Goal: Information Seeking & Learning: Compare options

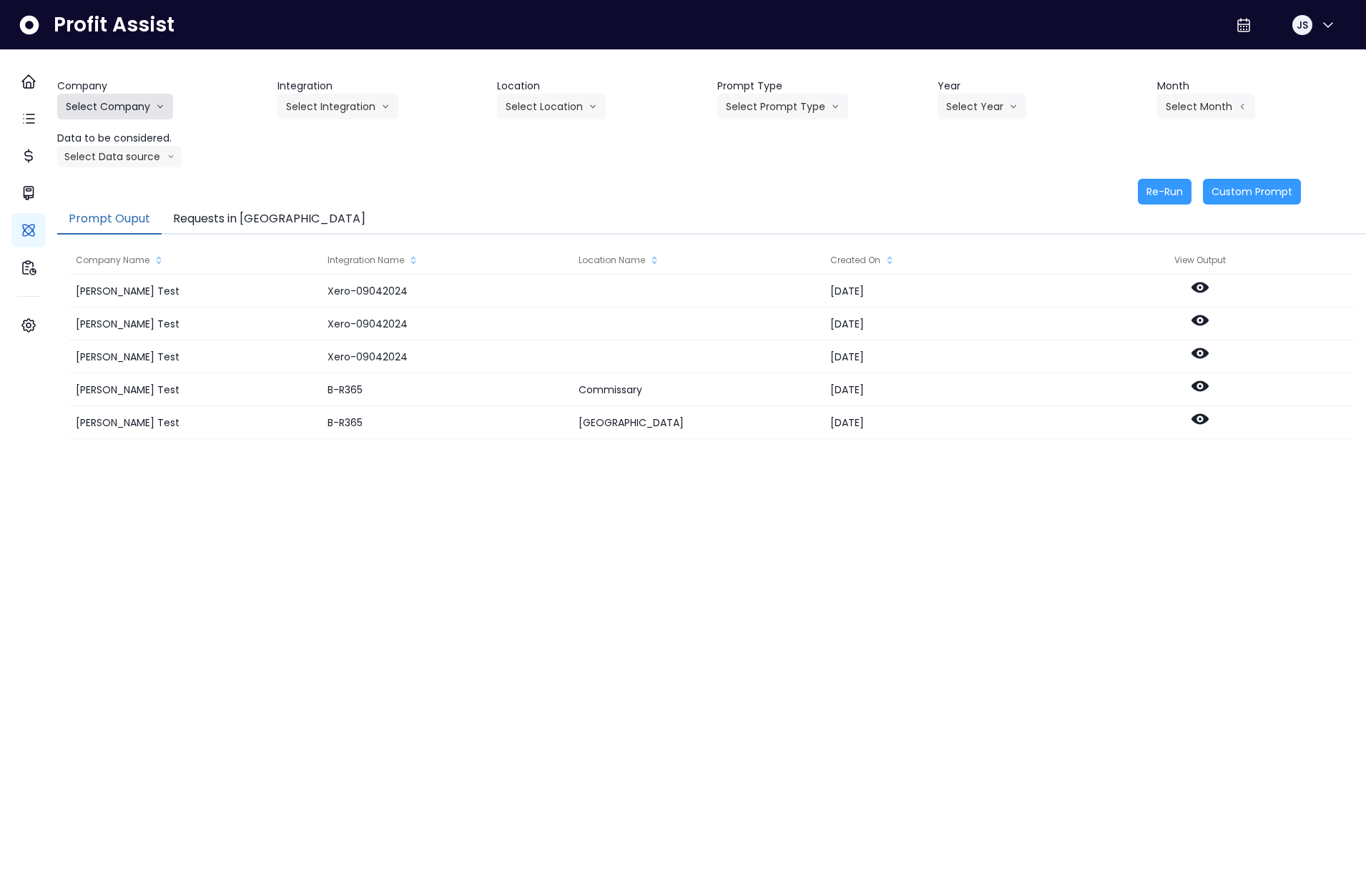
click at [122, 109] on button "Select Company" at bounding box center [115, 106] width 116 height 26
drag, startPoint x: 118, startPoint y: 198, endPoint x: 160, endPoint y: 190, distance: 42.8
click at [118, 198] on li "SpotOn Demo" at bounding box center [118, 188] width 120 height 26
click at [332, 108] on button "Select Integration" at bounding box center [338, 106] width 121 height 26
click at [320, 182] on span "Eglinton" at bounding box center [329, 187] width 85 height 14
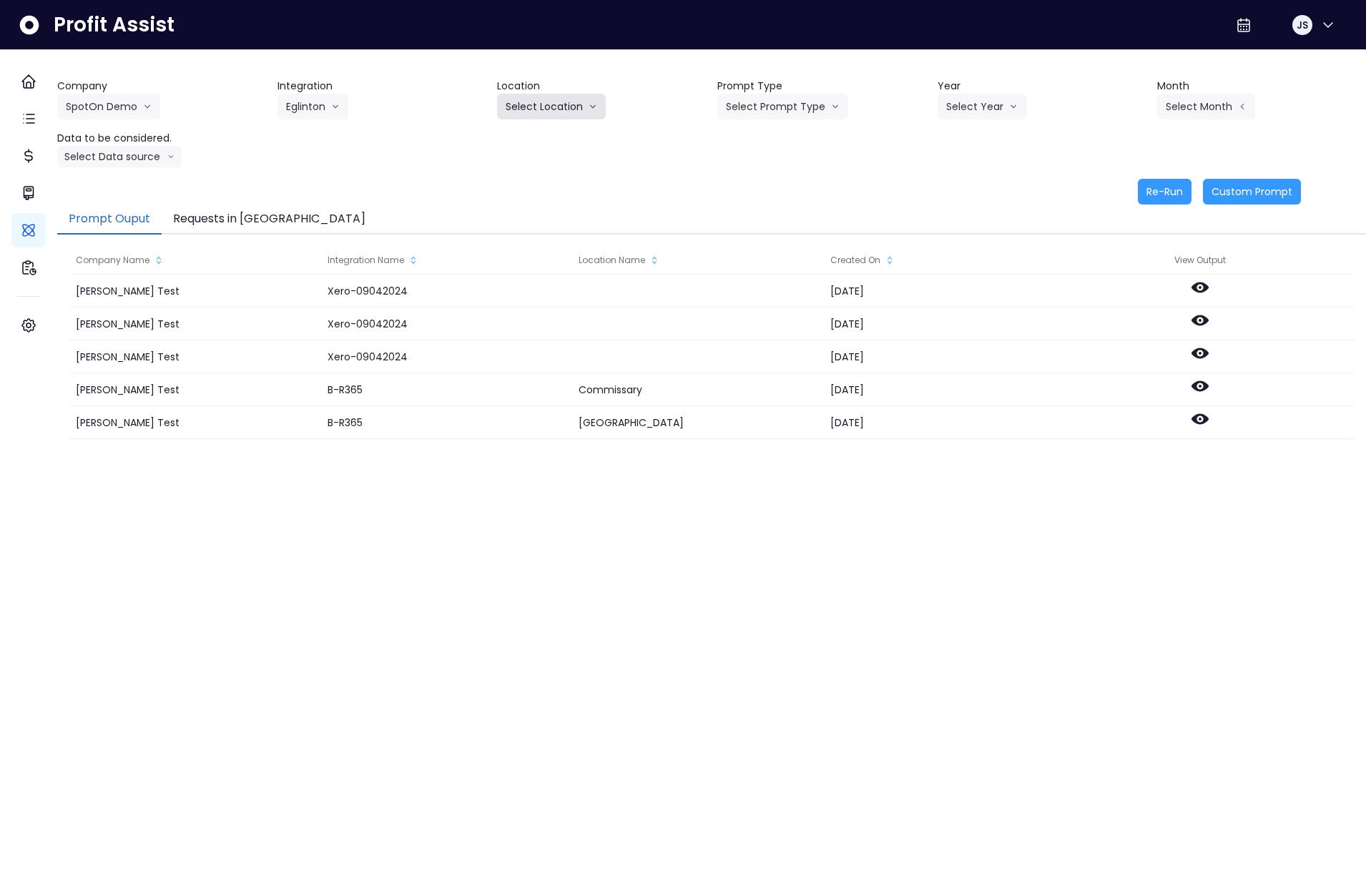
click at [540, 108] on button "Select Location" at bounding box center [551, 106] width 108 height 26
click at [540, 143] on li "All Locations" at bounding box center [534, 137] width 74 height 26
click at [753, 110] on button "Select Prompt Type" at bounding box center [782, 106] width 130 height 26
click at [760, 137] on span "Monthly Summary" at bounding box center [765, 136] width 81 height 14
click at [965, 115] on button "Select Year" at bounding box center [982, 106] width 89 height 26
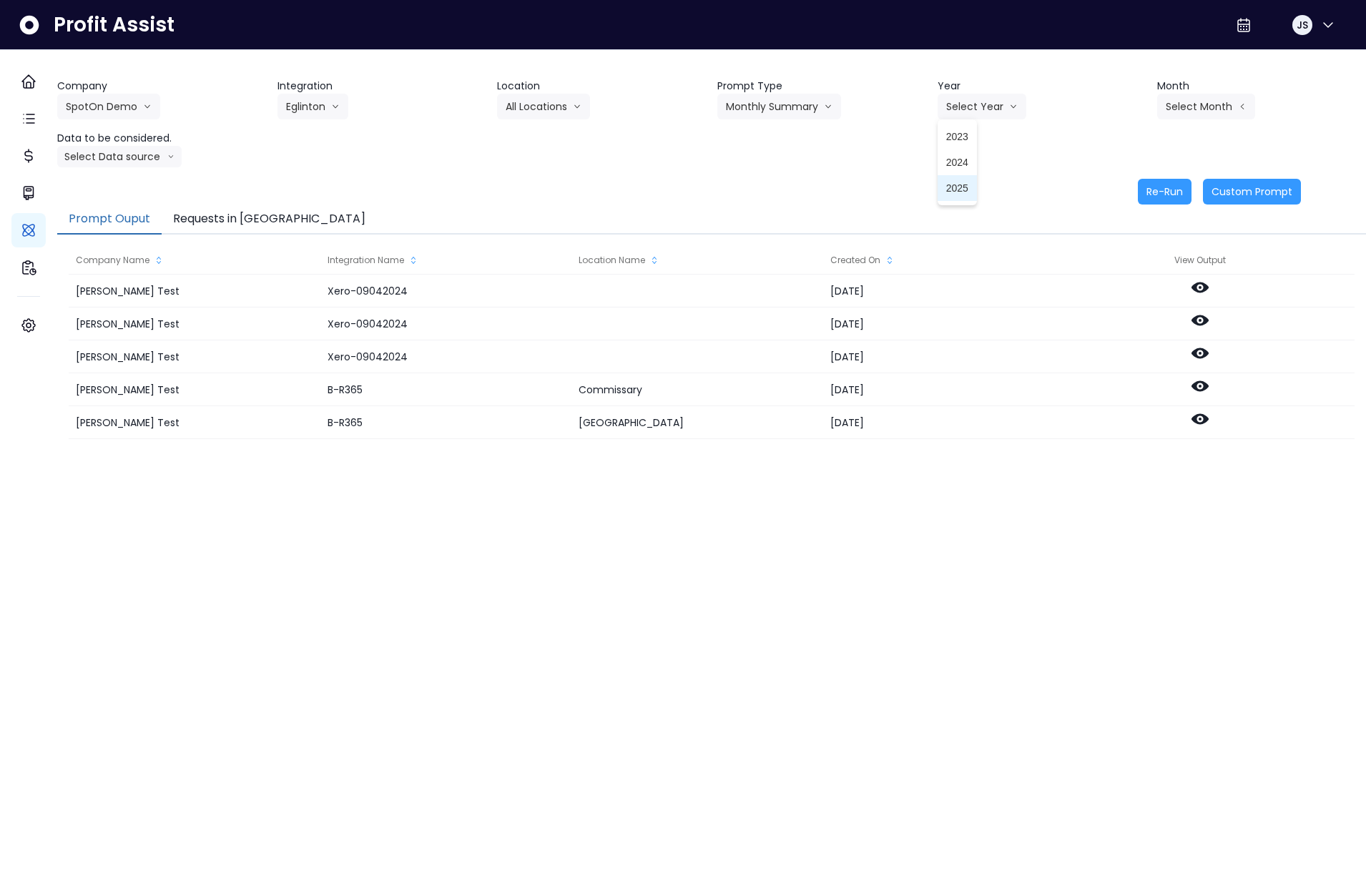
click at [966, 187] on li "2025" at bounding box center [957, 188] width 39 height 26
click at [1196, 99] on button "Select Month" at bounding box center [1206, 106] width 98 height 26
click at [1121, 237] on span "June" at bounding box center [1135, 239] width 28 height 14
click at [78, 152] on button "Select Data source" at bounding box center [119, 156] width 124 height 21
click at [124, 203] on span "Location Analysis" at bounding box center [113, 209] width 95 height 14
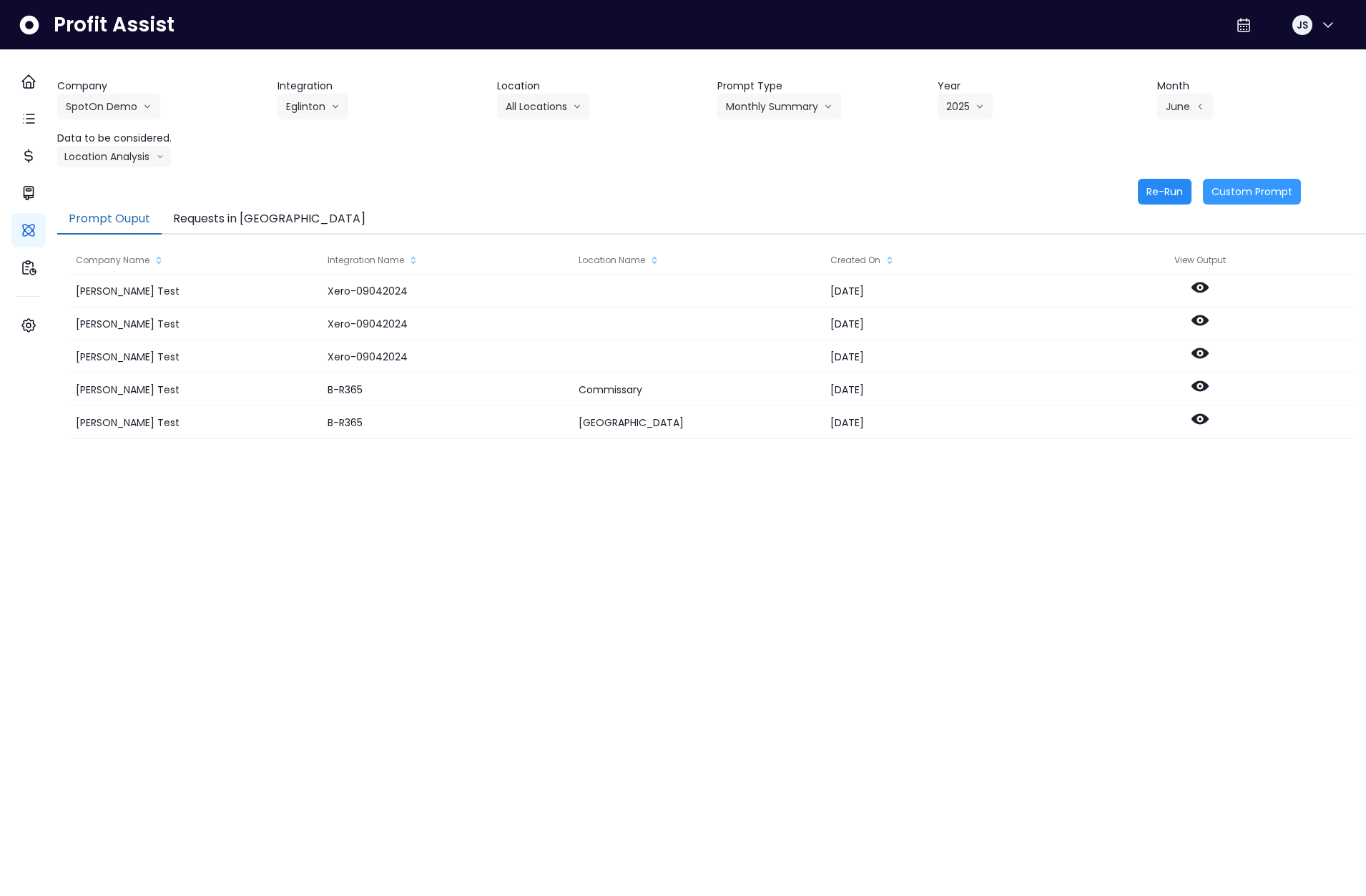
click at [1161, 191] on button "Re-Run" at bounding box center [1164, 192] width 54 height 26
click at [316, 109] on button "Eglinton" at bounding box center [313, 106] width 70 height 26
click at [329, 212] on span "Queensway" at bounding box center [329, 213] width 85 height 14
click at [534, 106] on button "Select Location" at bounding box center [551, 106] width 108 height 26
click at [536, 130] on span "All Locations" at bounding box center [533, 136] width 56 height 14
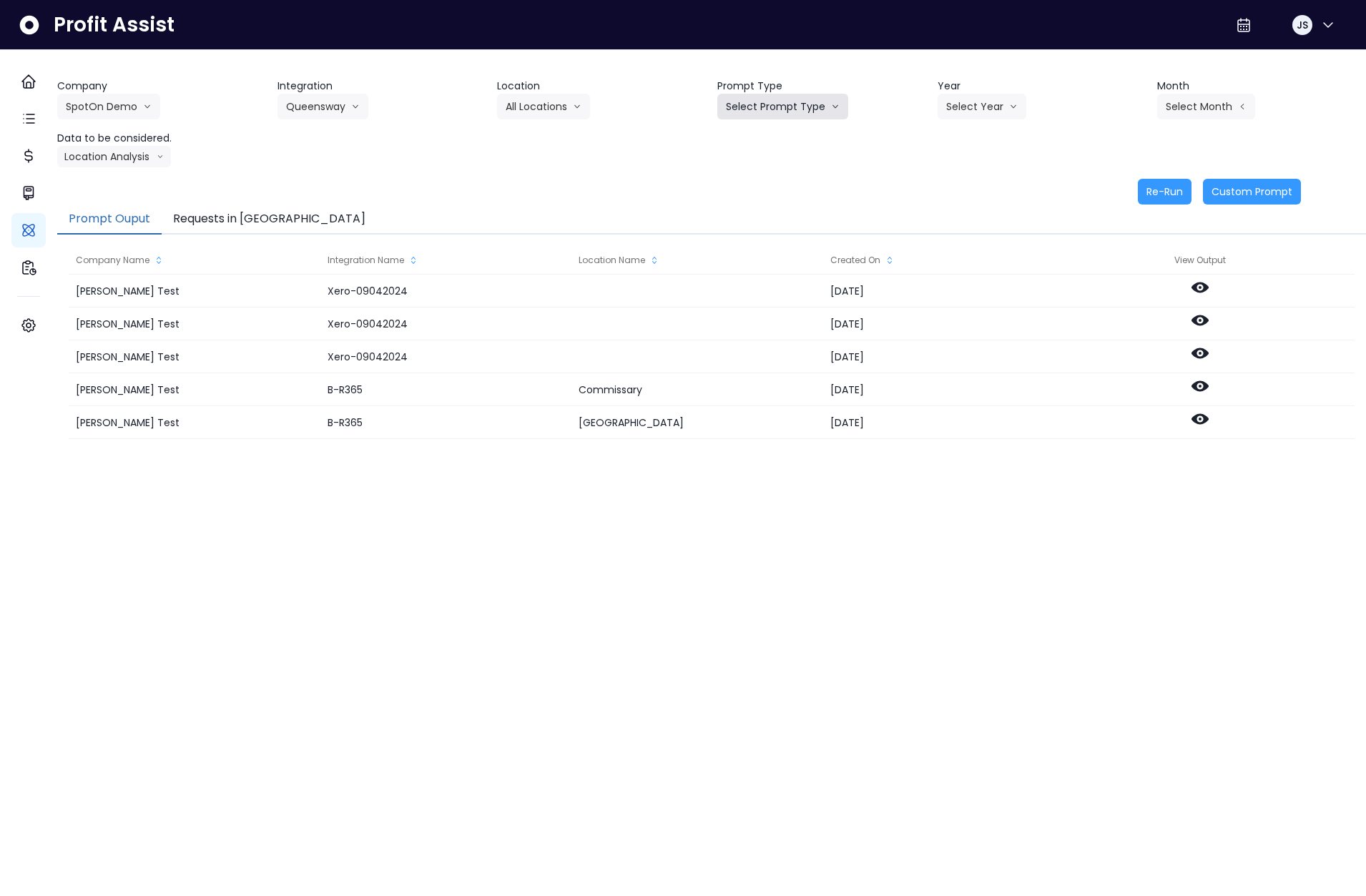
click at [767, 99] on button "Select Prompt Type" at bounding box center [782, 106] width 130 height 26
click at [765, 143] on li "Monthly Summary" at bounding box center [766, 137] width 98 height 26
click at [975, 114] on button "Select Year" at bounding box center [982, 106] width 89 height 26
click at [957, 180] on span "2025" at bounding box center [957, 187] width 22 height 14
click at [1164, 102] on button "Select Month" at bounding box center [1206, 106] width 98 height 26
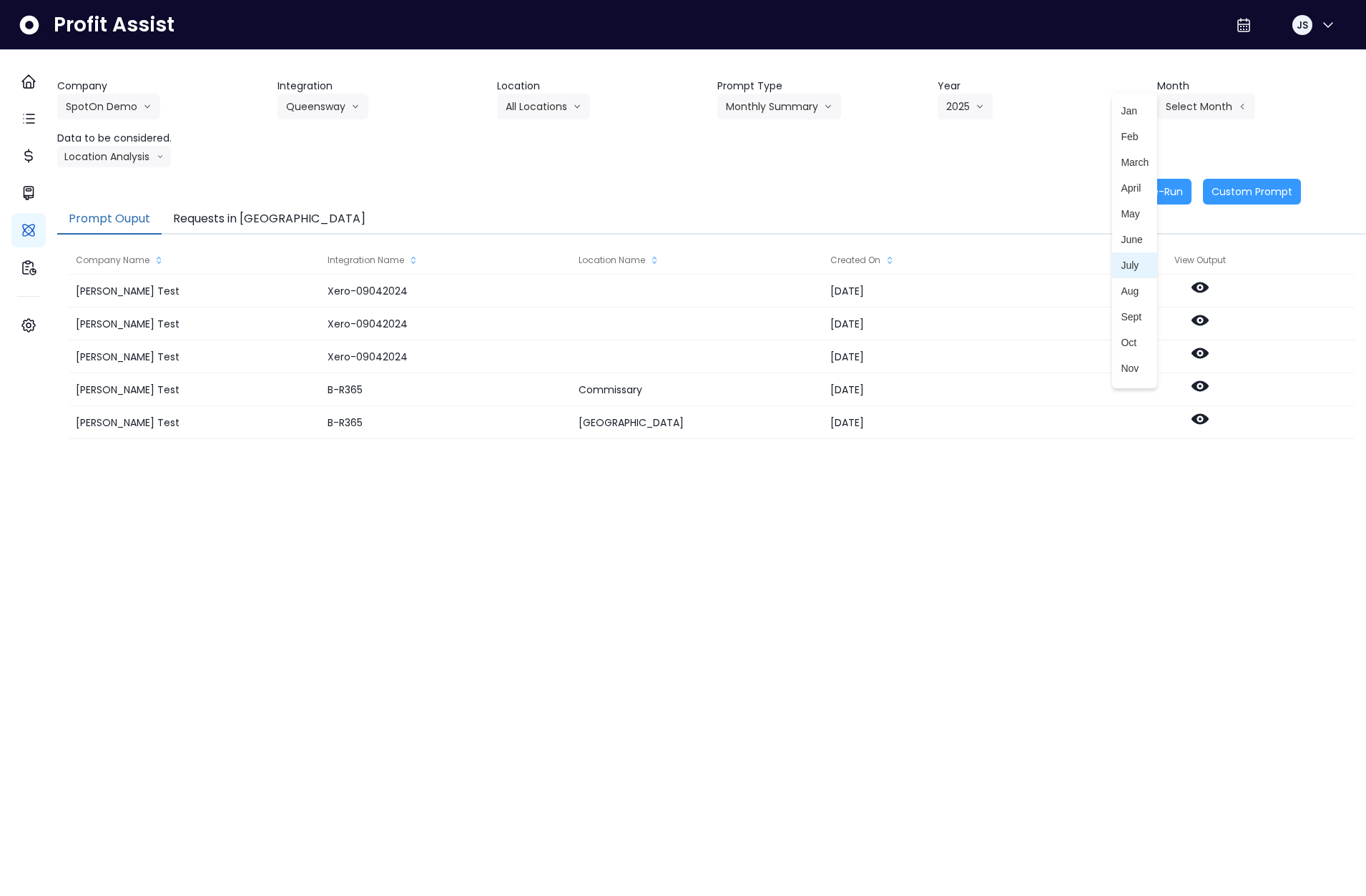
click at [1121, 266] on span "July" at bounding box center [1135, 265] width 28 height 14
click at [146, 156] on button "Location Analysis" at bounding box center [114, 156] width 114 height 21
click at [143, 185] on span "Comparison overtime" at bounding box center [113, 184] width 95 height 14
click at [1145, 200] on button "Re-Run" at bounding box center [1164, 192] width 54 height 26
click at [337, 107] on button "Queensway" at bounding box center [323, 106] width 91 height 26
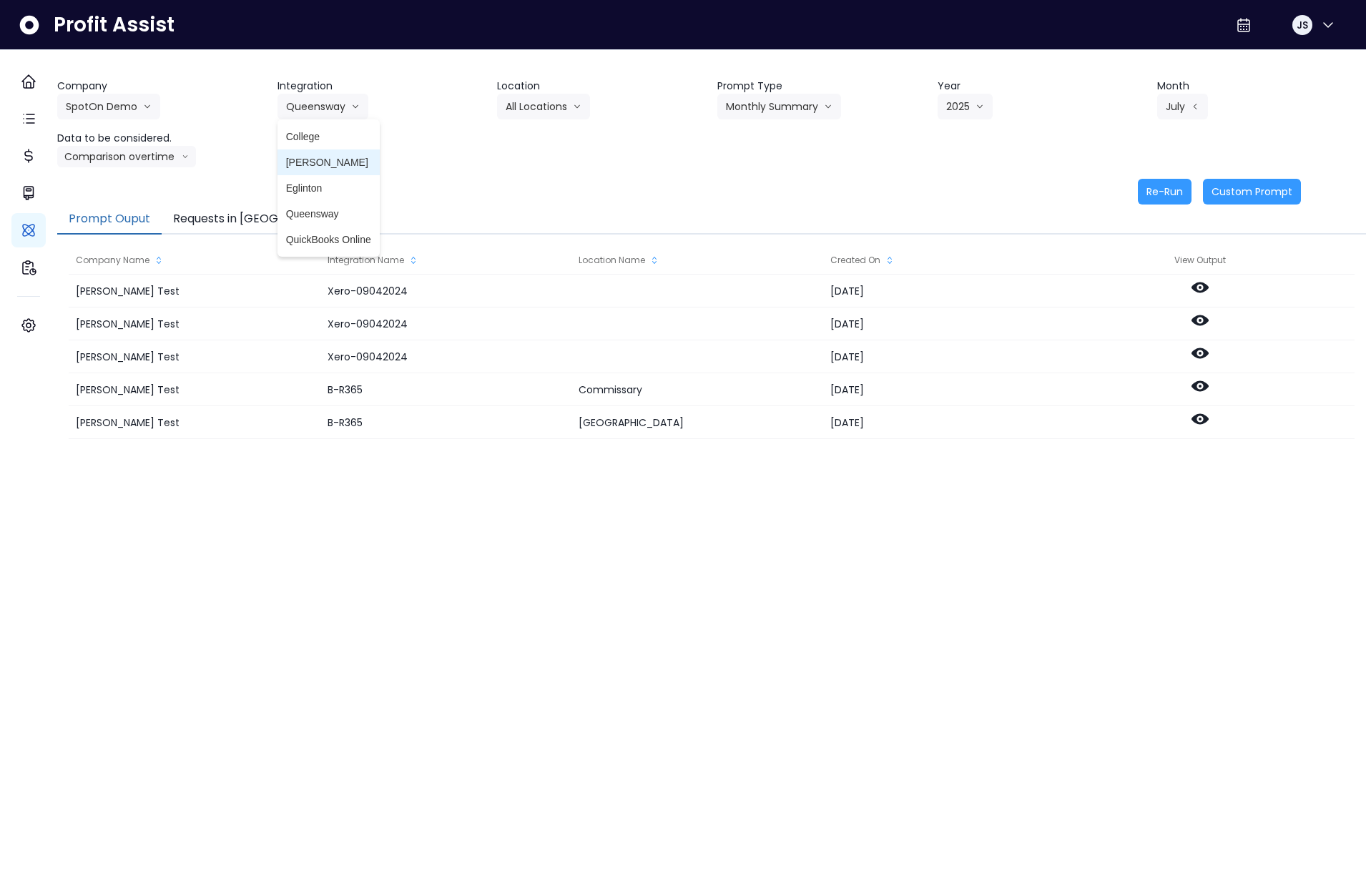
click at [331, 158] on span "Danforth" at bounding box center [329, 162] width 85 height 14
click at [554, 104] on button "Select Location" at bounding box center [551, 106] width 108 height 26
click at [542, 135] on span "All Locations" at bounding box center [533, 136] width 56 height 14
click at [788, 102] on button "Select Prompt Type" at bounding box center [782, 106] width 130 height 26
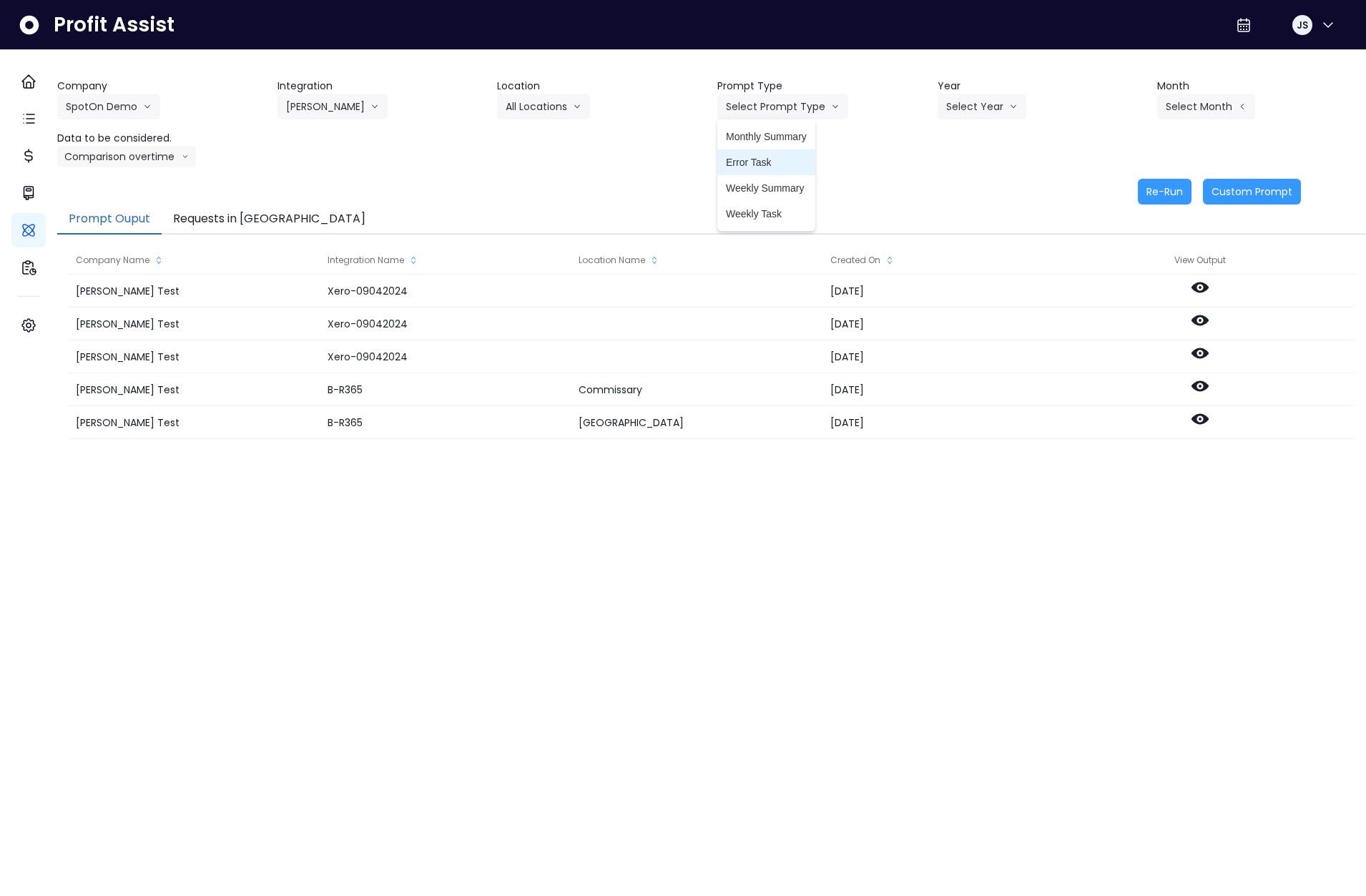
click at [764, 158] on span "Error Task" at bounding box center [765, 162] width 81 height 14
click at [972, 102] on button "Select Year" at bounding box center [982, 106] width 89 height 26
click at [957, 179] on li "2025" at bounding box center [957, 188] width 39 height 26
click at [1193, 109] on button "Select Month" at bounding box center [1206, 106] width 98 height 26
click at [1121, 286] on span "Aug" at bounding box center [1135, 291] width 28 height 14
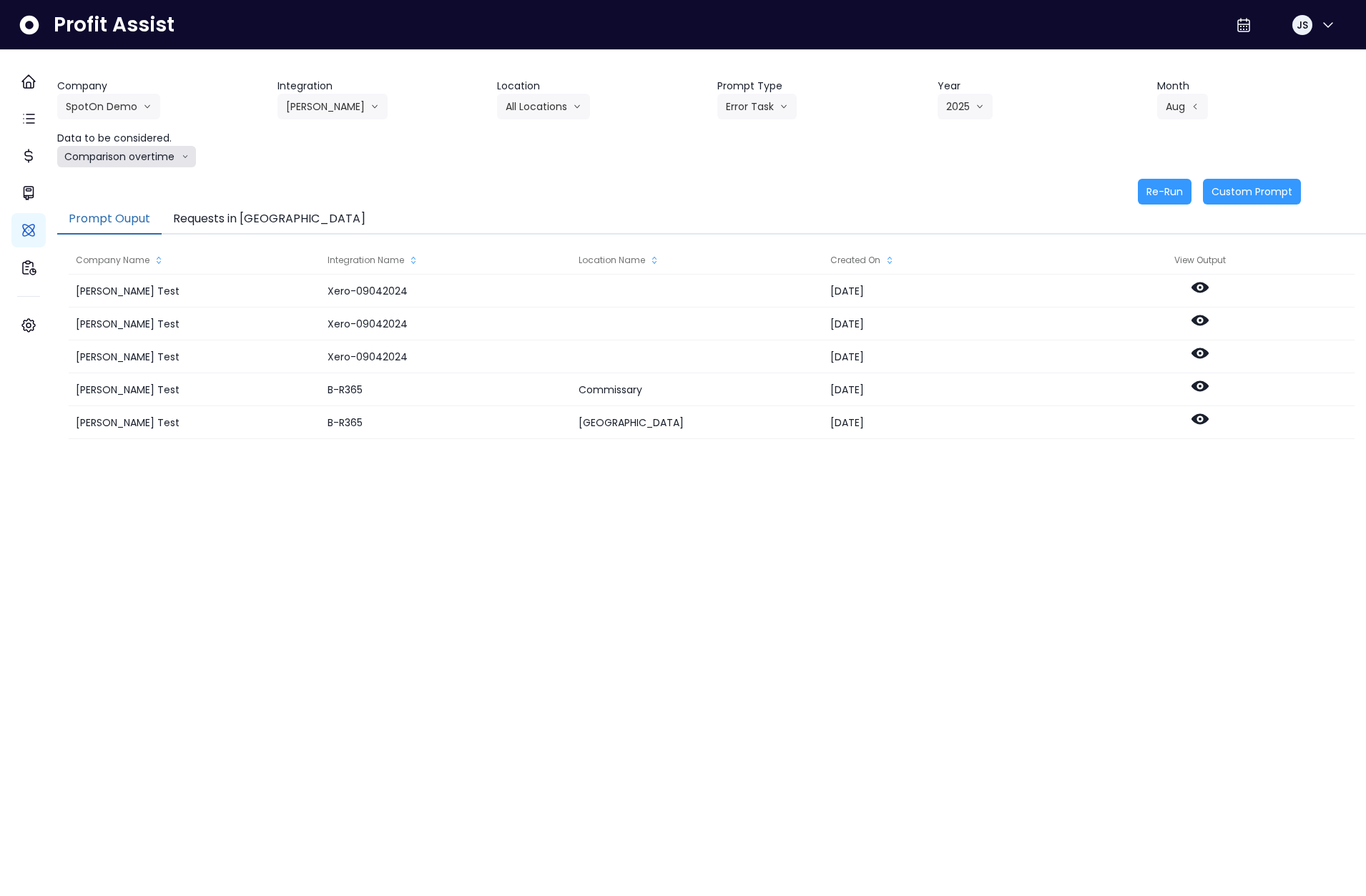
click at [168, 150] on button "Comparison overtime" at bounding box center [127, 156] width 139 height 21
click at [152, 205] on span "Location Analysis" at bounding box center [113, 209] width 95 height 14
click at [1152, 196] on button "Re-Run" at bounding box center [1164, 192] width 54 height 26
click at [254, 217] on button "Requests in Queue" at bounding box center [269, 219] width 216 height 30
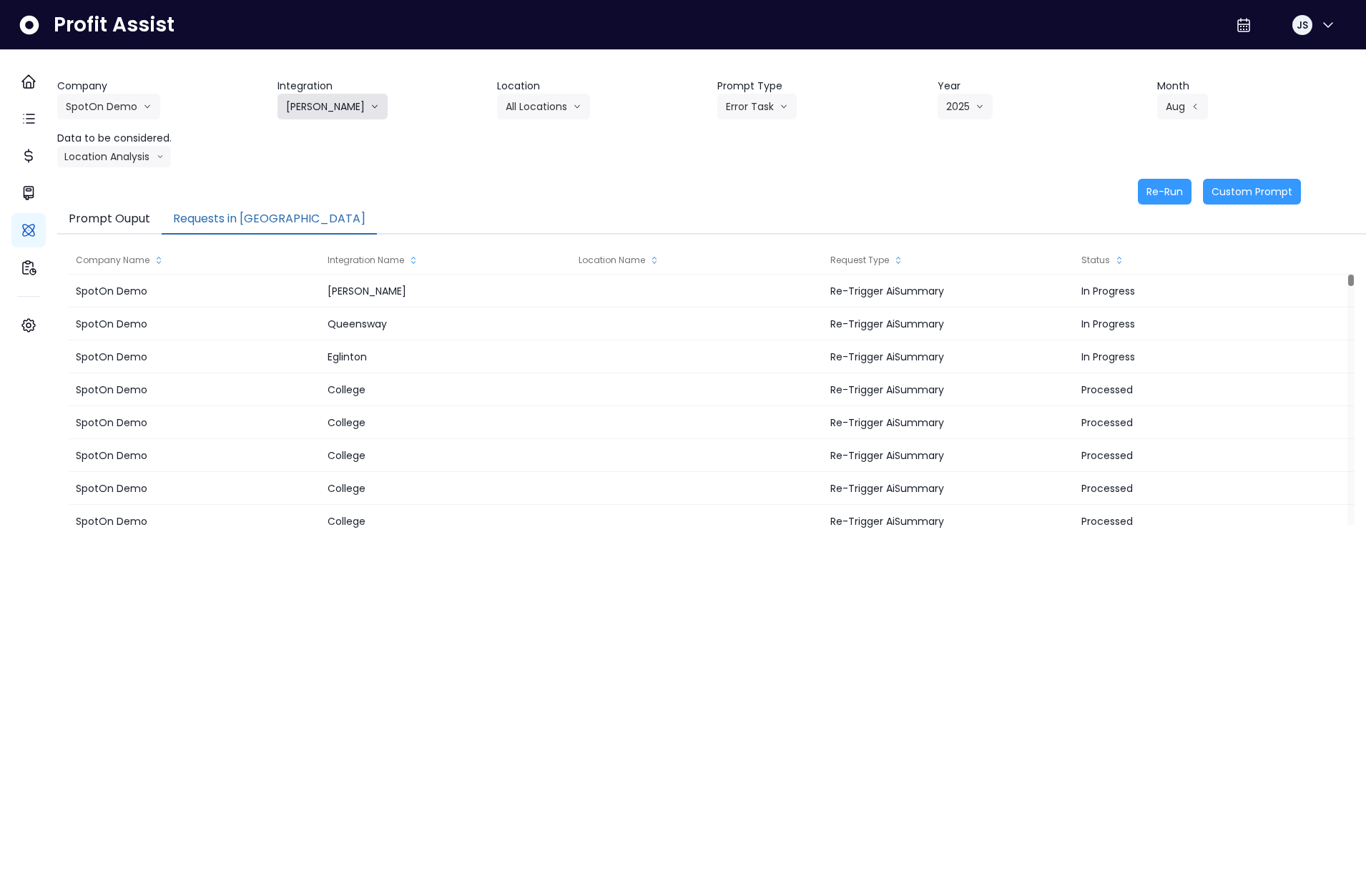
click at [325, 95] on button "Danforth" at bounding box center [332, 106] width 110 height 26
click at [327, 139] on span "College" at bounding box center [329, 136] width 85 height 14
click at [563, 98] on button "Select Location" at bounding box center [551, 106] width 108 height 26
click at [549, 143] on li "All Locations" at bounding box center [534, 137] width 74 height 26
click at [765, 106] on button "Select Prompt Type" at bounding box center [782, 106] width 130 height 26
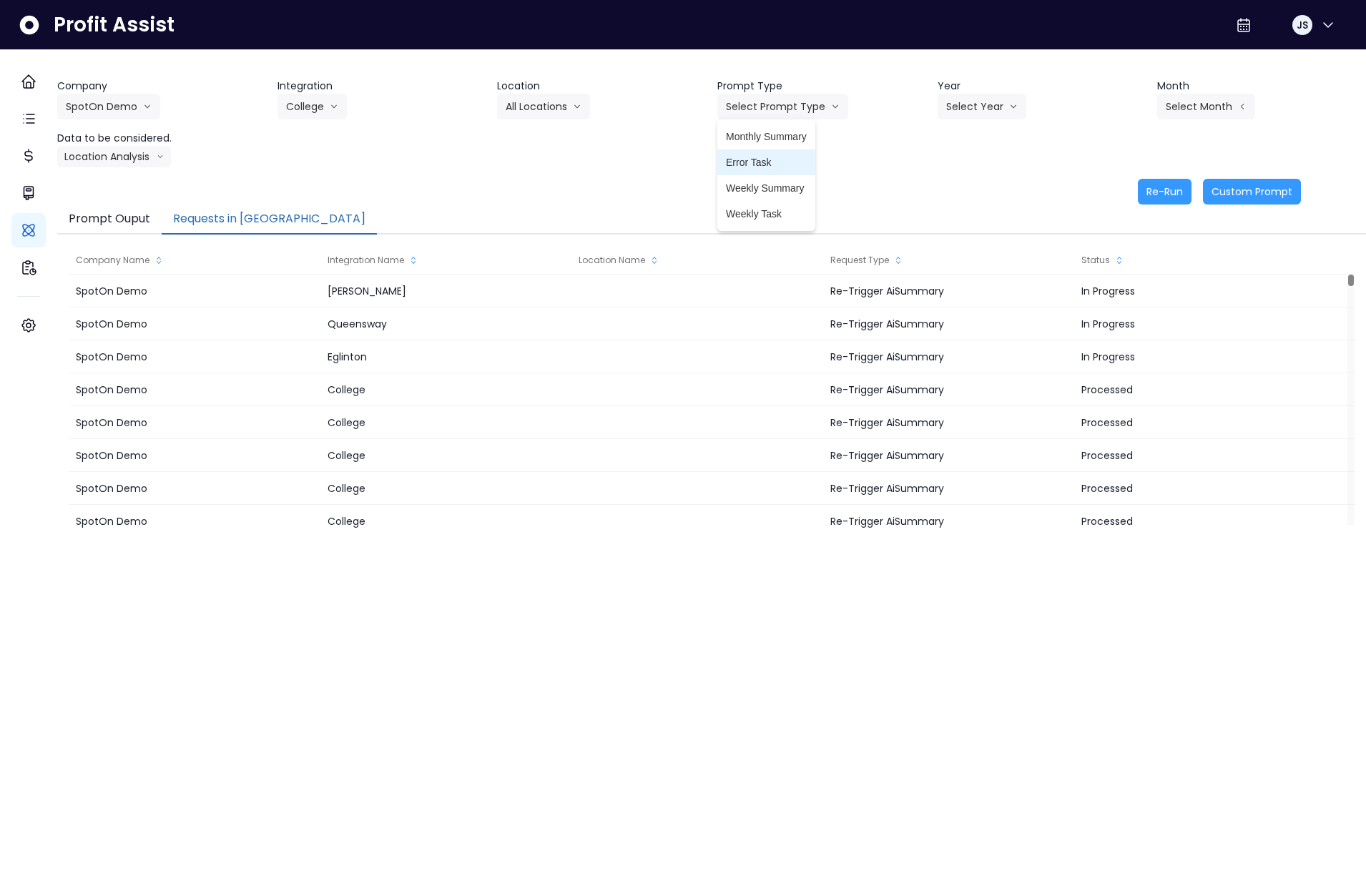
click at [767, 168] on span "Error Task" at bounding box center [765, 162] width 81 height 14
click at [964, 115] on button "Select Year" at bounding box center [982, 106] width 89 height 26
click at [957, 194] on span "2025" at bounding box center [957, 187] width 22 height 14
click at [1194, 112] on button "Select Month" at bounding box center [1206, 106] width 98 height 26
click at [1121, 259] on span "July" at bounding box center [1135, 265] width 28 height 14
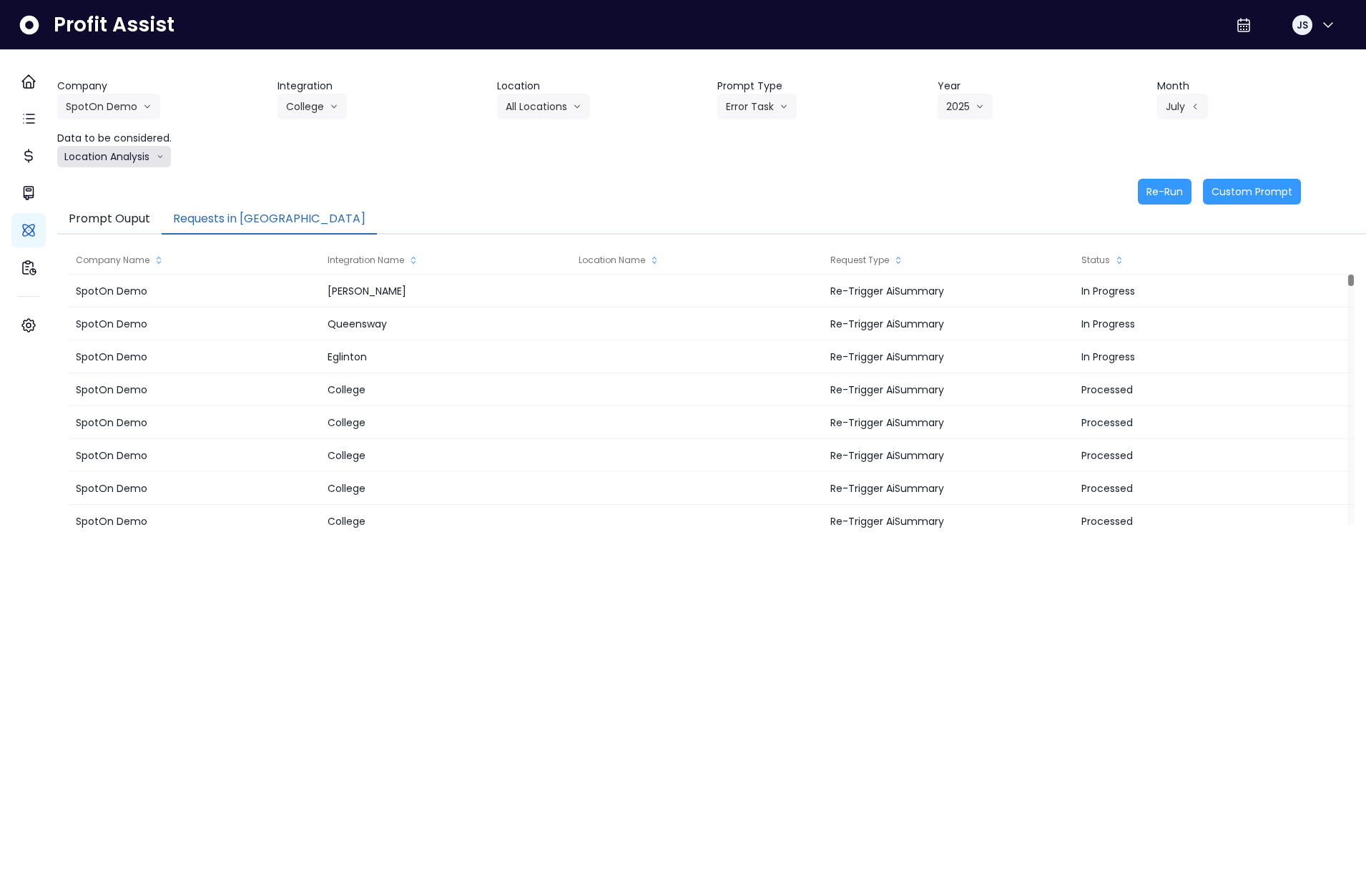
click at [124, 163] on button "Location Analysis" at bounding box center [114, 156] width 114 height 21
click at [133, 193] on li "Comparison overtime" at bounding box center [113, 184] width 112 height 26
click at [1139, 180] on button "Re-Run" at bounding box center [1164, 192] width 54 height 26
click at [258, 217] on button "Requests in [GEOGRAPHIC_DATA]" at bounding box center [269, 219] width 216 height 30
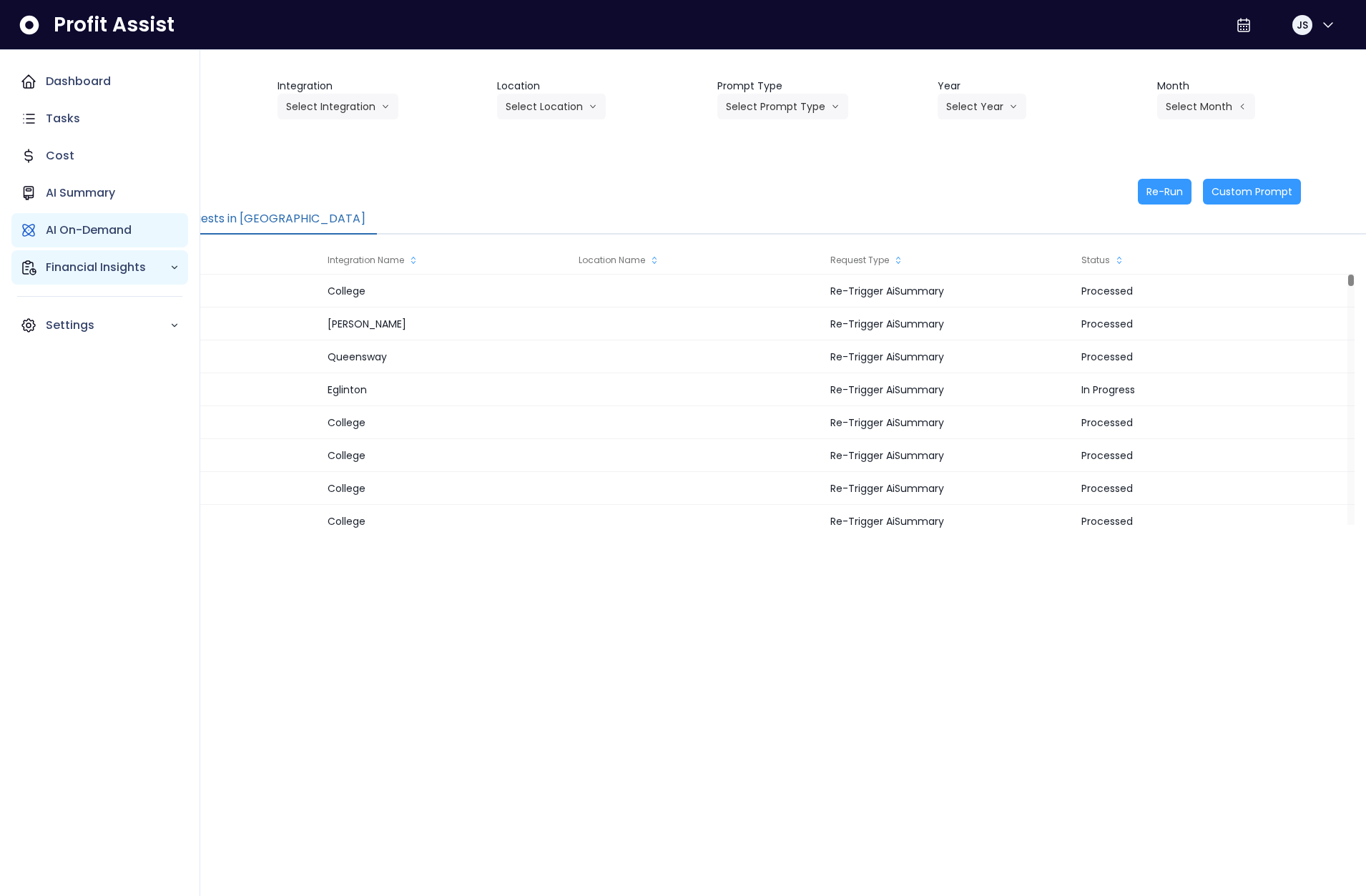
click at [64, 257] on div "Financial Insights" at bounding box center [99, 267] width 177 height 34
click at [79, 355] on p "Comparison Overtime" at bounding box center [117, 350] width 125 height 34
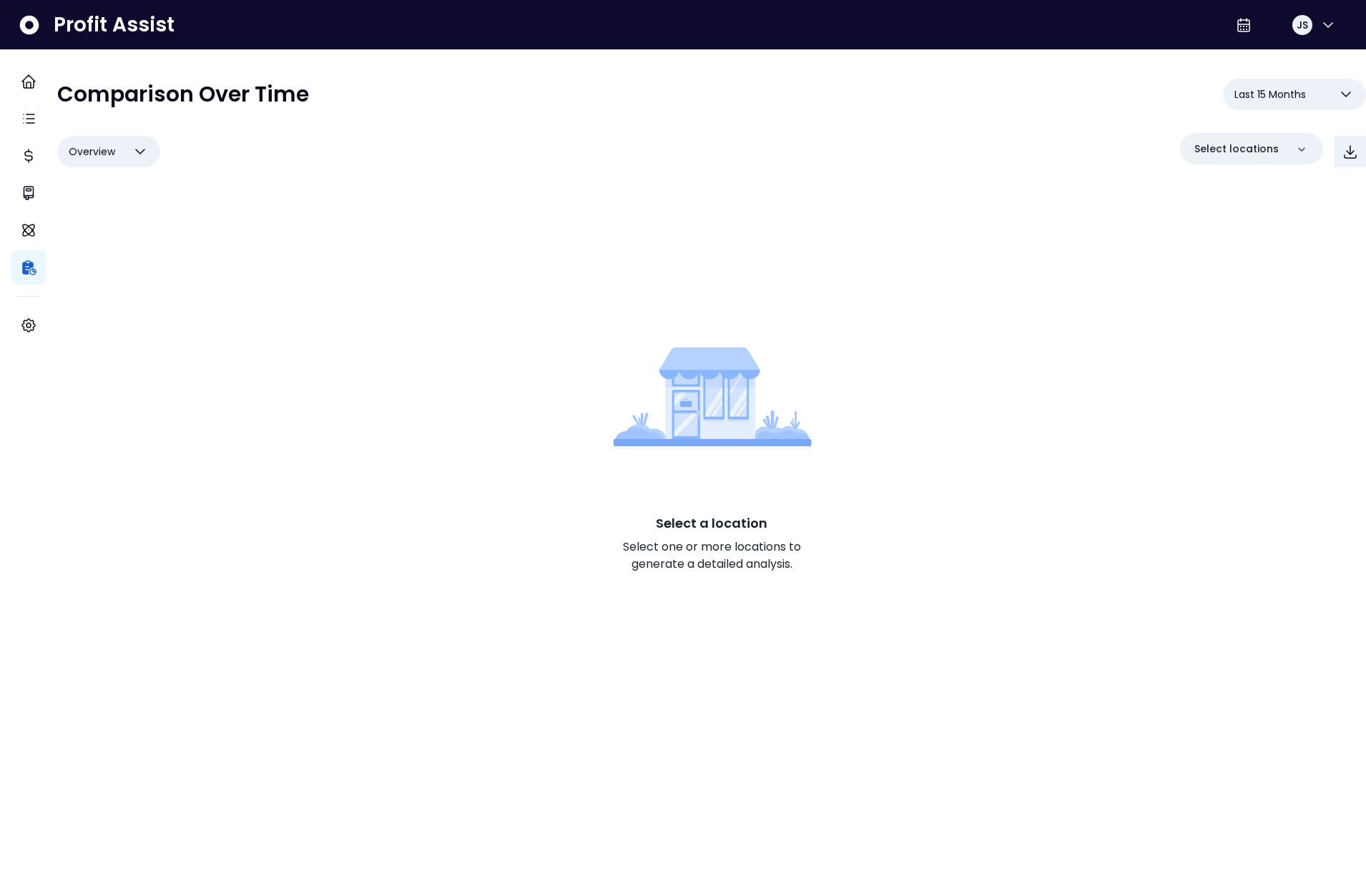
click at [1264, 93] on span "Last 15 Months" at bounding box center [1269, 94] width 71 height 18
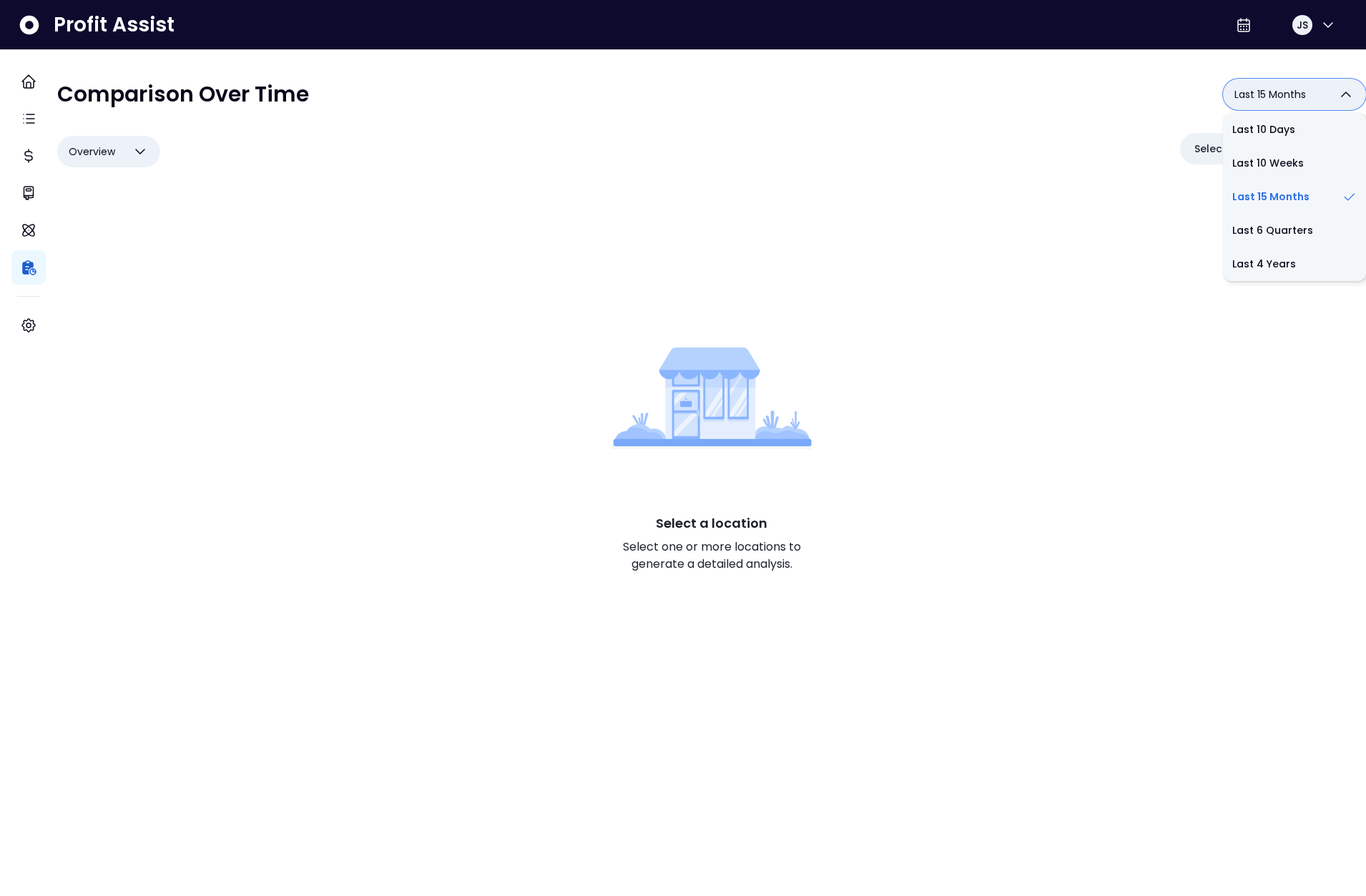
click at [1263, 93] on span "Last 15 Months" at bounding box center [1269, 94] width 71 height 18
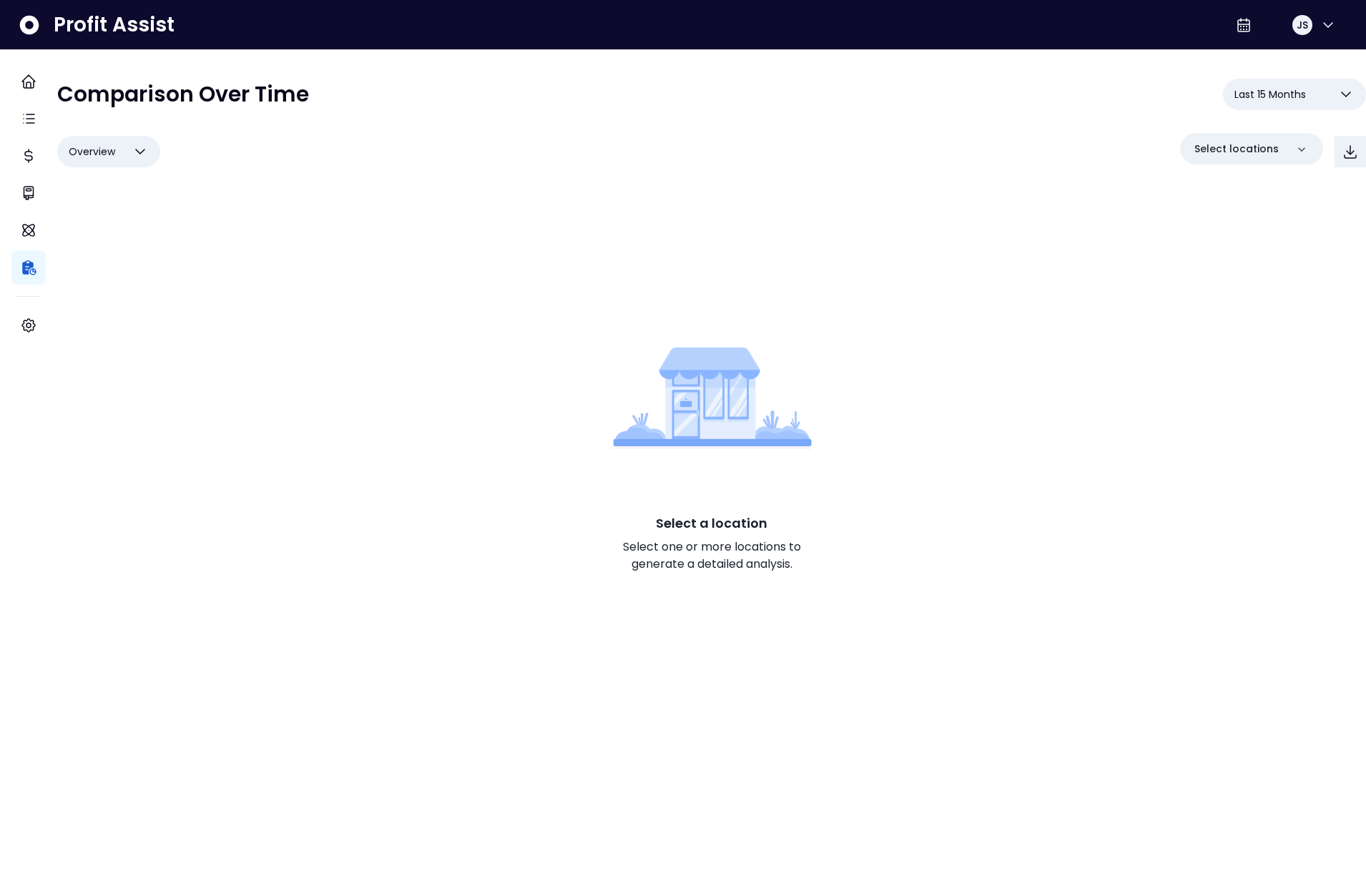
click at [1186, 182] on div "Select a location Select one or more locations to generate a detailed analysis." at bounding box center [712, 451] width 1309 height 539
click at [1211, 155] on p "Select locations" at bounding box center [1236, 149] width 84 height 15
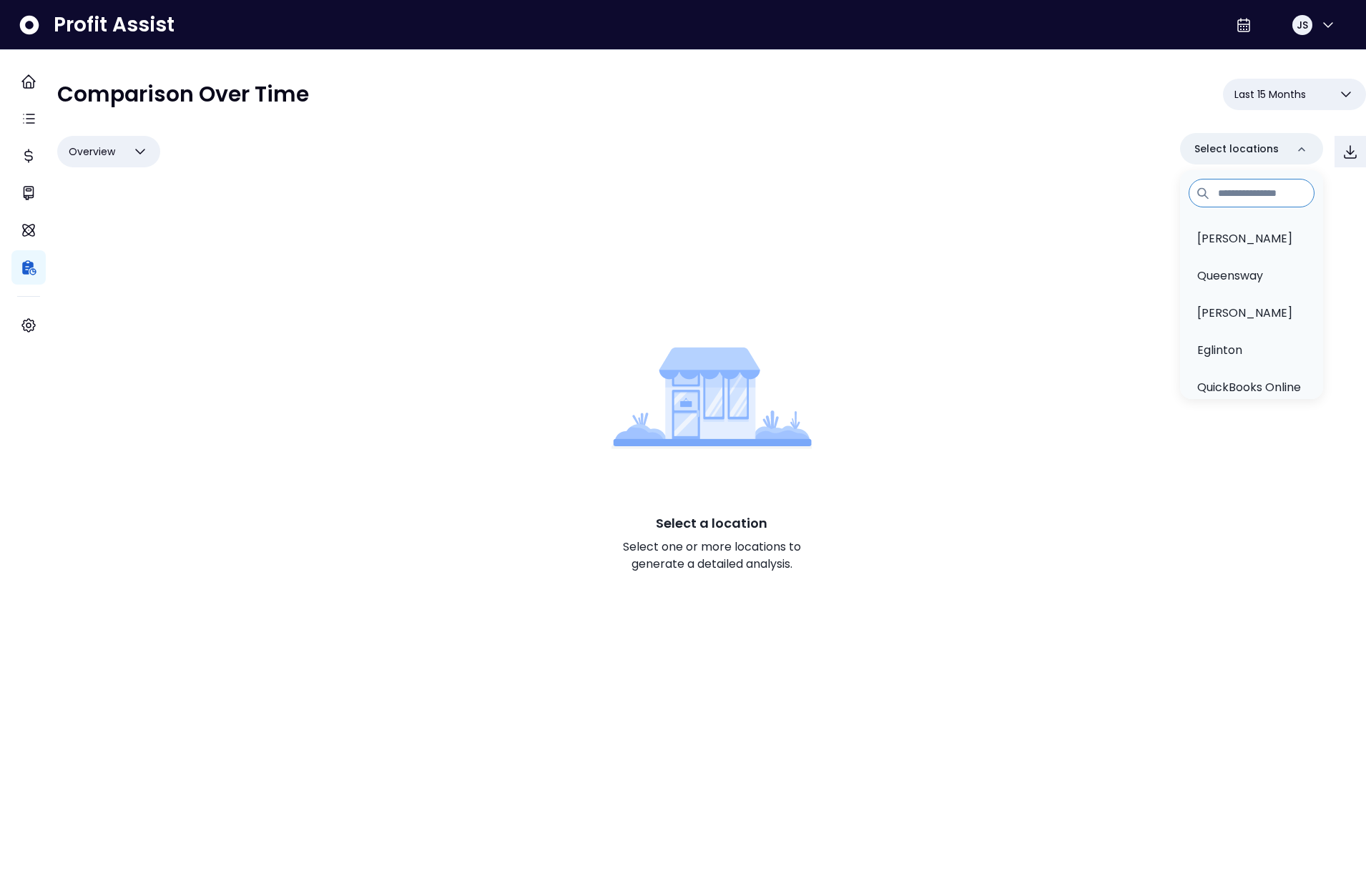
click at [1134, 231] on div "Select a location Select one or more locations to generate a detailed analysis." at bounding box center [712, 451] width 1309 height 539
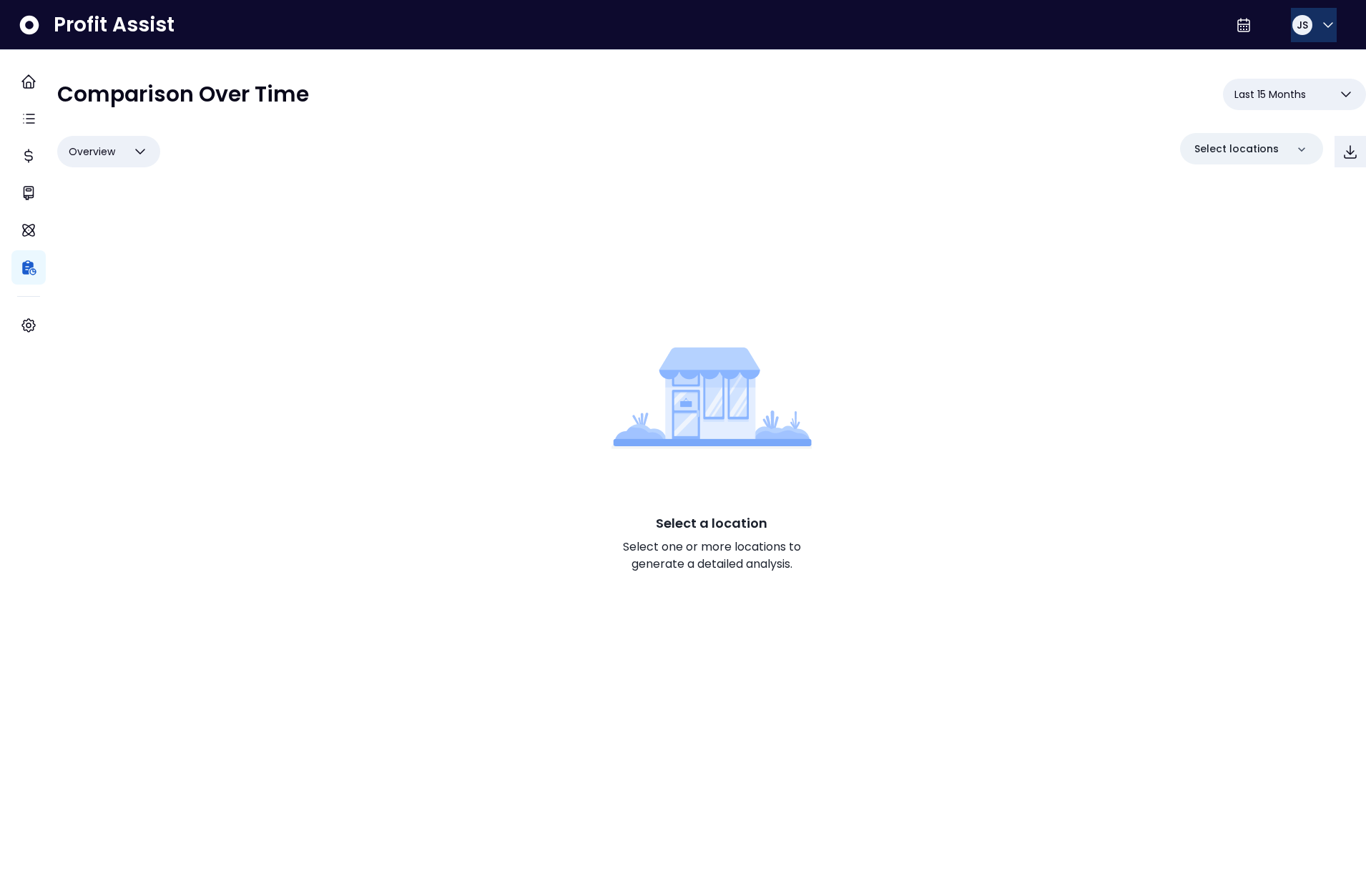
click at [1304, 22] on div "JS" at bounding box center [1302, 25] width 20 height 20
click at [1261, 105] on div "Logout" at bounding box center [1259, 93] width 155 height 34
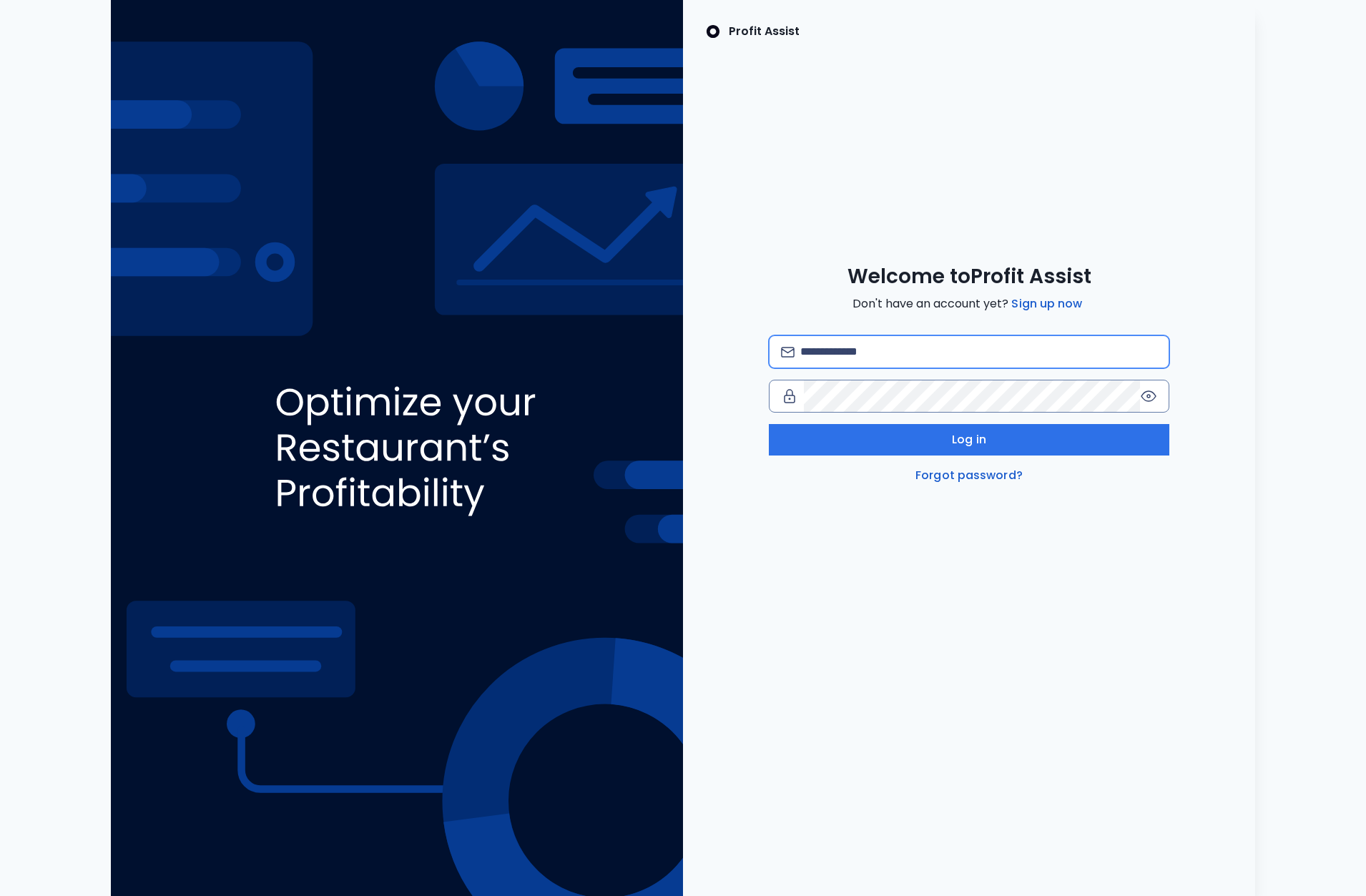
click at [899, 336] on input "email" at bounding box center [977, 352] width 356 height 31
type input "**********"
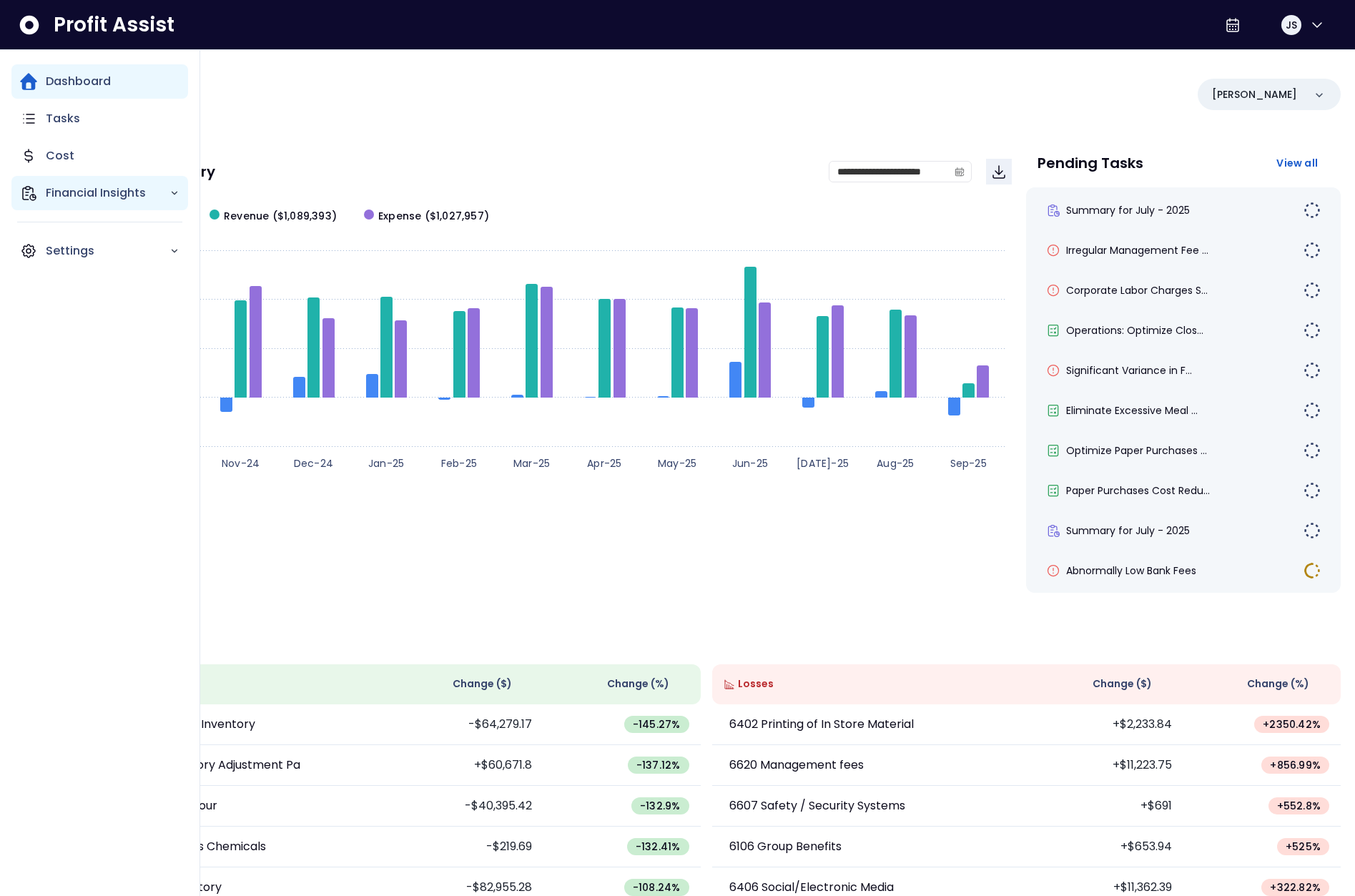
click at [45, 194] on p "Financial Insights" at bounding box center [107, 193] width 124 height 18
click at [87, 268] on p "Comparison Overtime" at bounding box center [117, 276] width 125 height 34
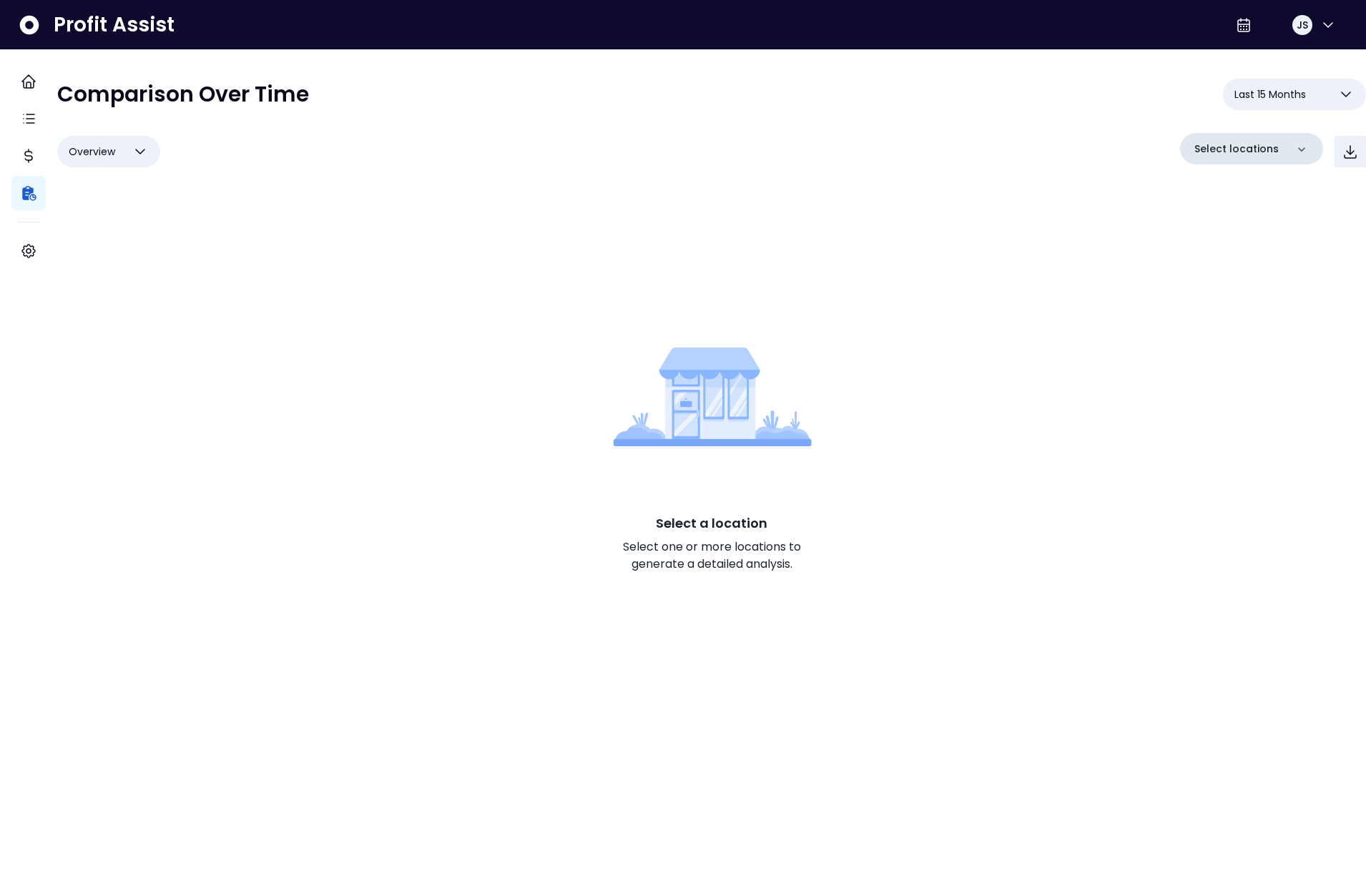
click at [1259, 143] on p "Select locations" at bounding box center [1236, 149] width 84 height 15
click at [1215, 263] on li "College" at bounding box center [1251, 276] width 131 height 34
click at [1194, 147] on p "Select locations" at bounding box center [1236, 149] width 84 height 15
click at [1207, 233] on p "[PERSON_NAME]" at bounding box center [1244, 239] width 95 height 18
click at [1245, 153] on p "Select locations" at bounding box center [1236, 149] width 84 height 15
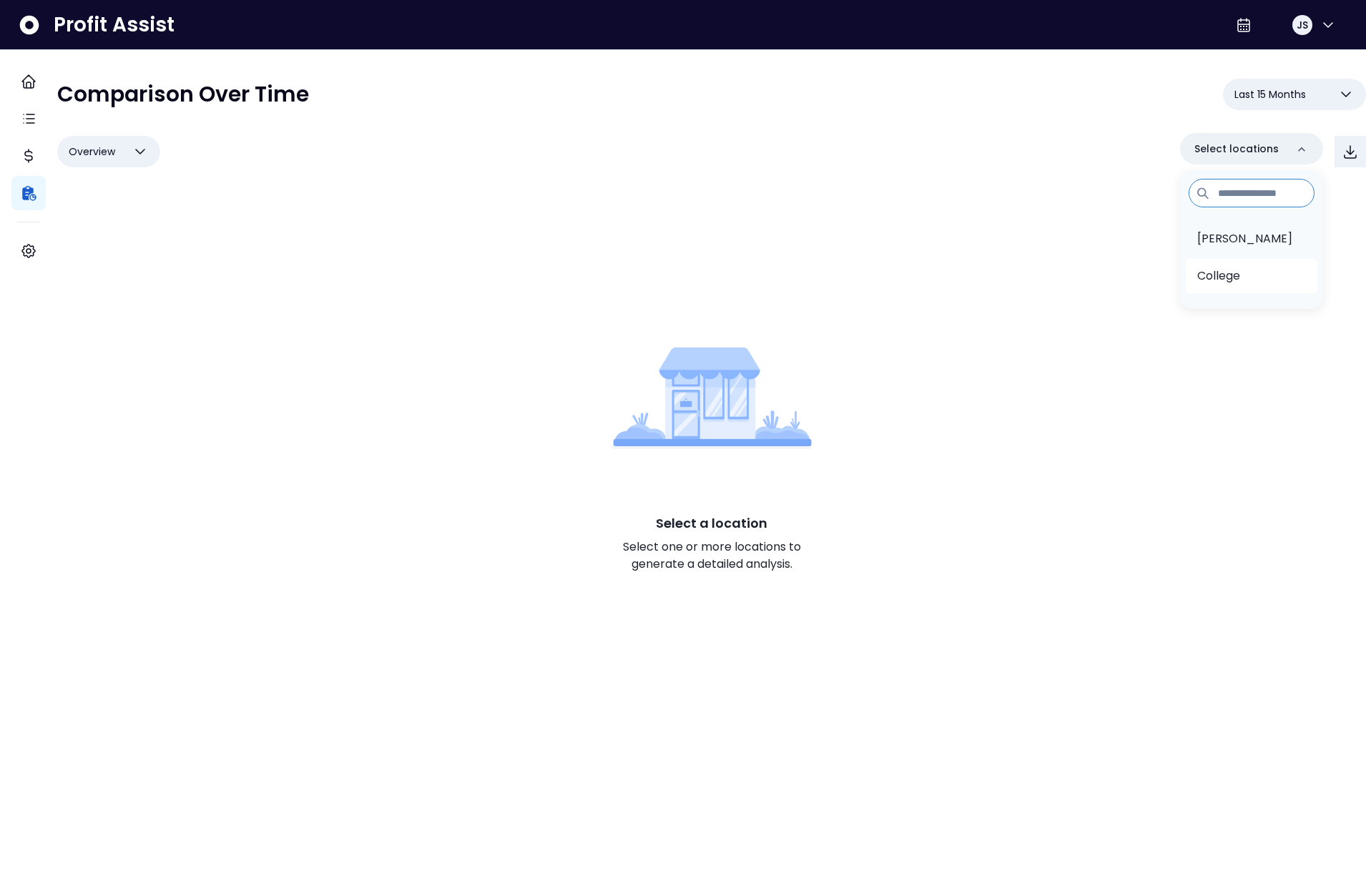
click at [1210, 268] on p "College" at bounding box center [1218, 276] width 43 height 18
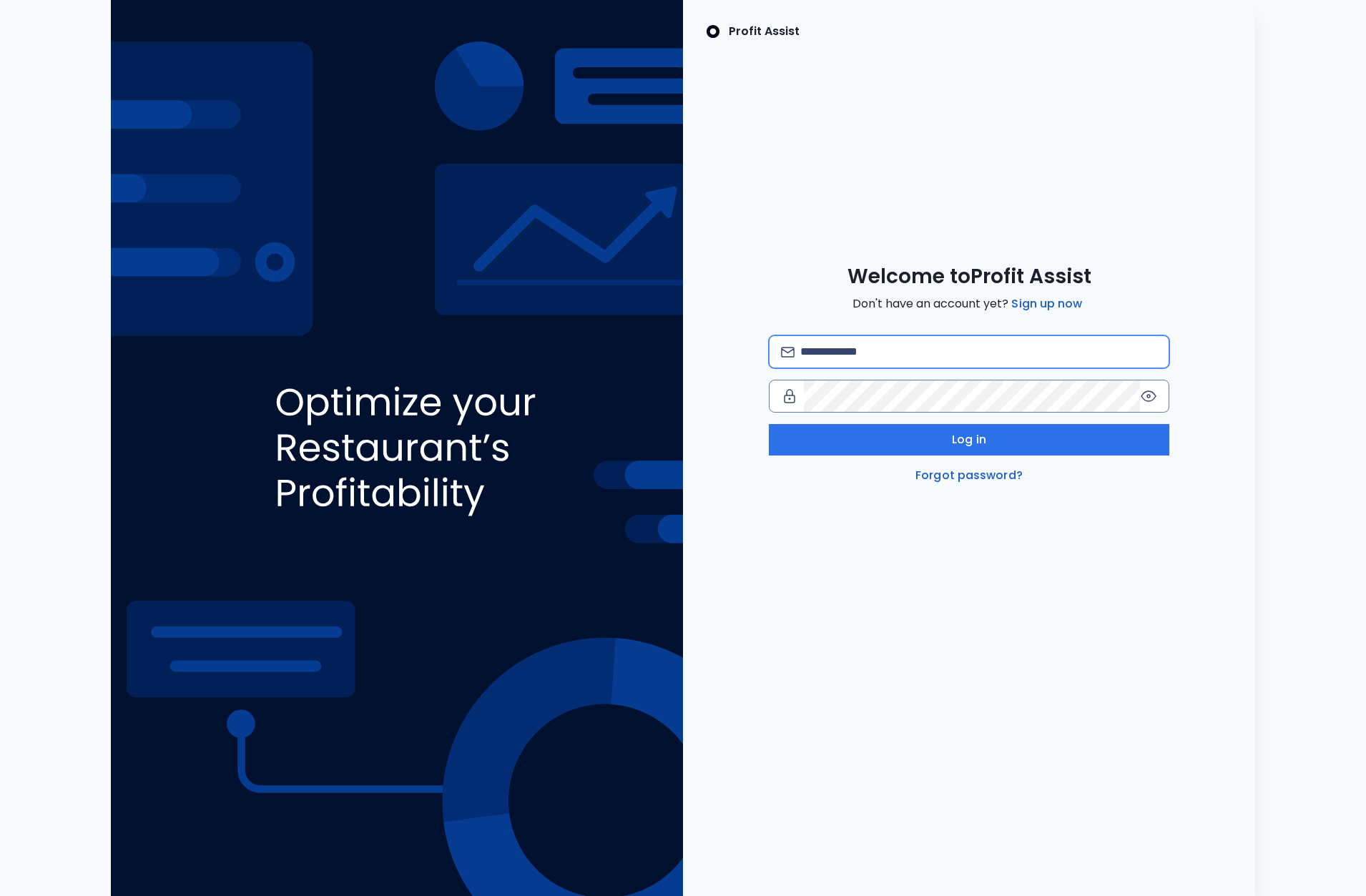
click at [947, 345] on input "email" at bounding box center [977, 352] width 356 height 31
type input "**********"
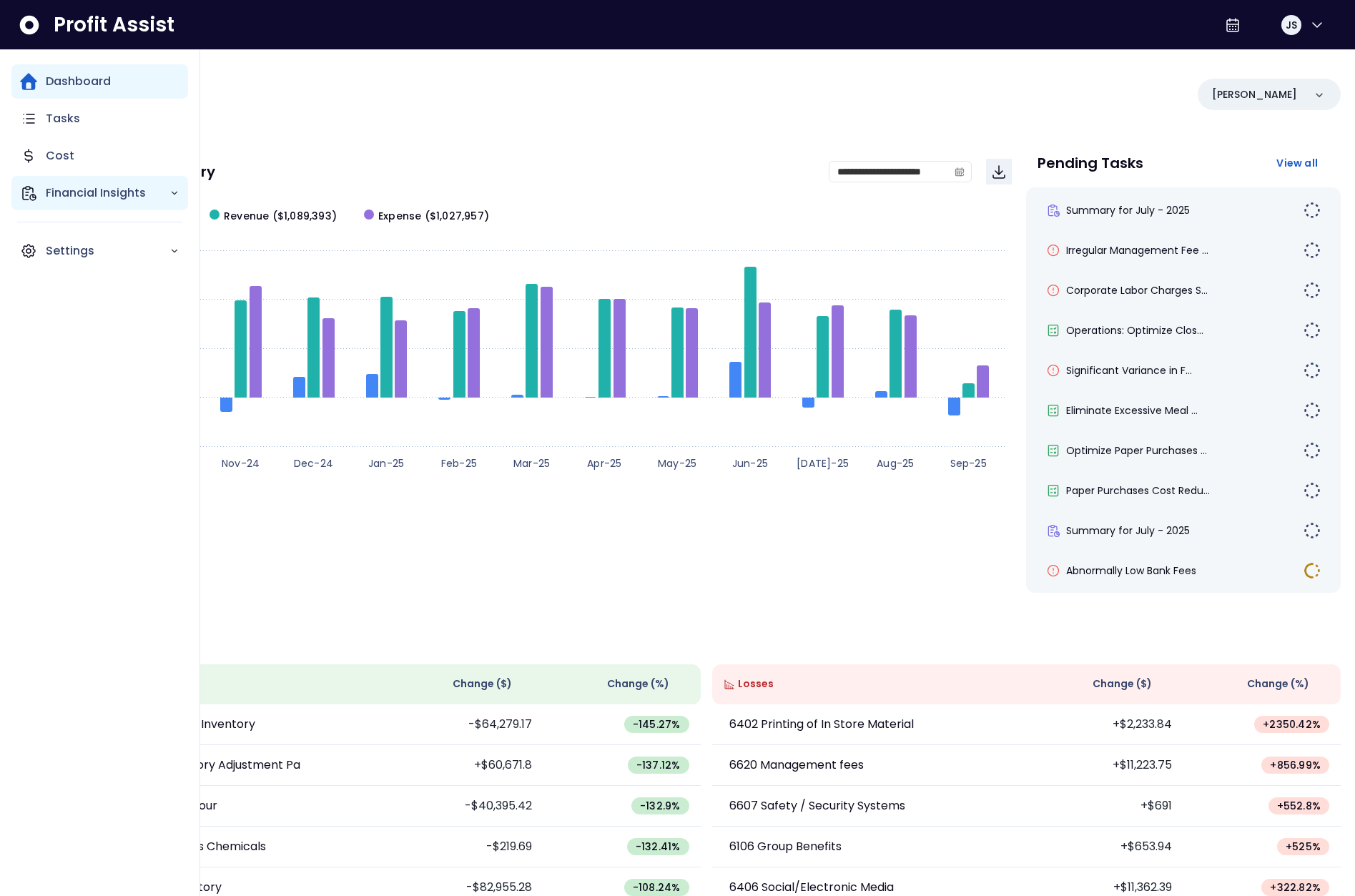
click at [91, 191] on p "Financial Insights" at bounding box center [107, 193] width 124 height 18
click at [108, 281] on p "Comparison Overtime" at bounding box center [117, 276] width 125 height 34
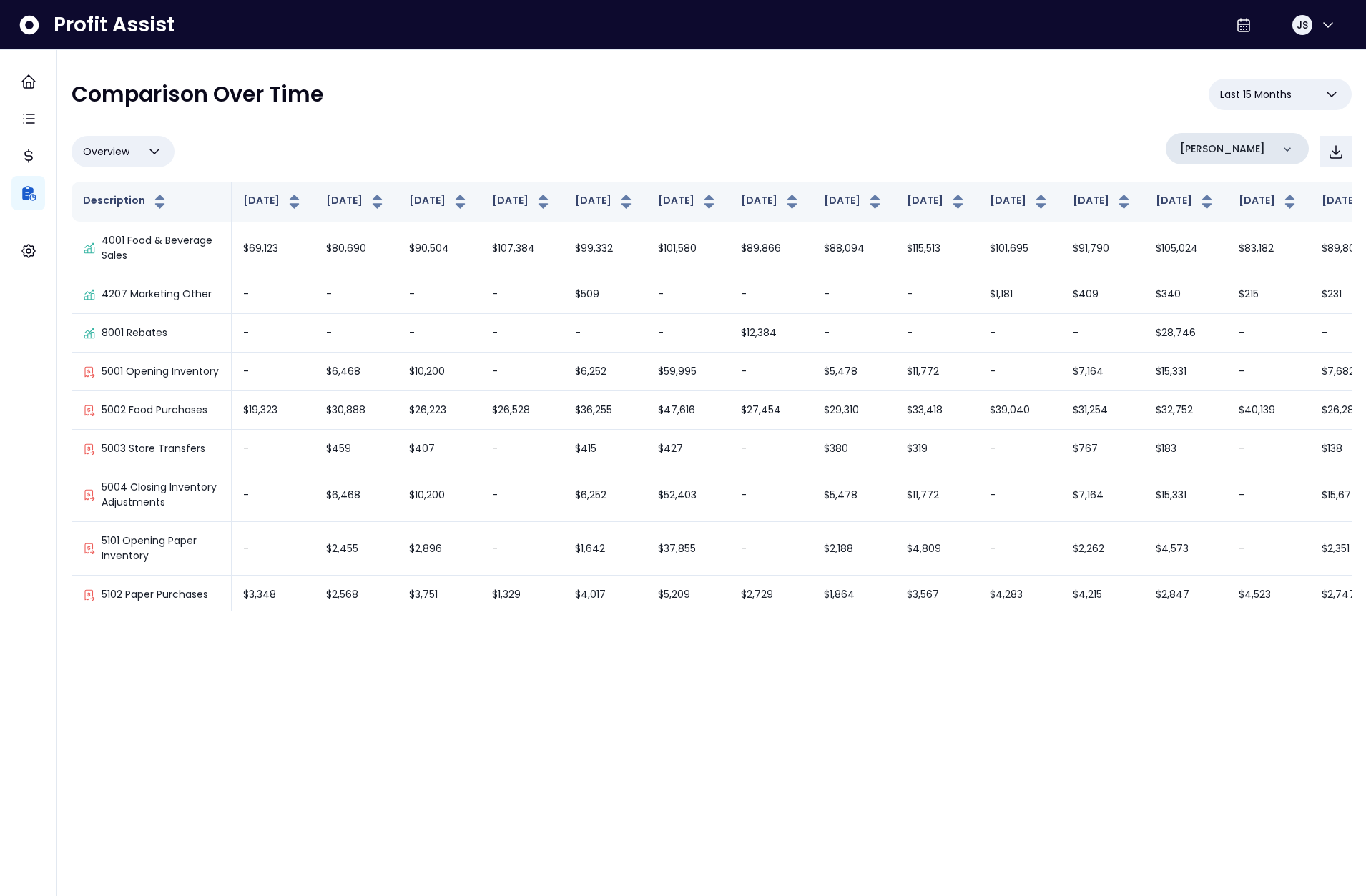
click at [1241, 154] on div "[PERSON_NAME]" at bounding box center [1236, 149] width 143 height 31
click at [1207, 275] on p "College" at bounding box center [1204, 276] width 43 height 18
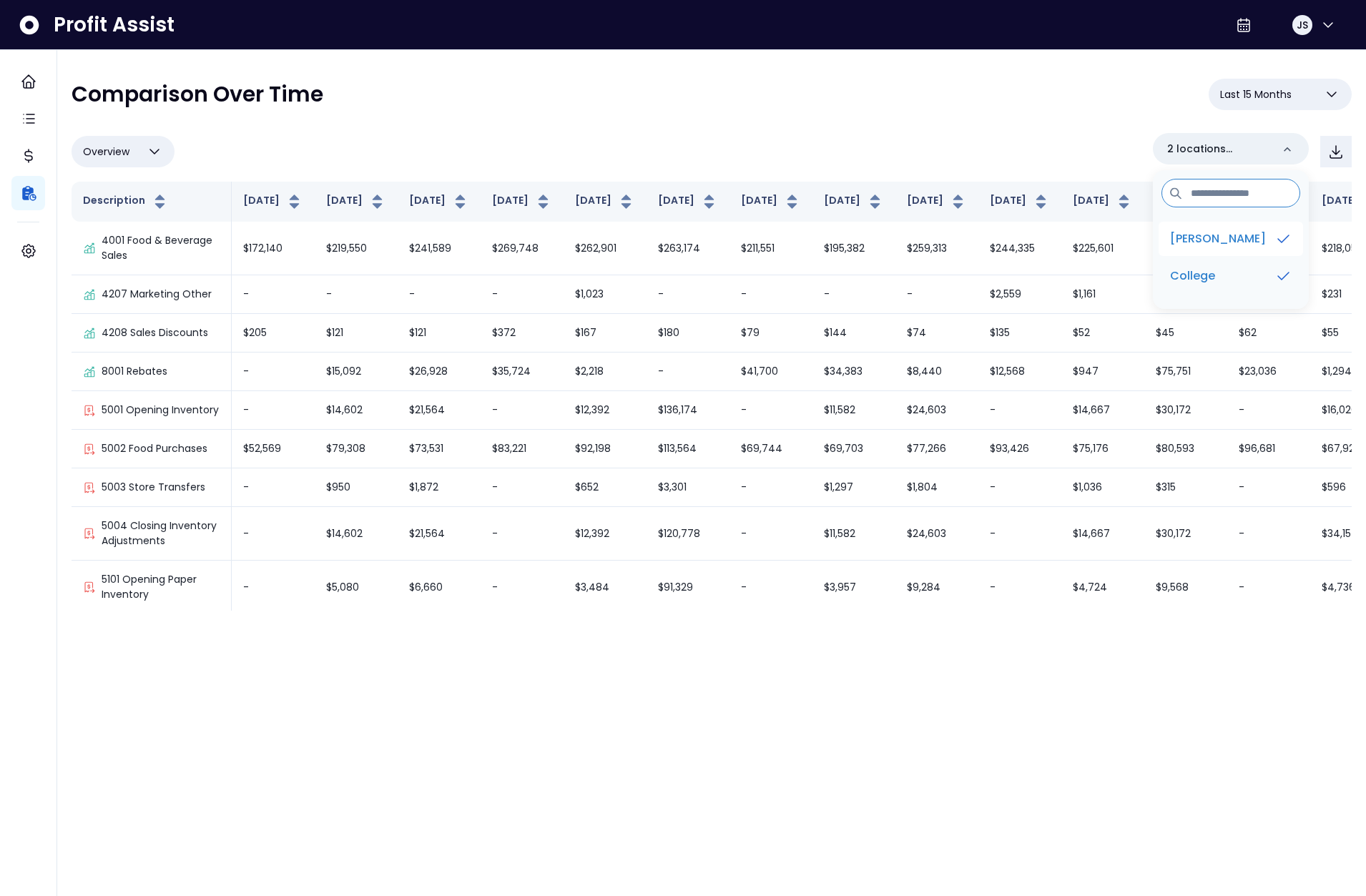
click at [1214, 244] on p "[PERSON_NAME]" at bounding box center [1218, 239] width 96 height 18
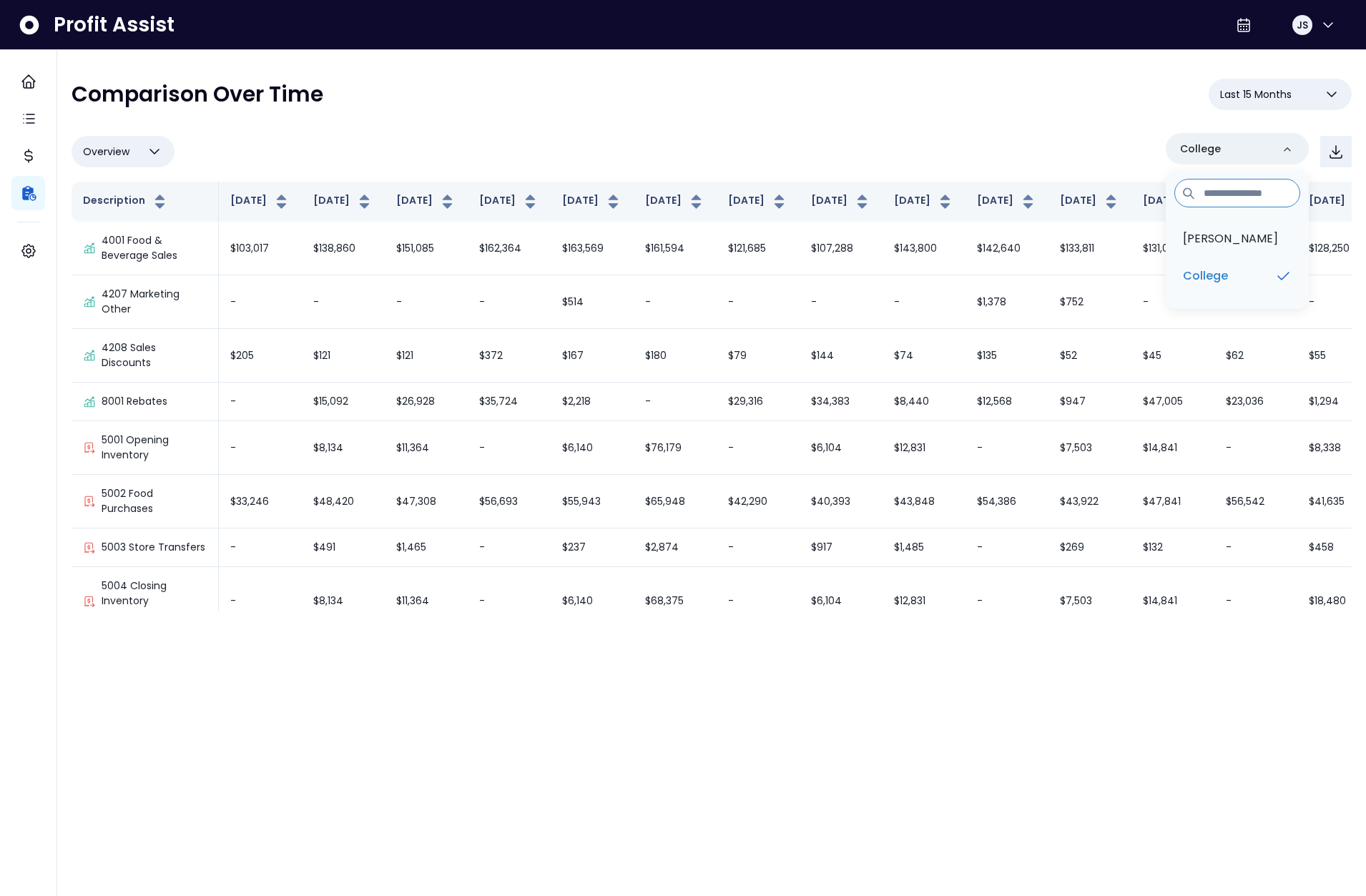
click at [984, 141] on div "Overview Overview % of cost % of sales % of budget ******** College Danforth Co…" at bounding box center [711, 152] width 1280 height 37
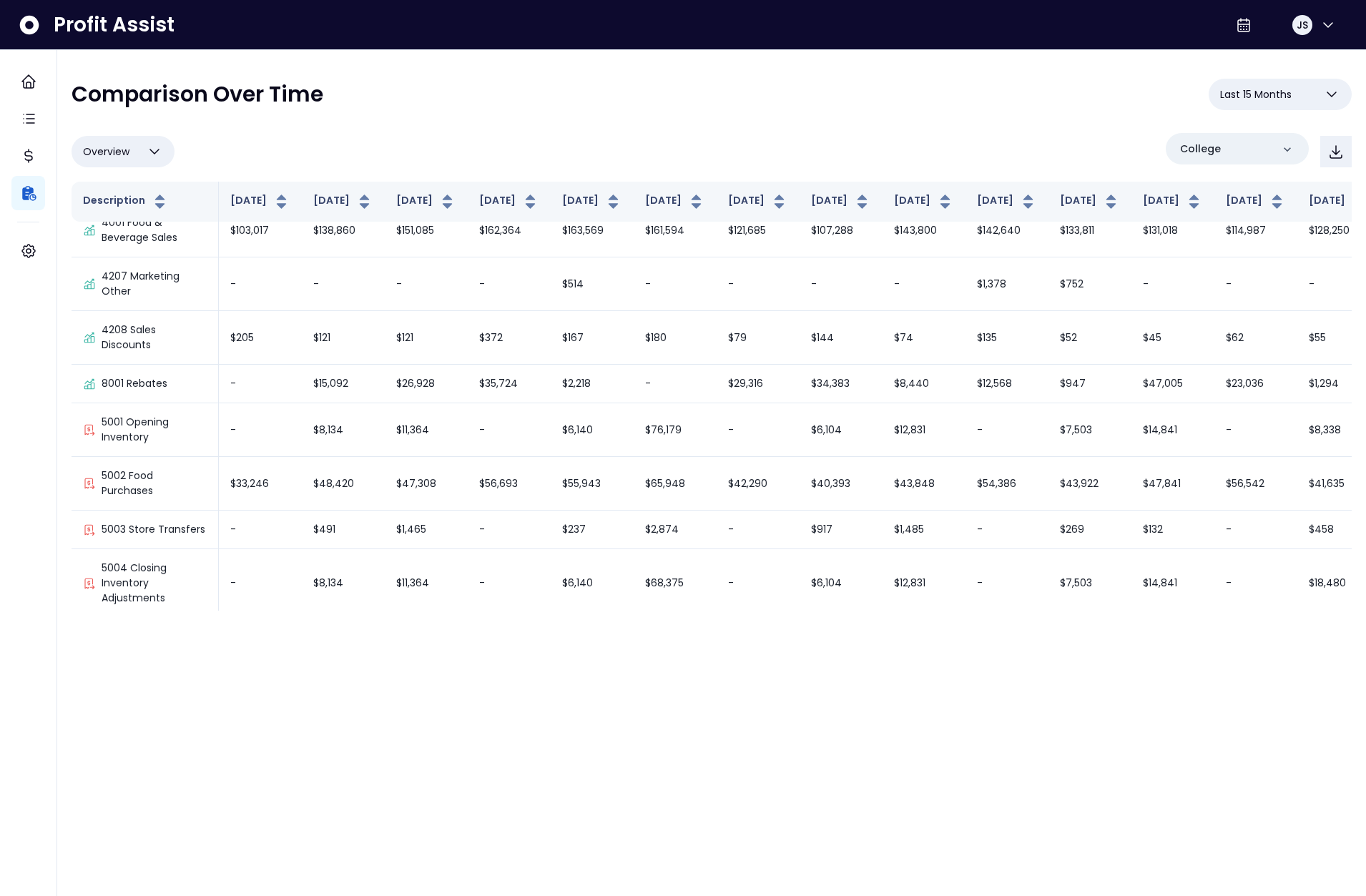
scroll to position [1052, 0]
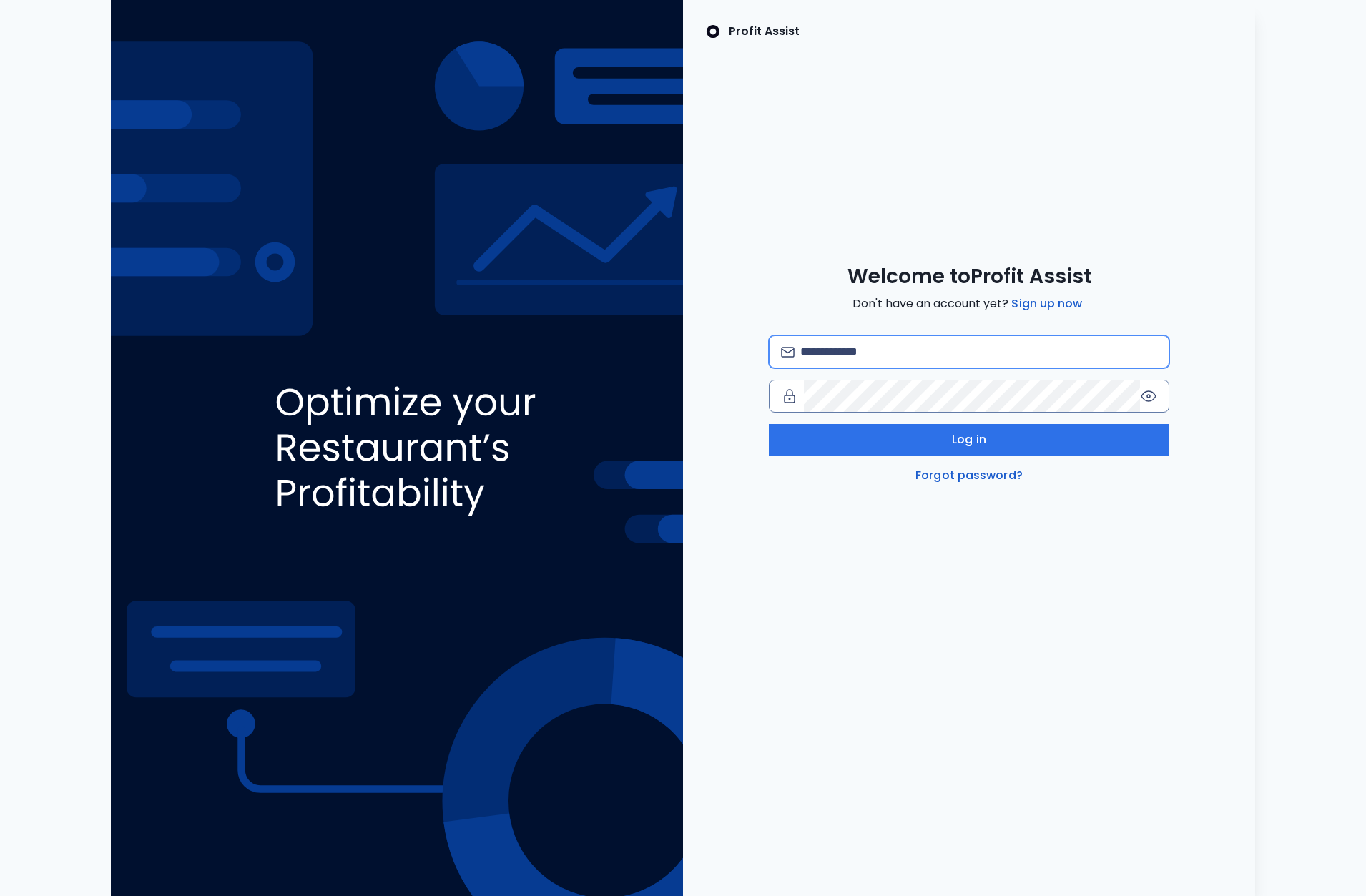
click at [870, 346] on input "email" at bounding box center [977, 352] width 356 height 31
type input "*"
type input "**********"
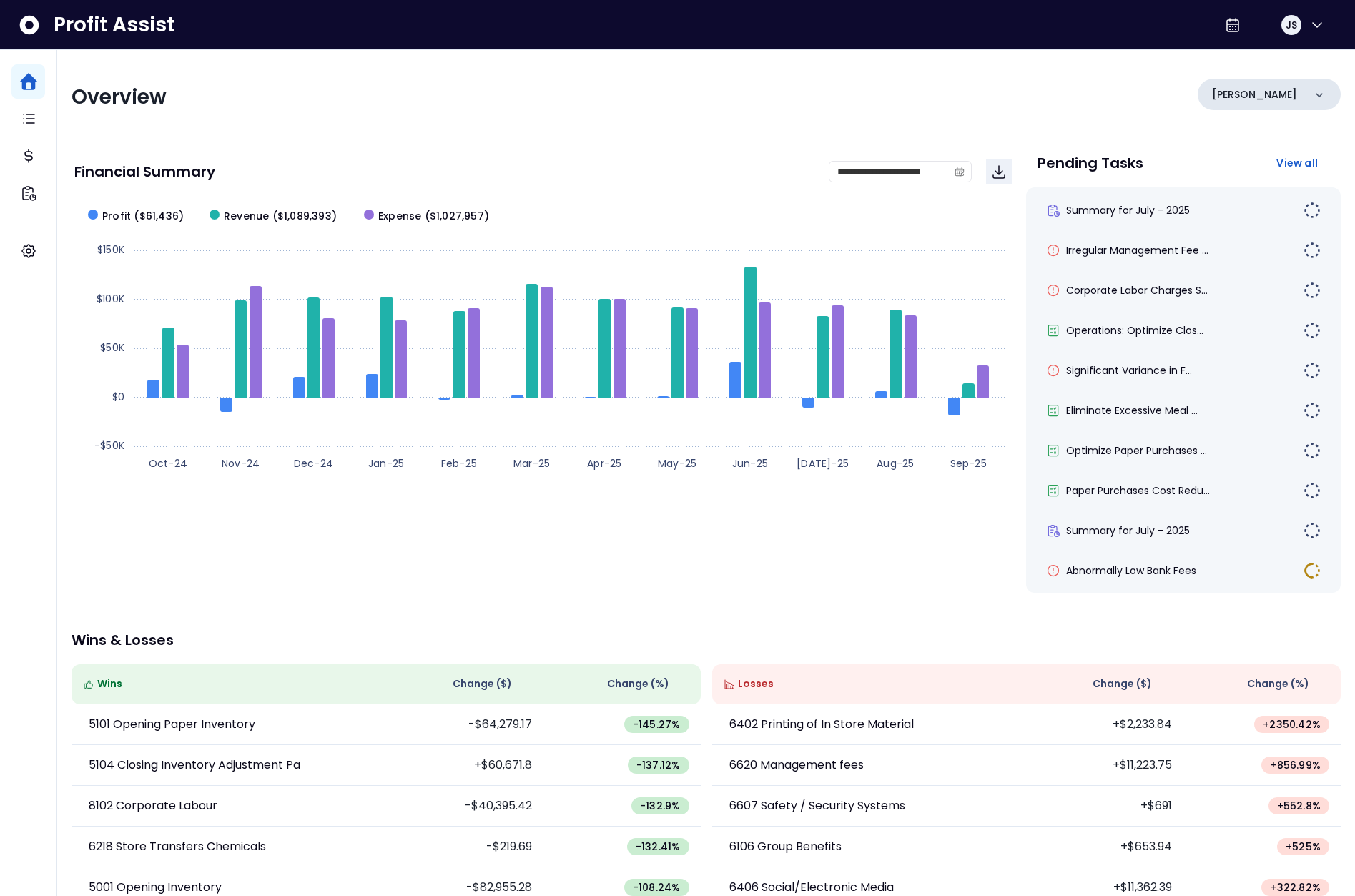
click at [1270, 95] on div "[PERSON_NAME]" at bounding box center [1269, 94] width 143 height 31
click at [1295, 2] on div "Profit Assist JS" at bounding box center [678, 25] width 1355 height 50
click at [1296, 18] on button "JS" at bounding box center [1302, 24] width 45 height 34
click at [1268, 86] on span "Logout" at bounding box center [1249, 94] width 137 height 18
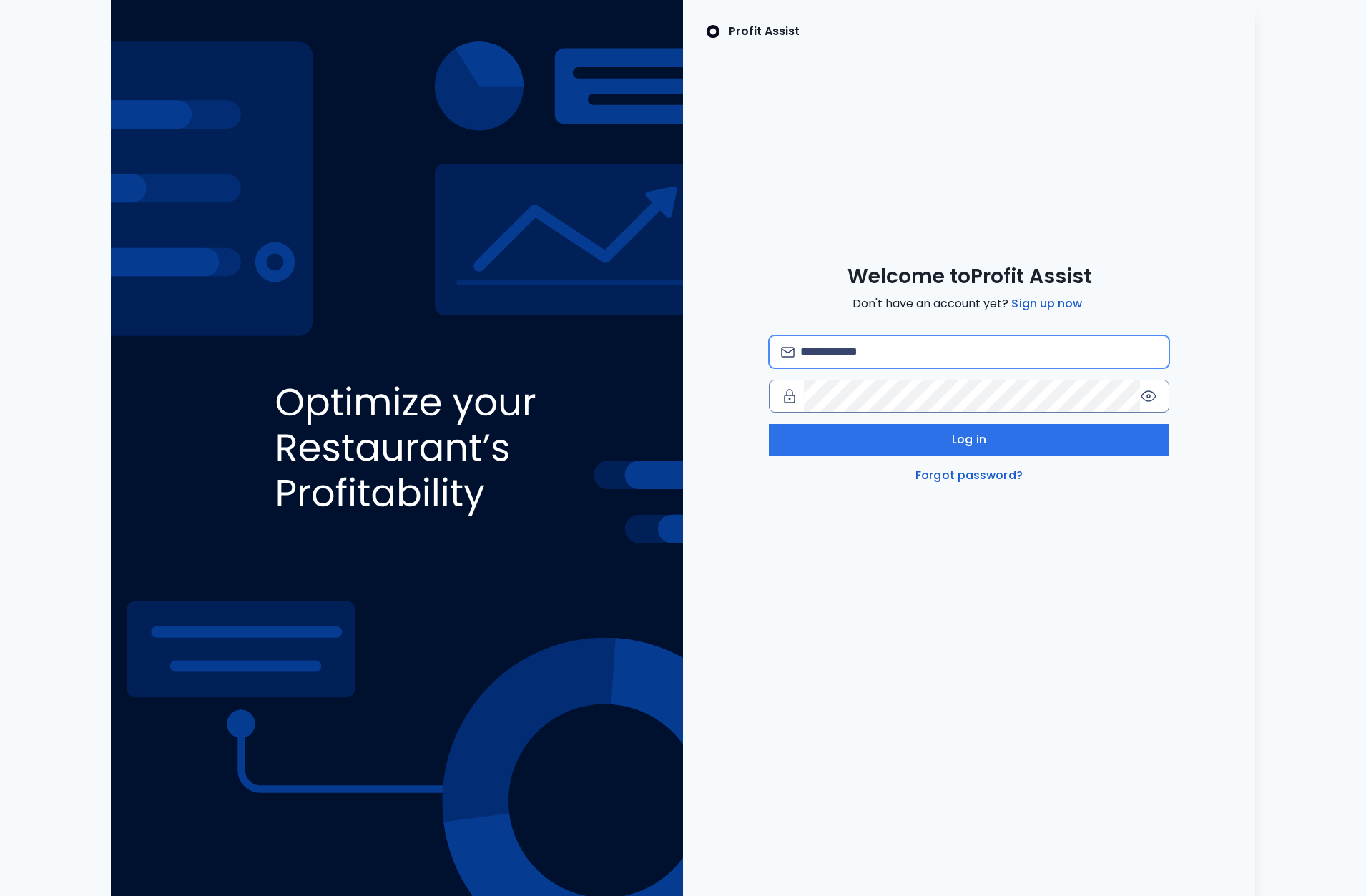
click at [987, 339] on input "email" at bounding box center [977, 352] width 356 height 31
type input "**********"
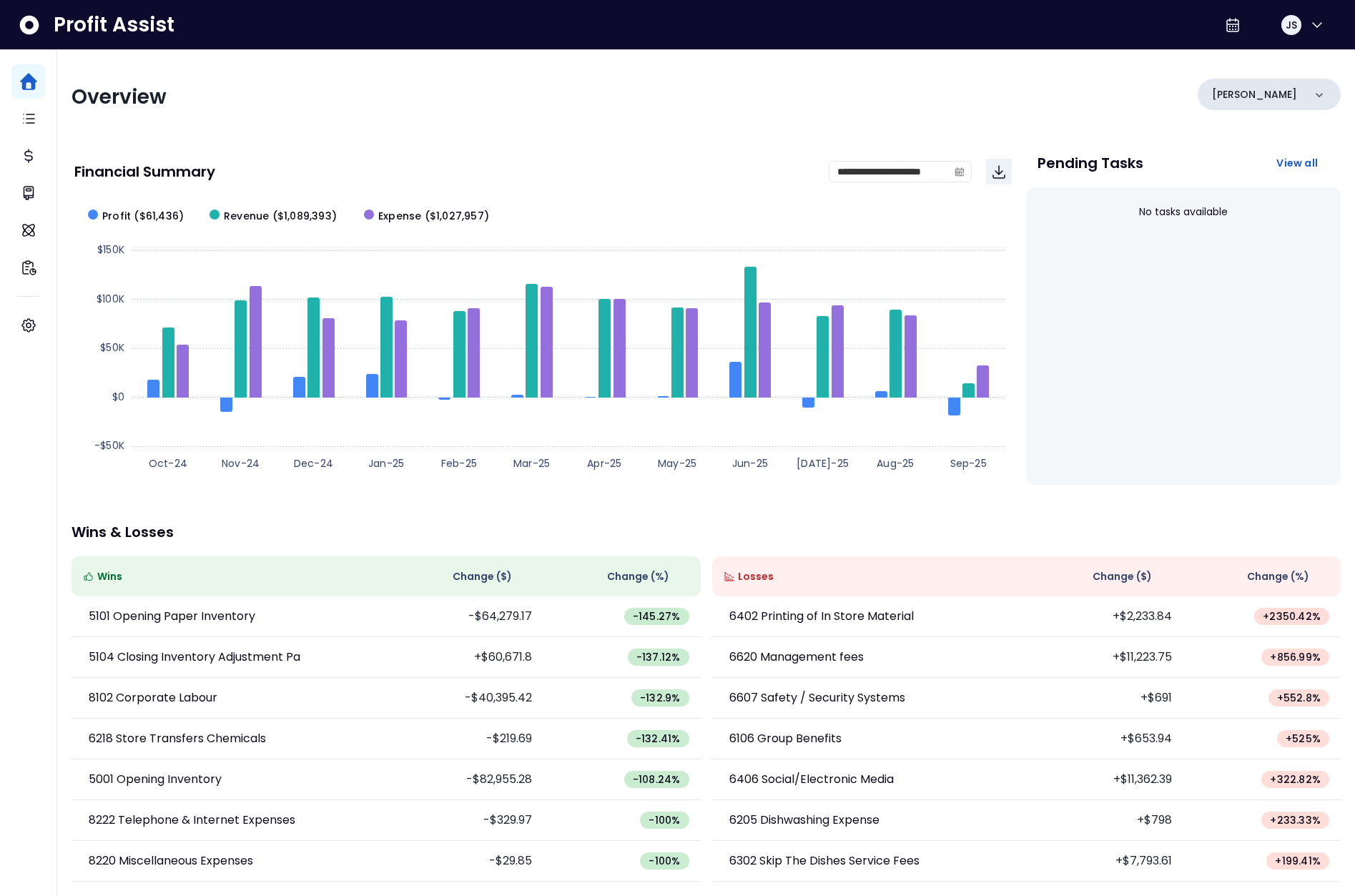
click at [1231, 94] on p "[PERSON_NAME]" at bounding box center [1254, 94] width 85 height 15
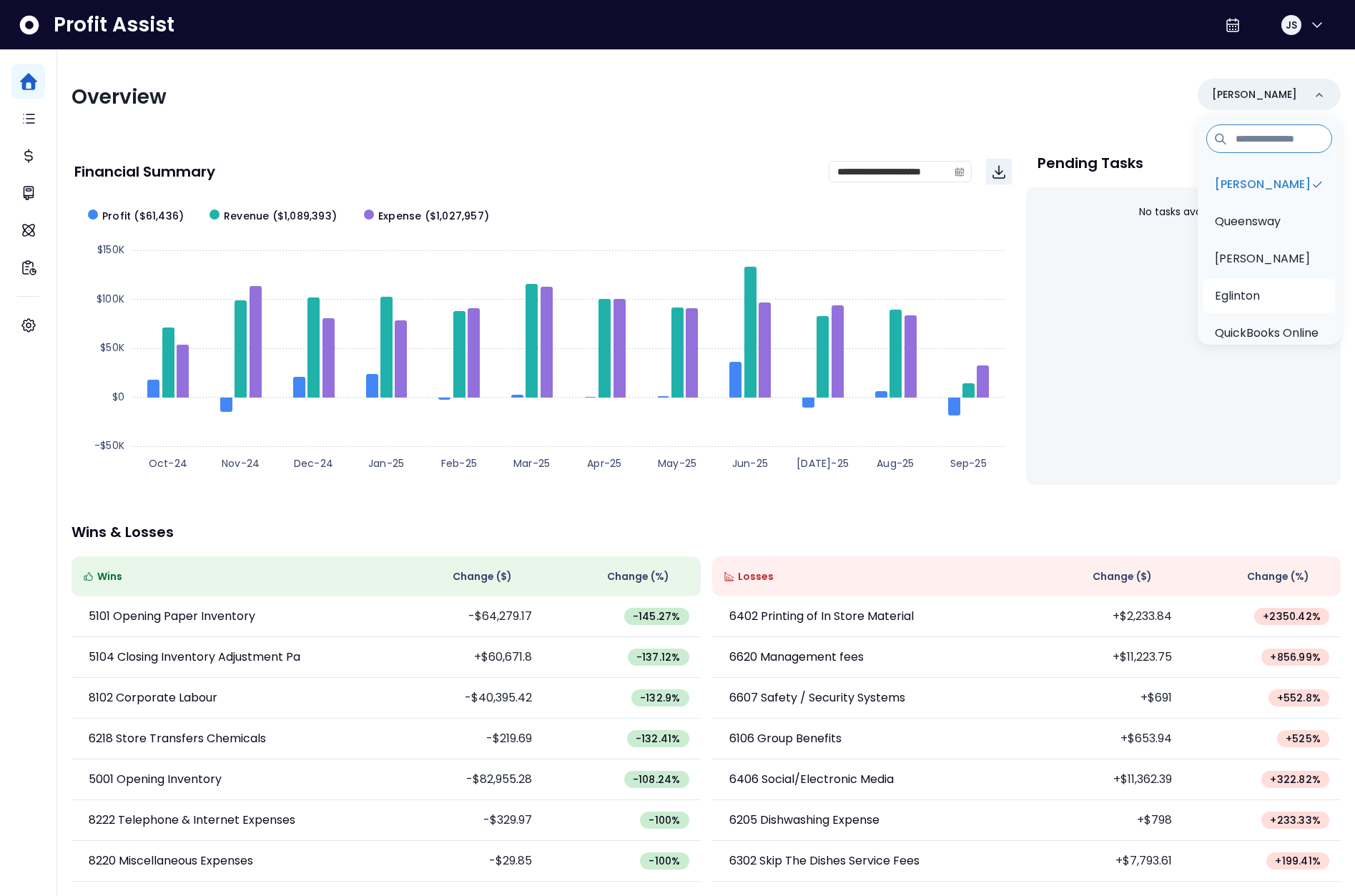
click at [1248, 291] on p "Eglinton" at bounding box center [1237, 296] width 45 height 18
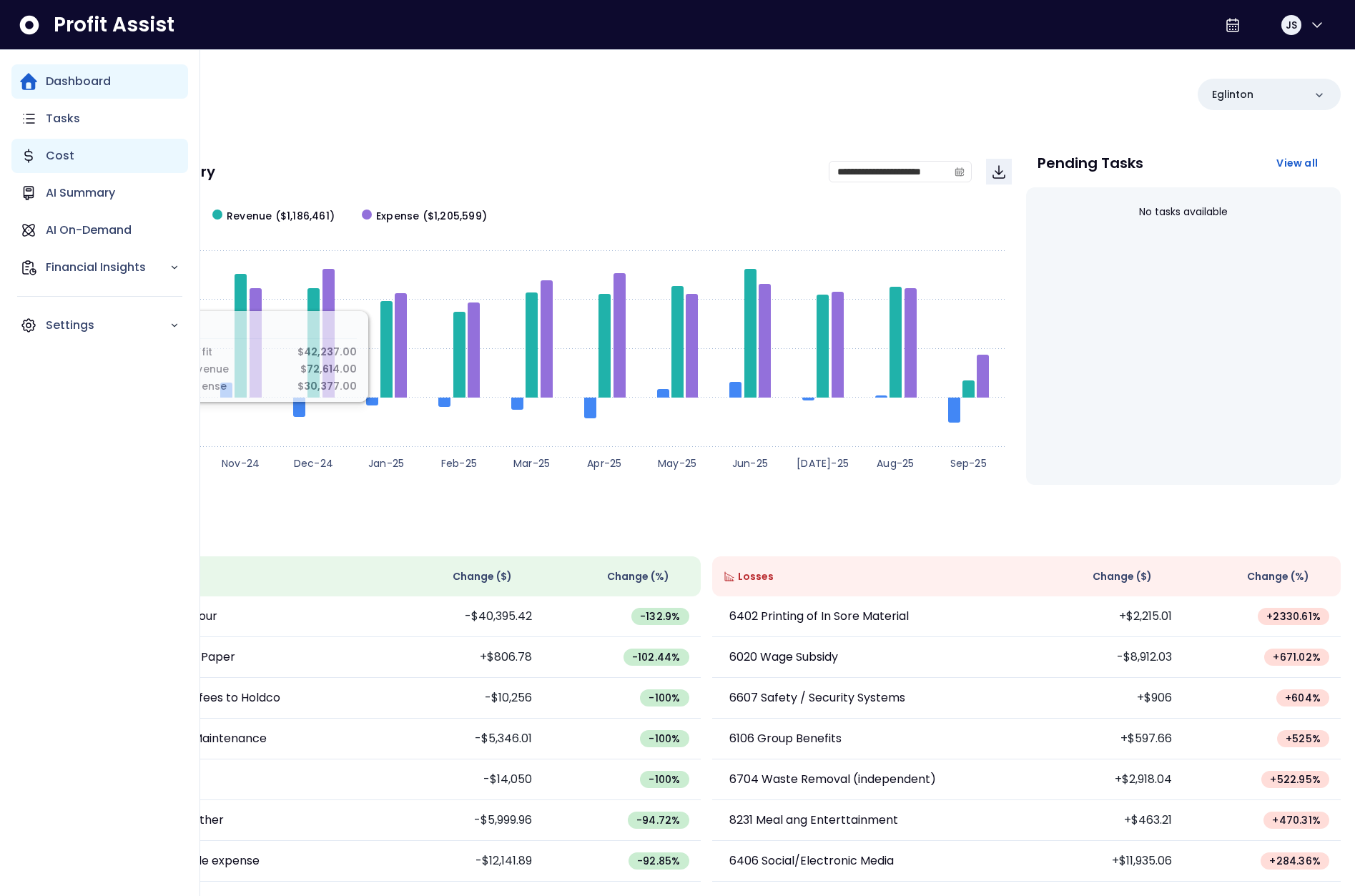
click at [50, 160] on p "Cost" at bounding box center [59, 156] width 29 height 18
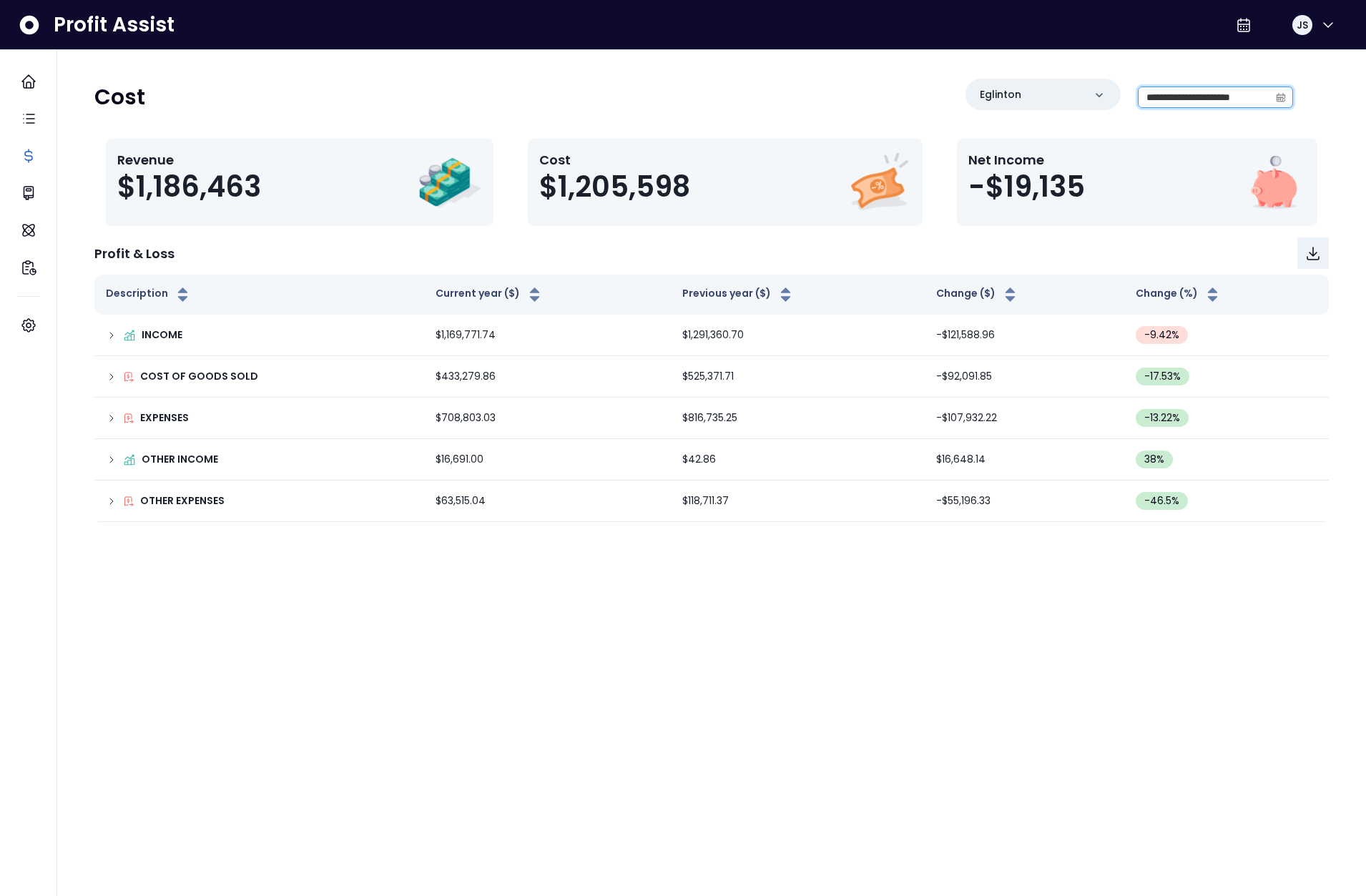
click at [1184, 102] on input "**********" at bounding box center [1203, 97] width 130 height 20
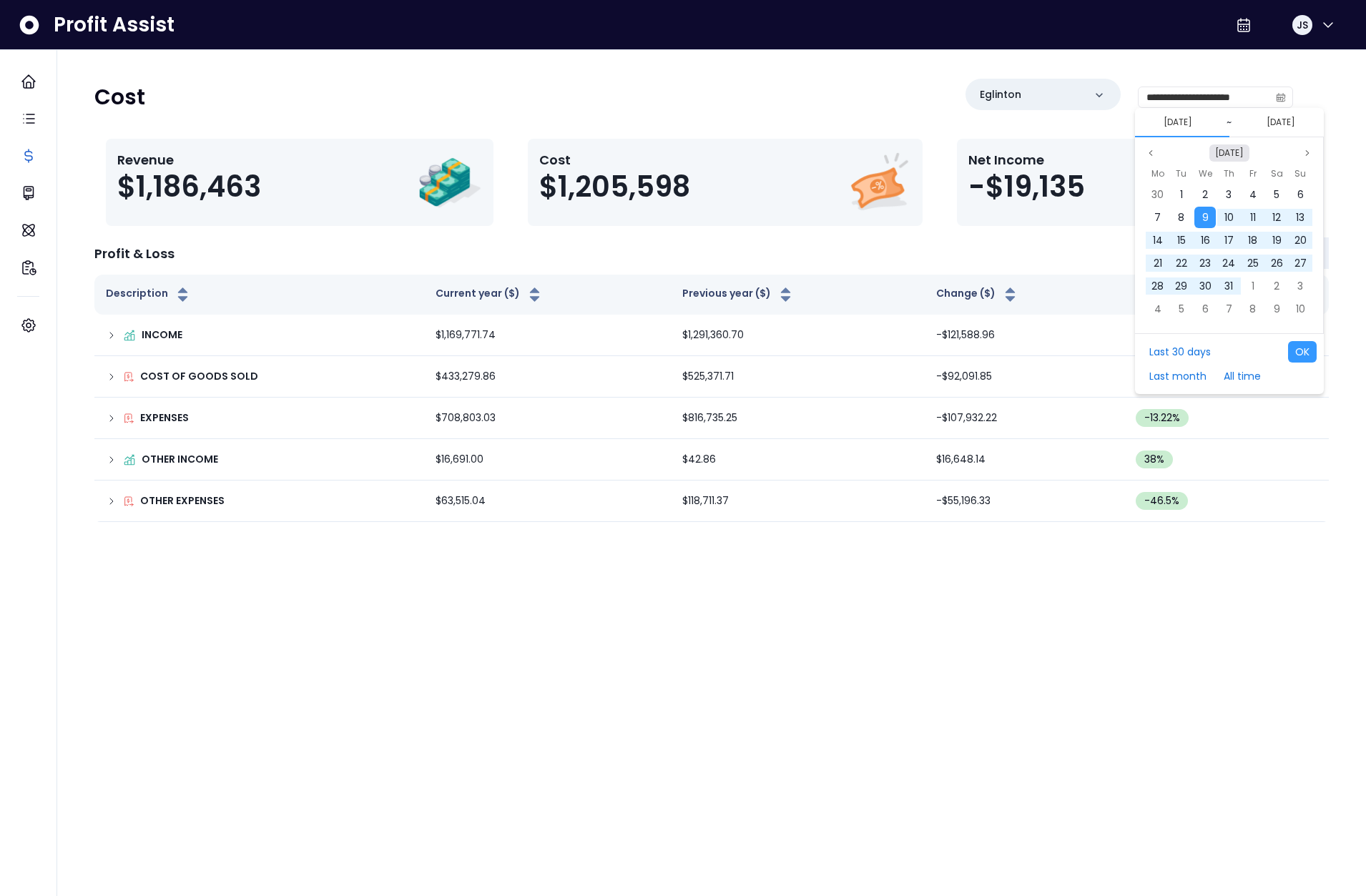
click at [1247, 149] on button "Oct 2024" at bounding box center [1228, 153] width 40 height 18
click at [1222, 279] on span "Jun" at bounding box center [1223, 284] width 25 height 21
click at [1299, 195] on span "1" at bounding box center [1299, 193] width 3 height 14
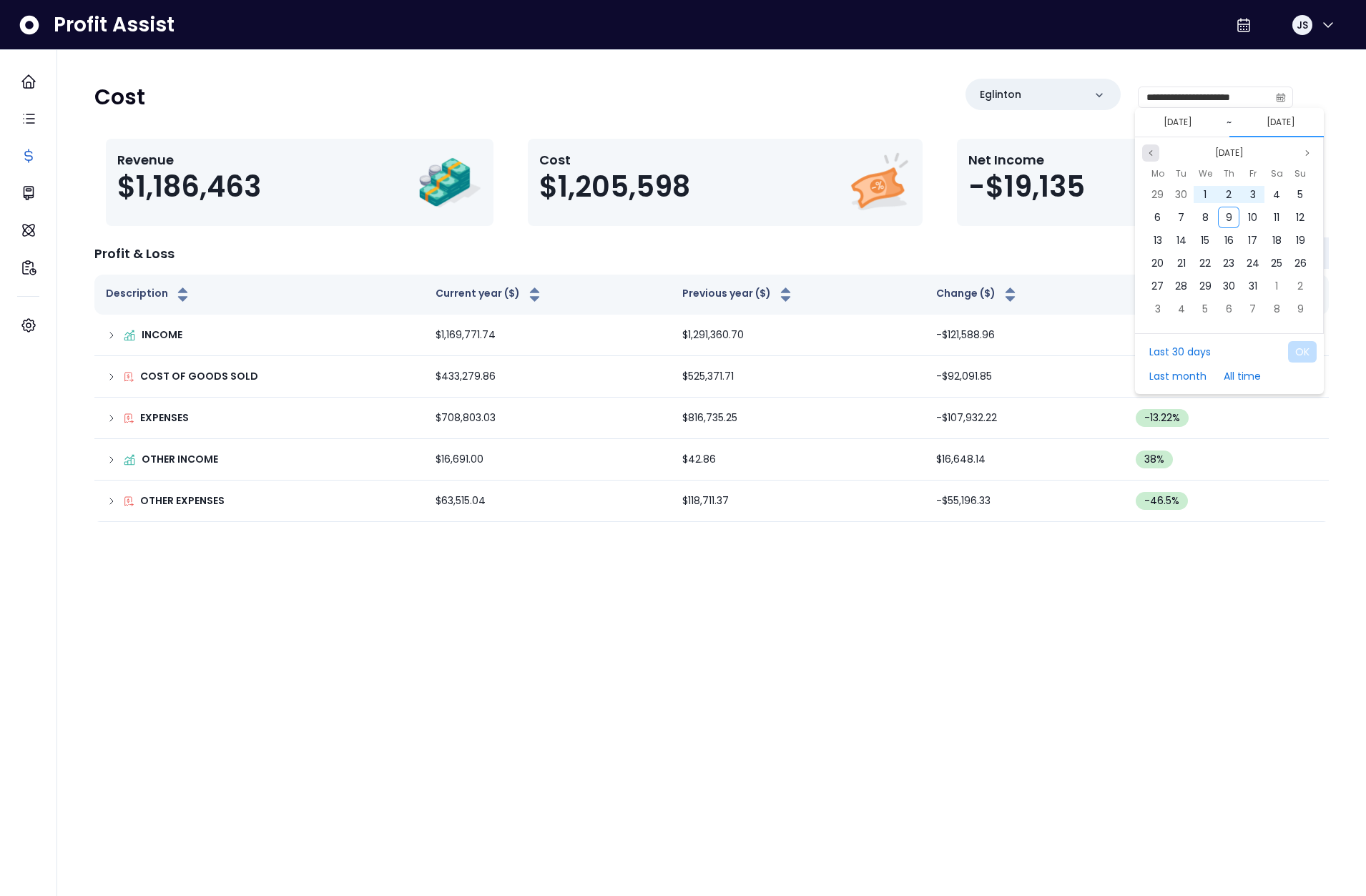
click at [1149, 156] on icon "page previous" at bounding box center [1149, 153] width 8 height 8
click at [1164, 306] on div "30" at bounding box center [1157, 308] width 21 height 21
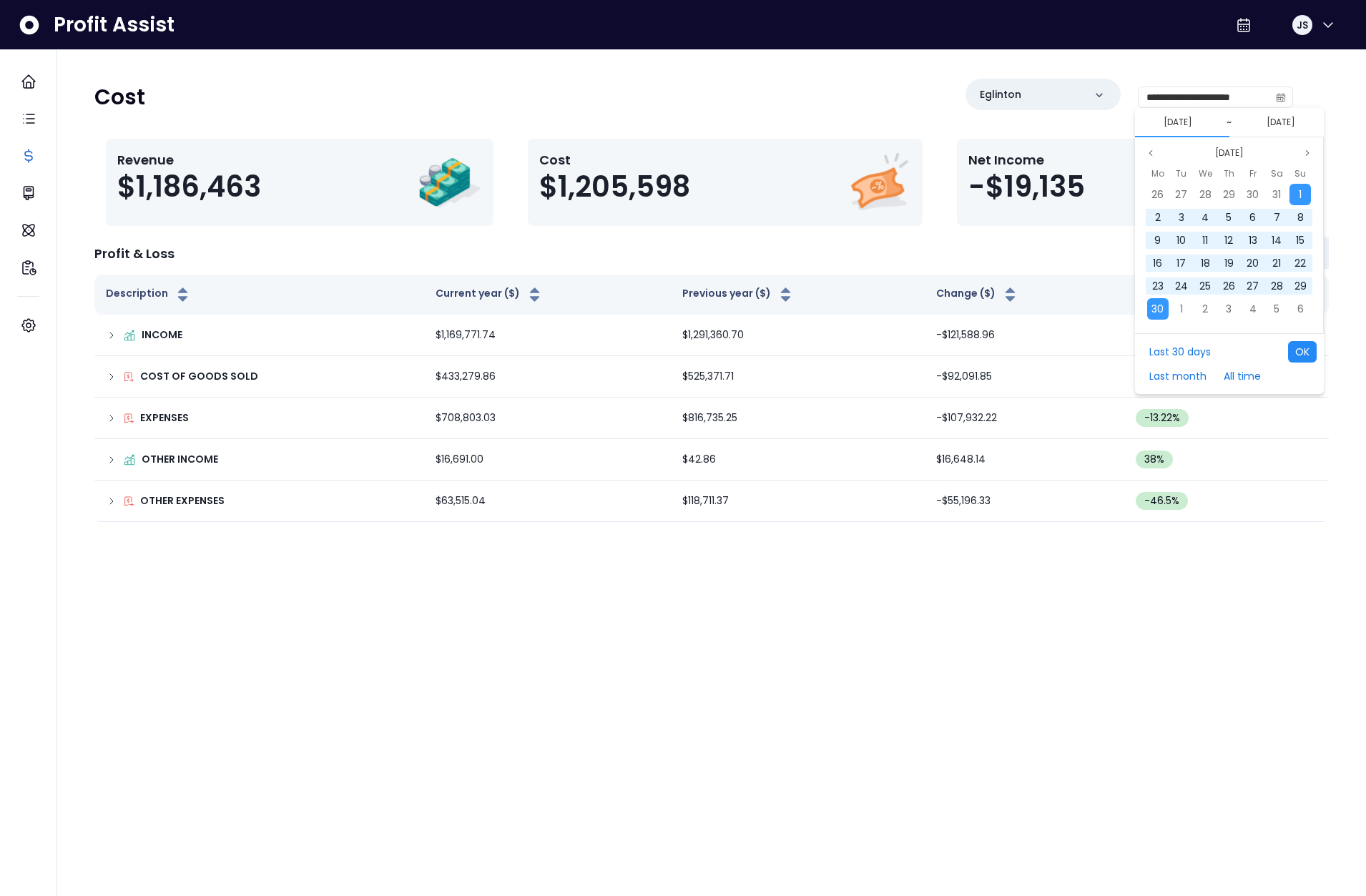
click at [1289, 345] on button "OK" at bounding box center [1301, 351] width 29 height 21
type input "**********"
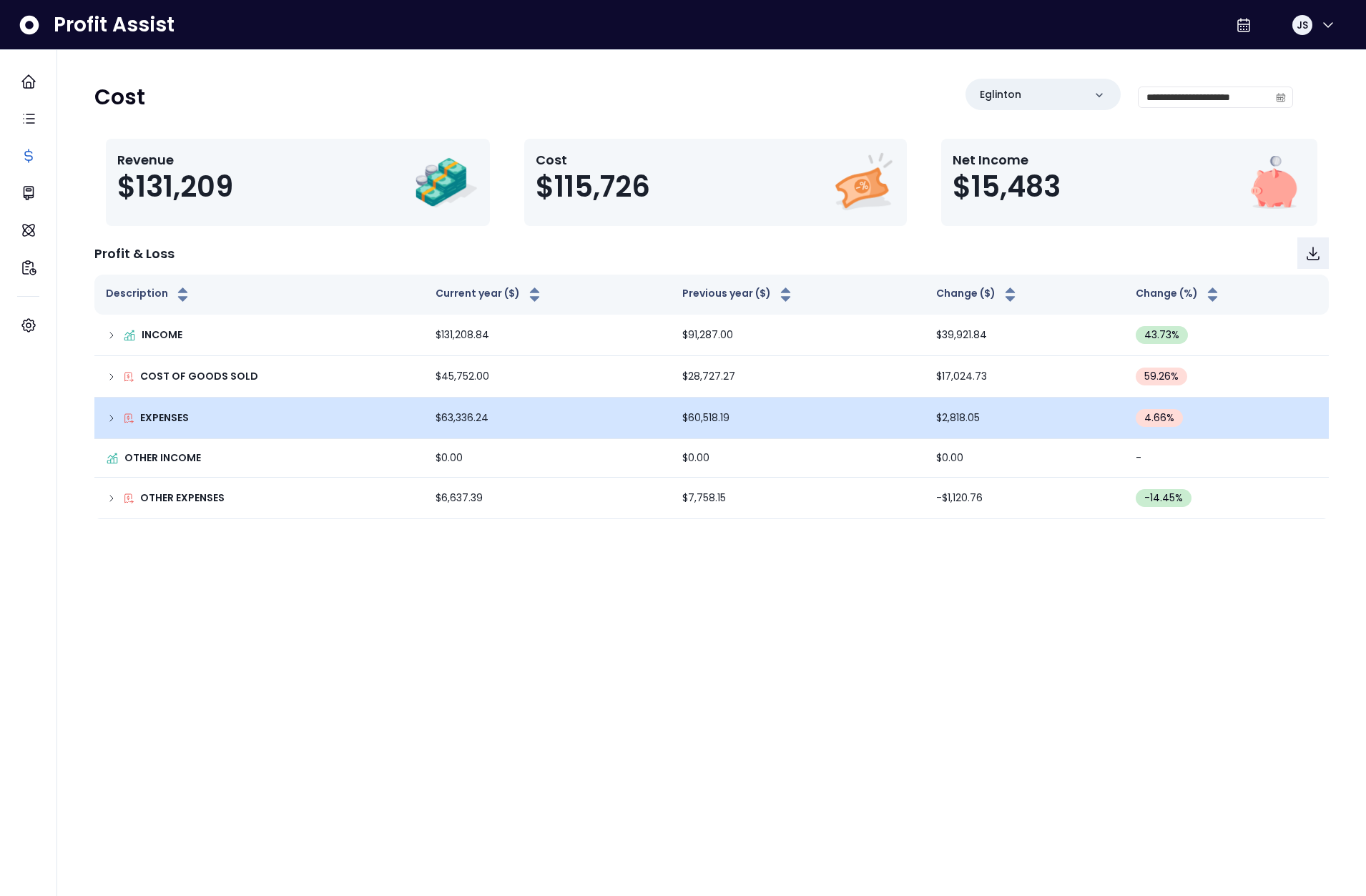
drag, startPoint x: 115, startPoint y: 414, endPoint x: 130, endPoint y: 417, distance: 15.3
click at [115, 413] on icon at bounding box center [111, 418] width 11 height 11
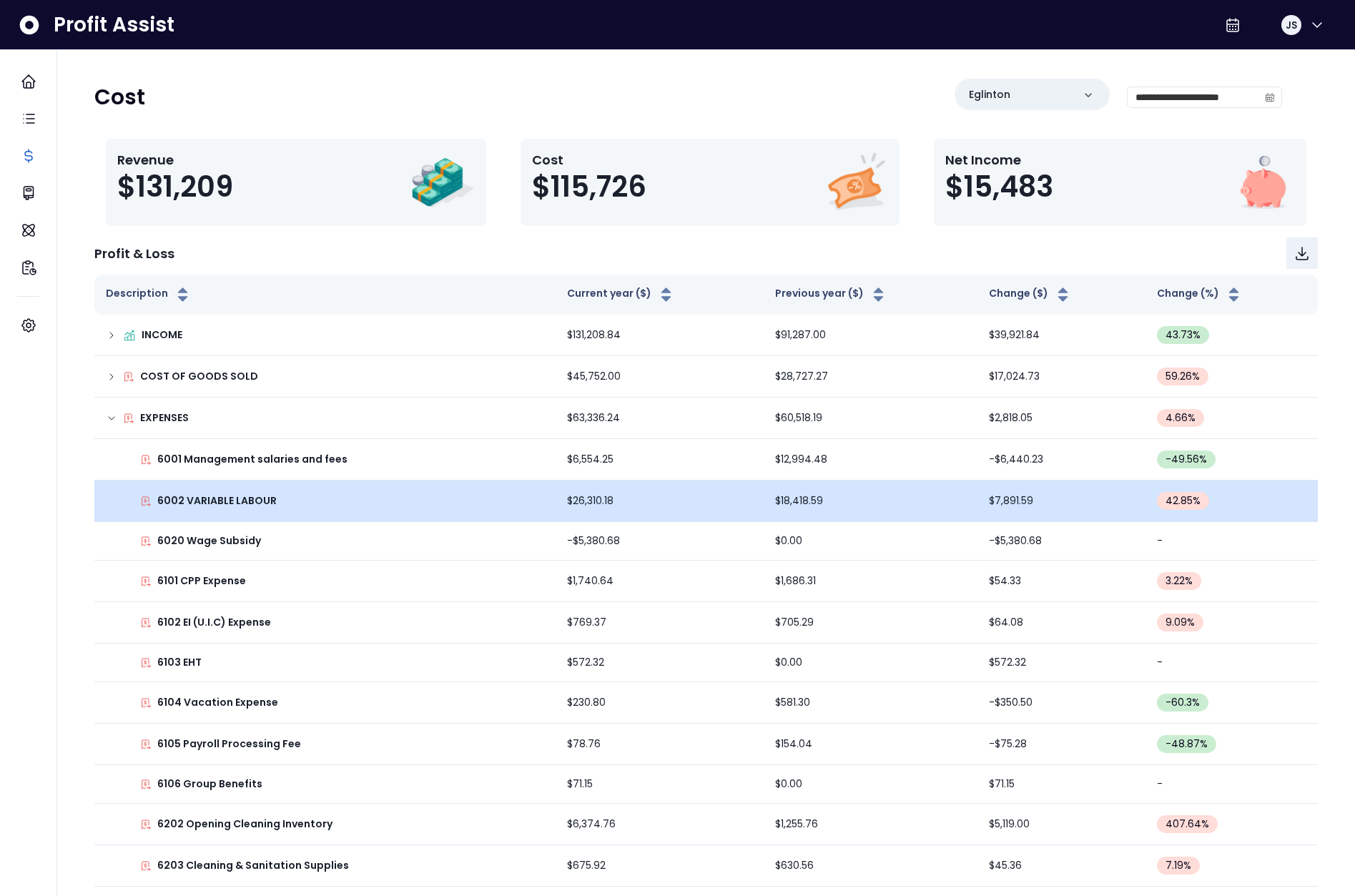
click at [1005, 502] on td "$7,891.59" at bounding box center [1062, 501] width 168 height 42
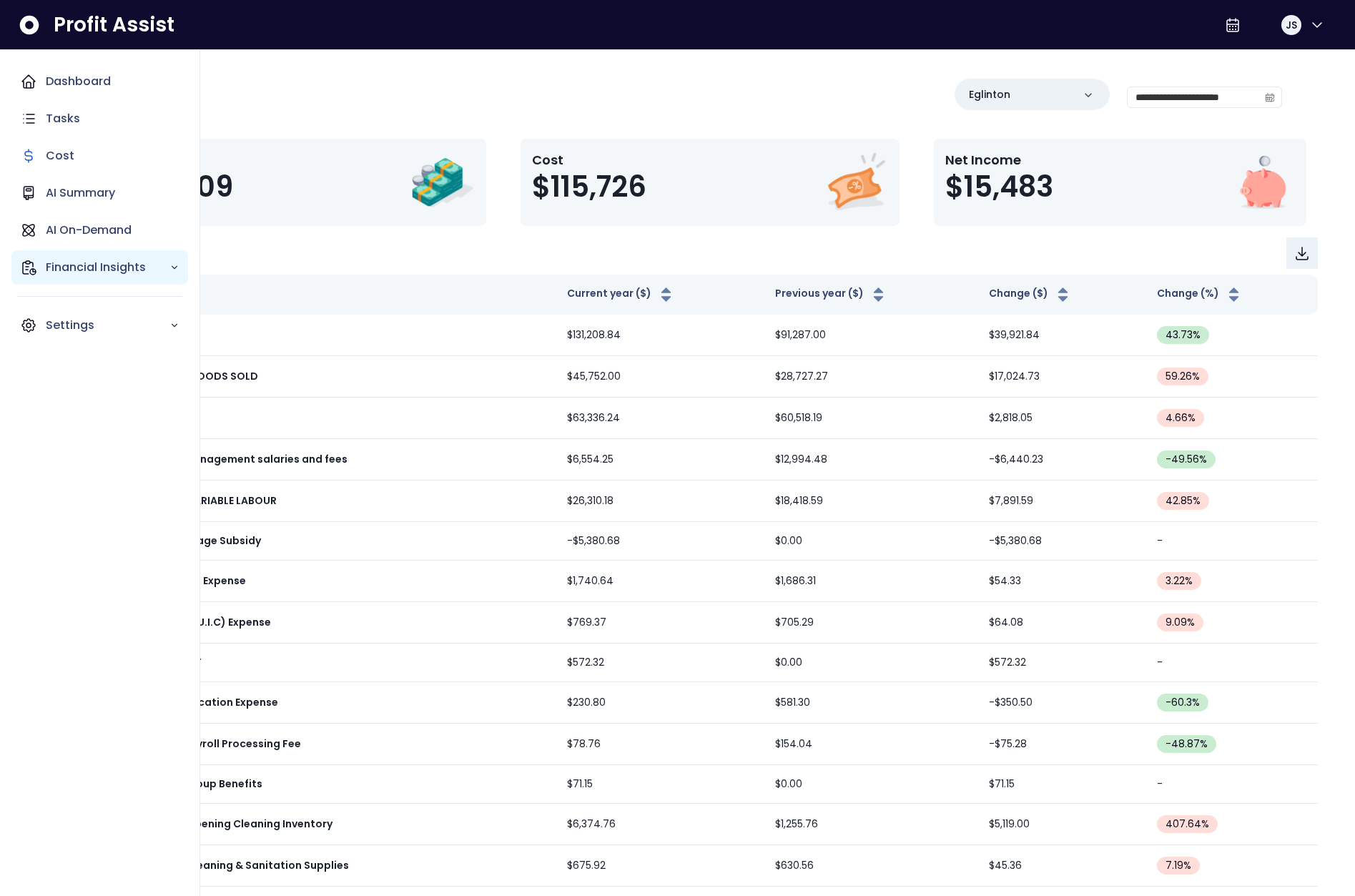
click at [69, 268] on p "Financial Insights" at bounding box center [107, 268] width 124 height 18
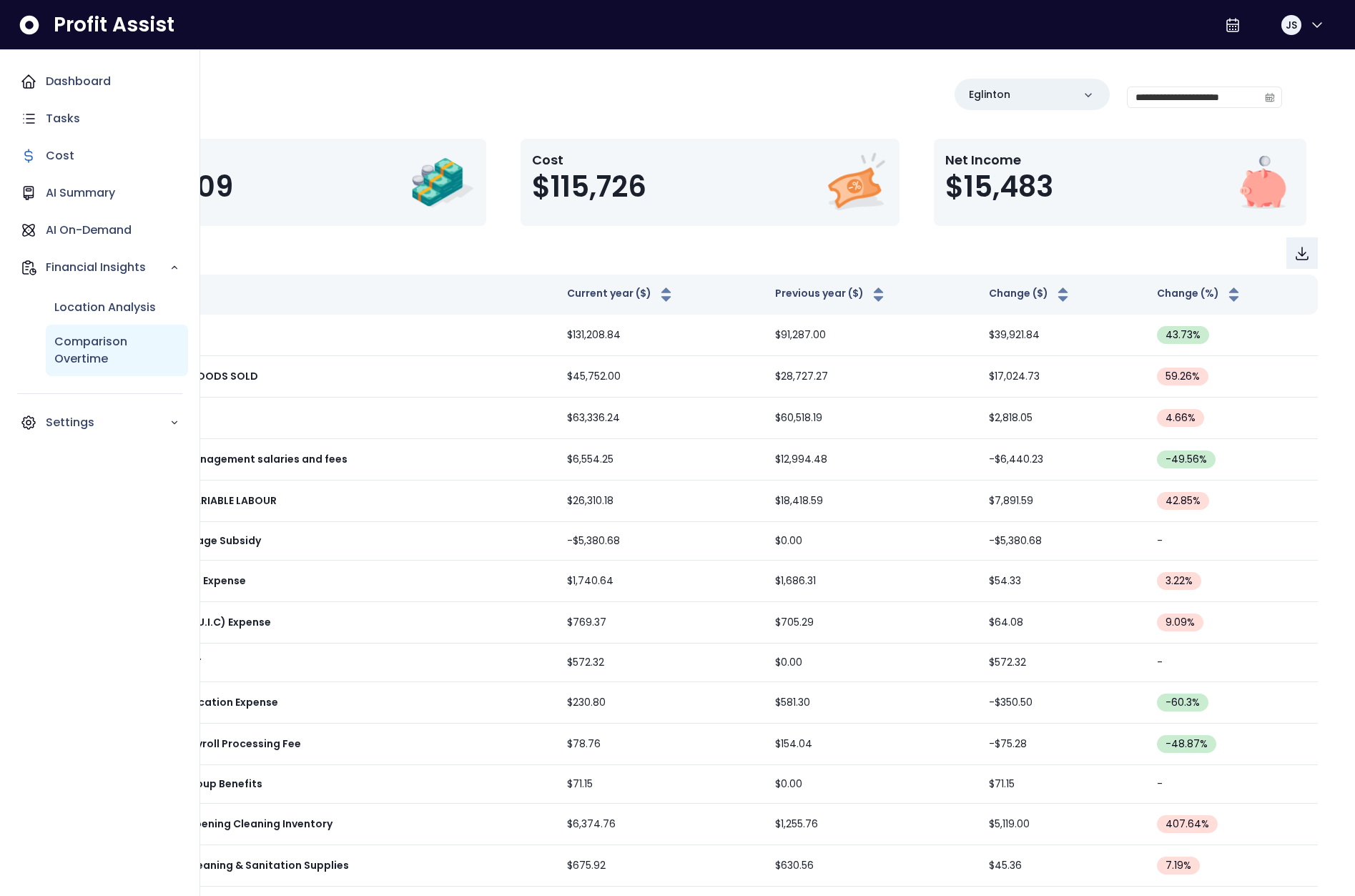
click at [87, 352] on p "Comparison Overtime" at bounding box center [117, 350] width 125 height 34
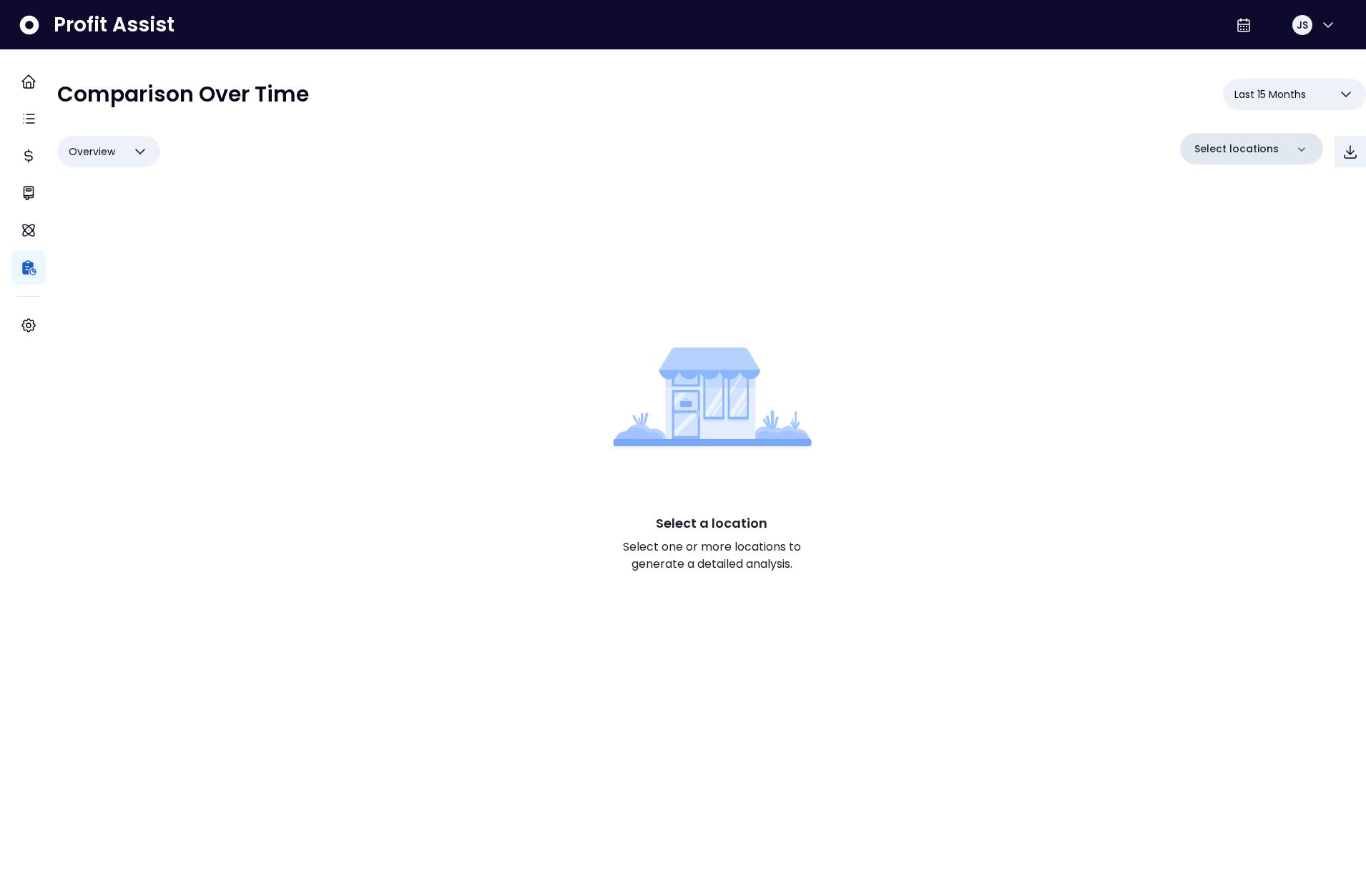
click at [1231, 137] on div "Select locations" at bounding box center [1251, 149] width 143 height 31
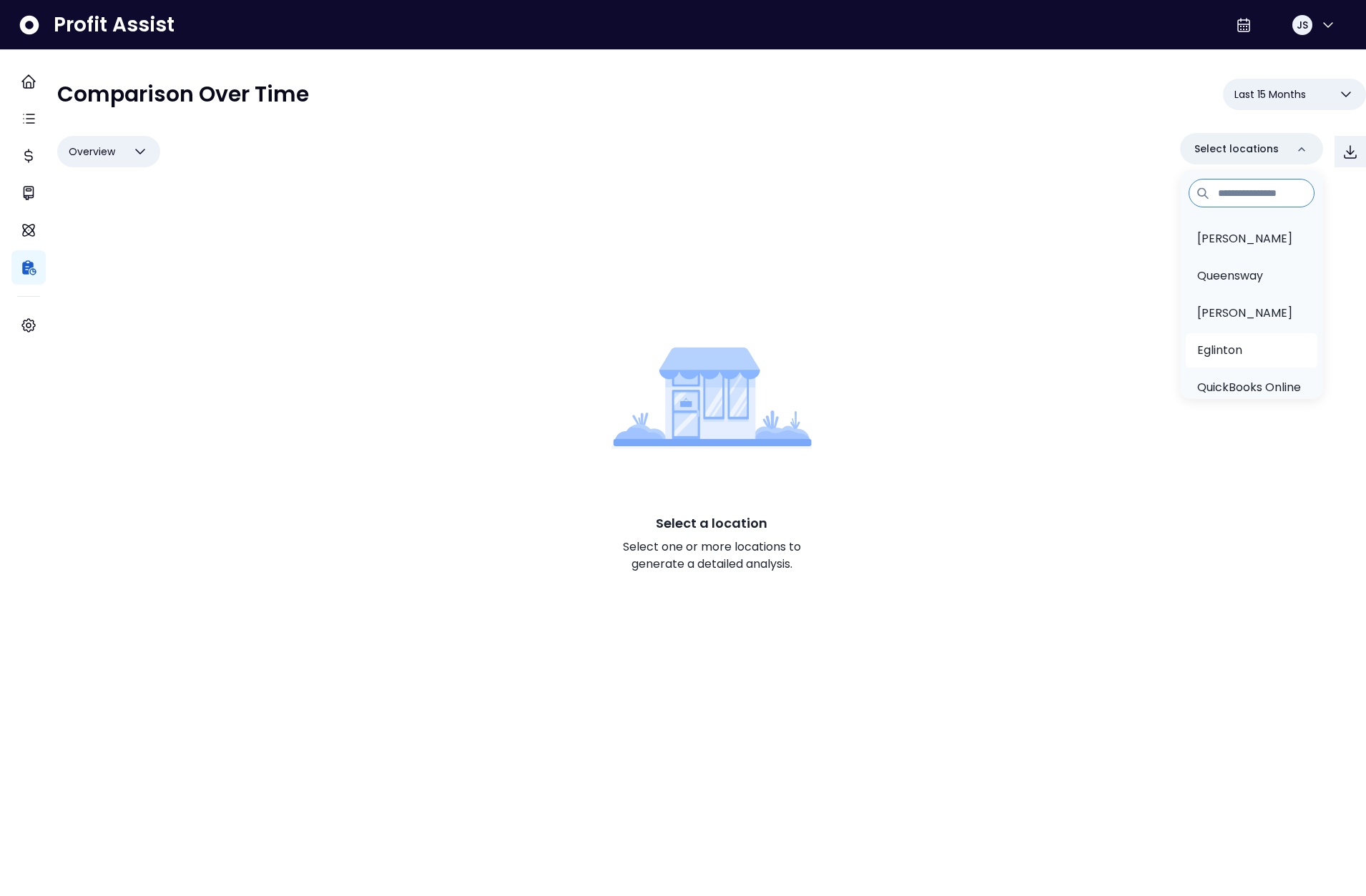
click at [1230, 342] on li "Eglinton" at bounding box center [1251, 350] width 131 height 34
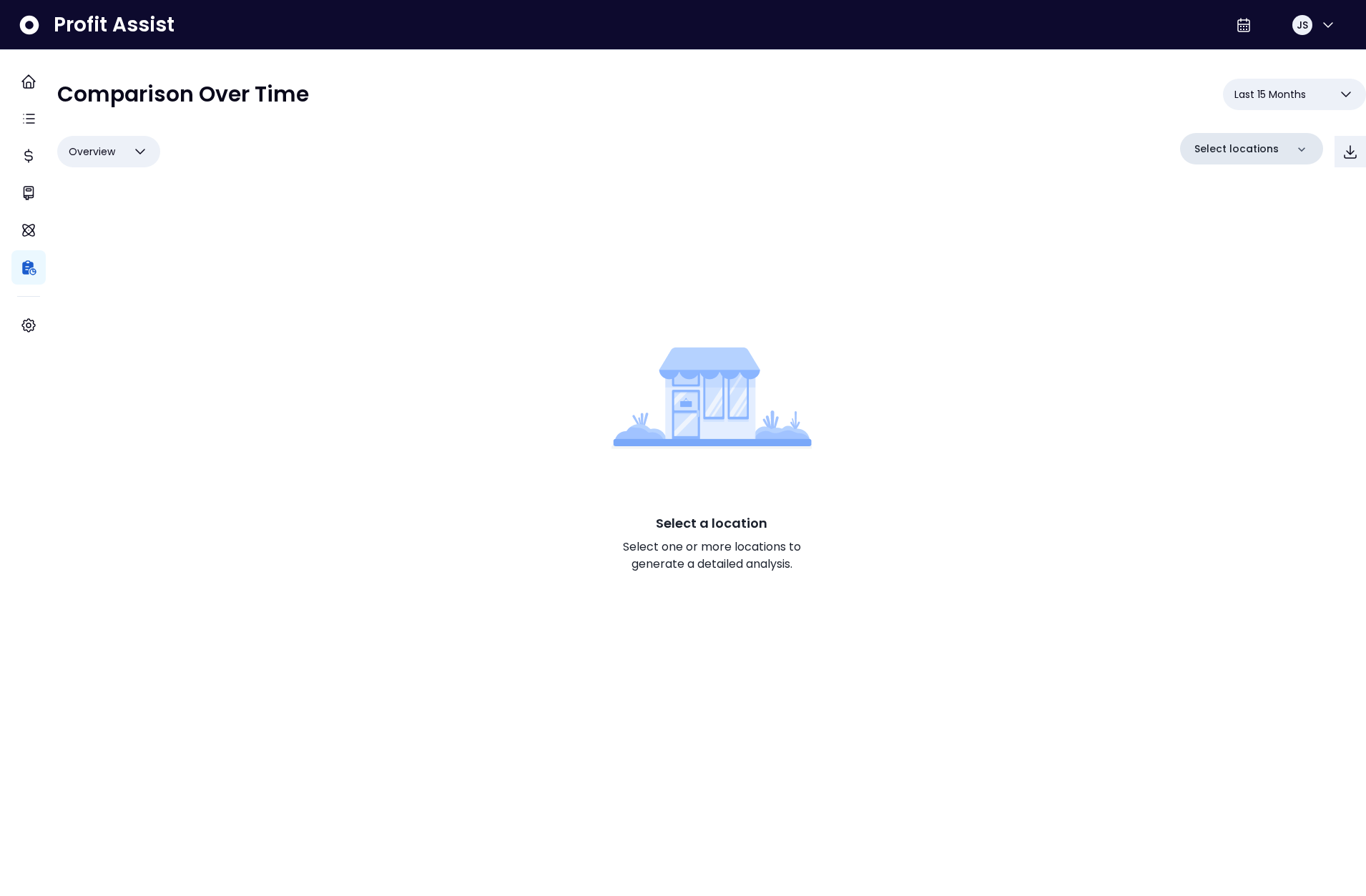
click at [1240, 143] on p "Select locations" at bounding box center [1236, 149] width 84 height 15
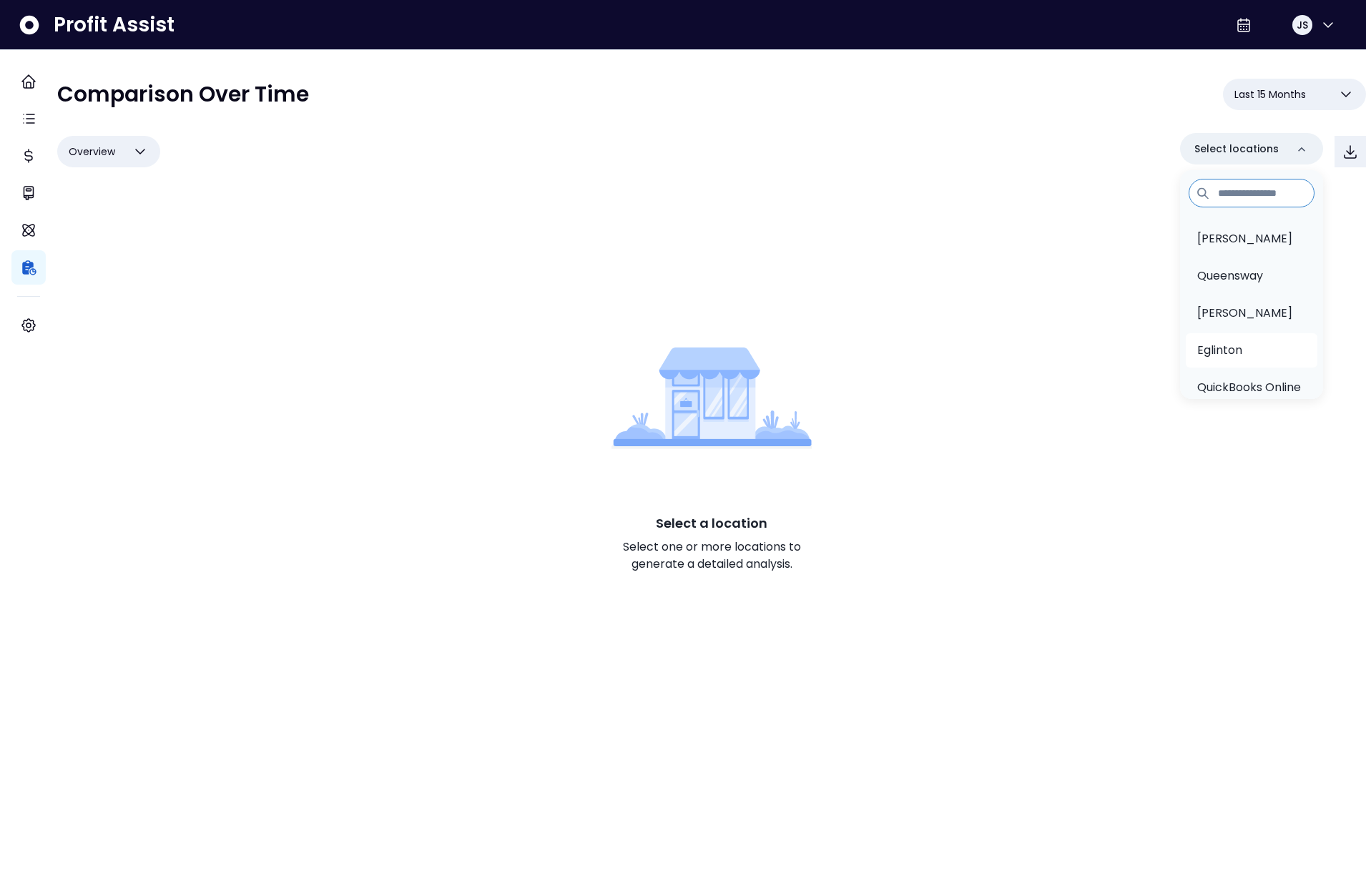
click at [1229, 344] on li "Eglinton" at bounding box center [1251, 350] width 131 height 34
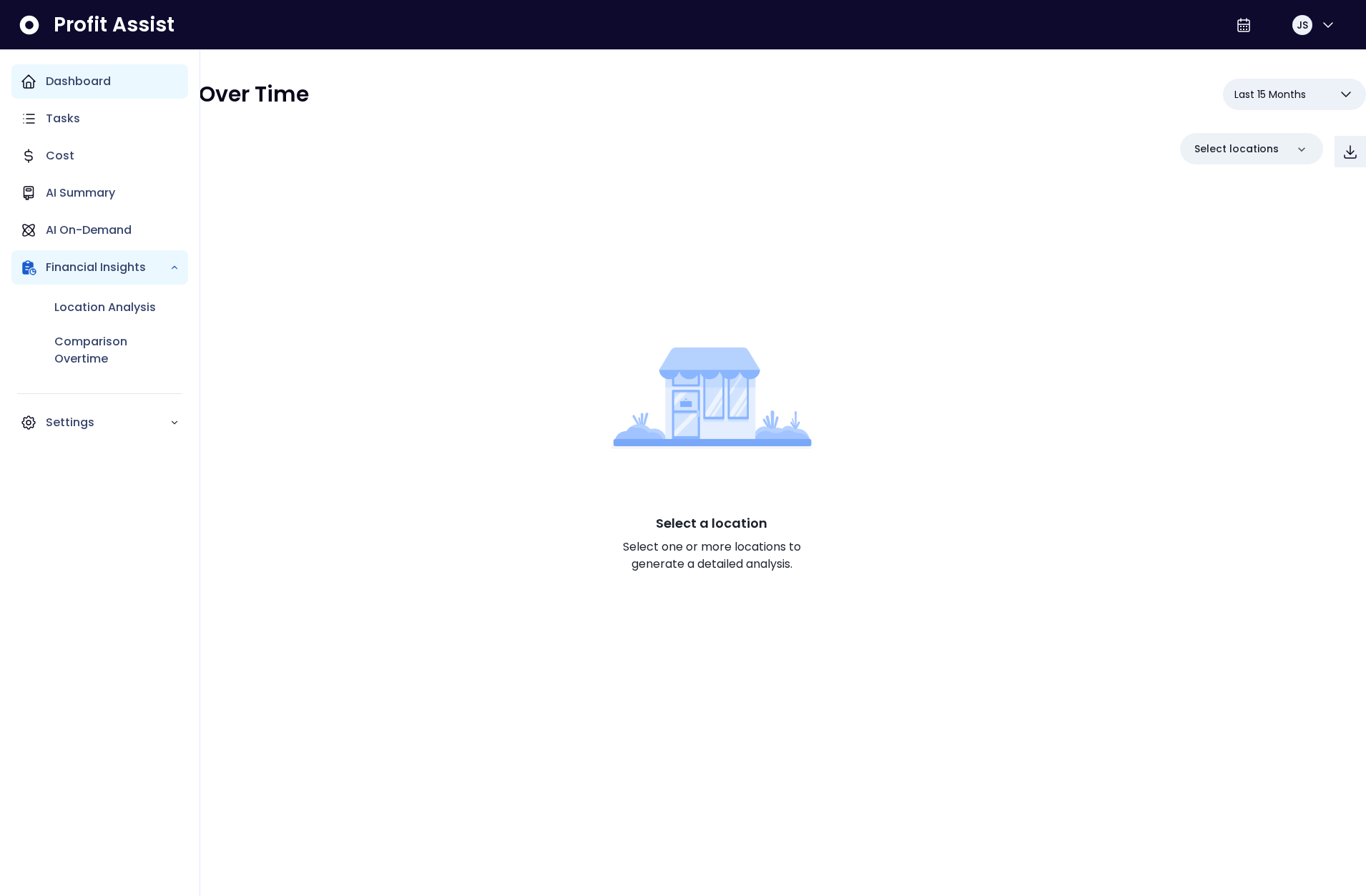
click at [29, 78] on icon "Main navigation" at bounding box center [29, 81] width 18 height 18
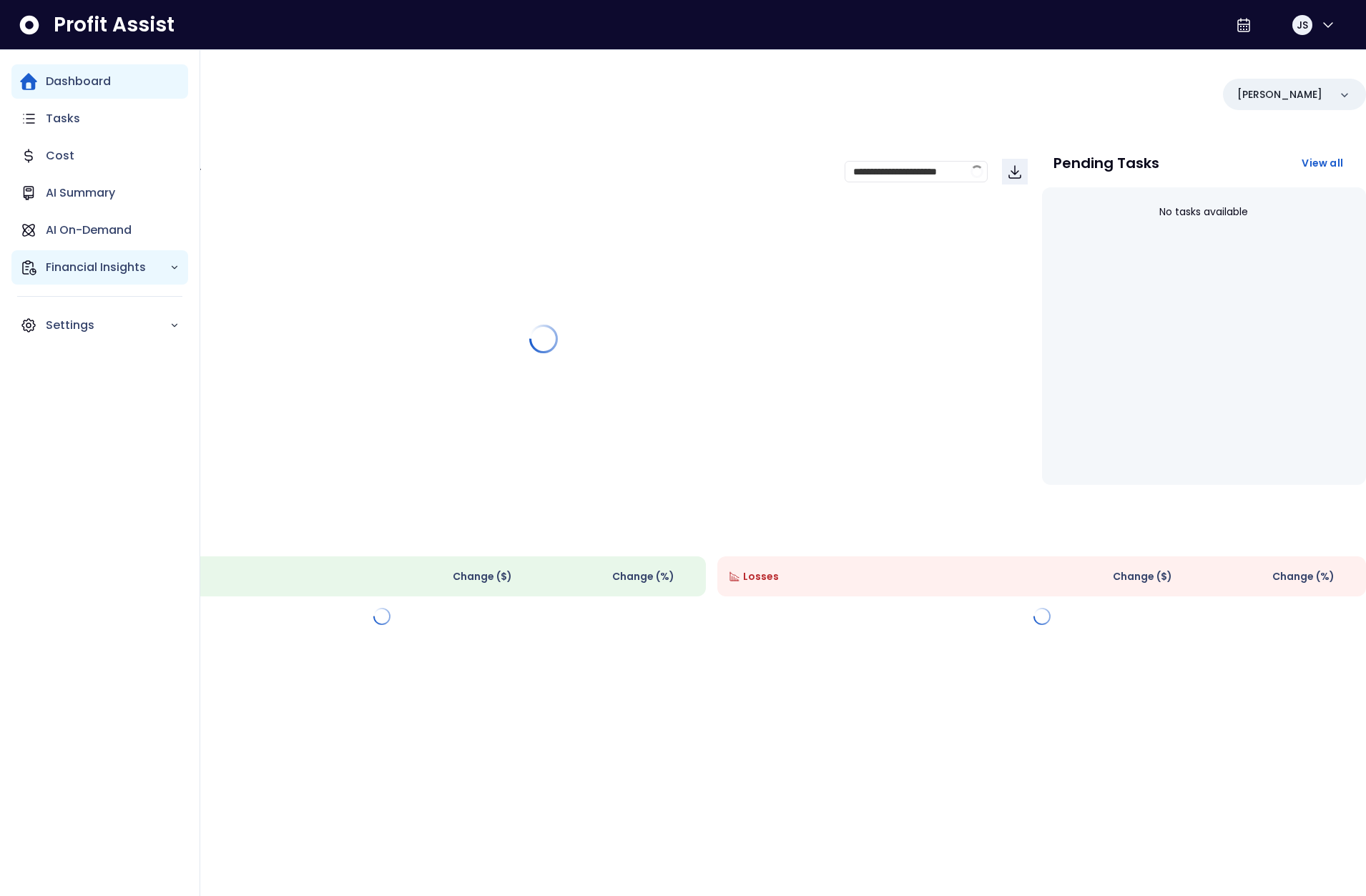
click at [81, 266] on p "Financial Insights" at bounding box center [107, 268] width 124 height 18
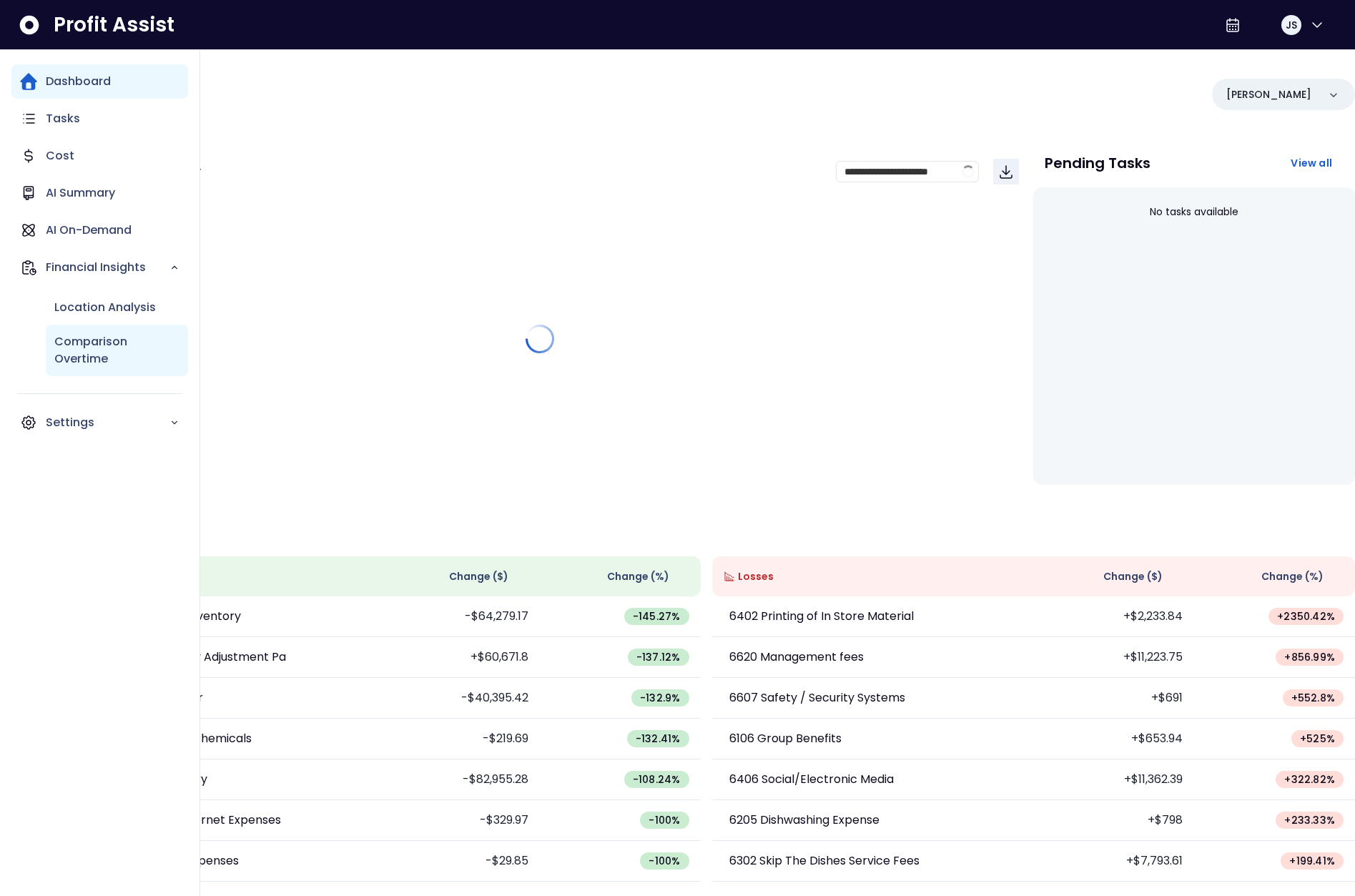
click at [117, 342] on p "Comparison Overtime" at bounding box center [117, 350] width 125 height 34
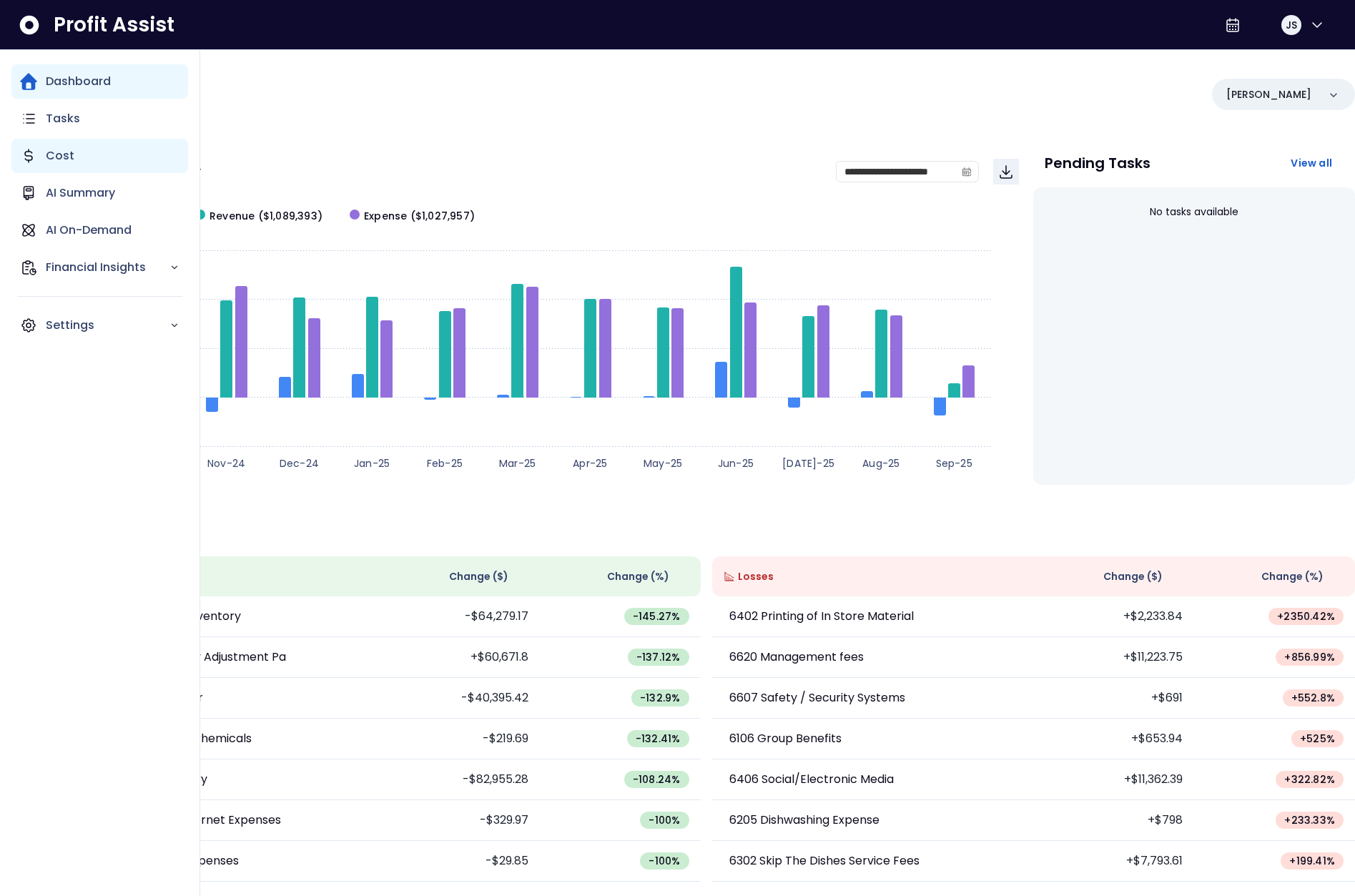
click at [45, 164] on div "Cost" at bounding box center [99, 156] width 177 height 34
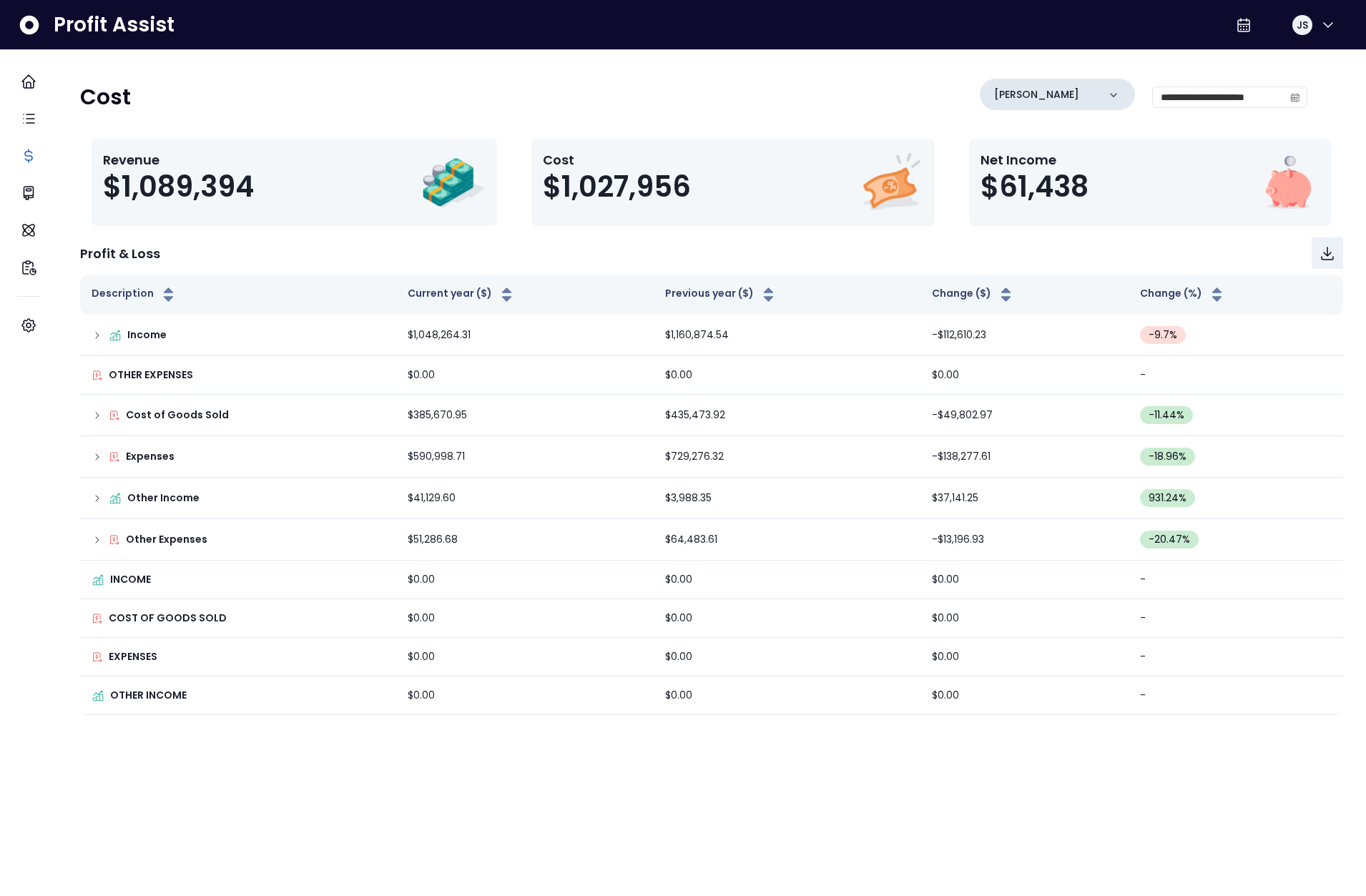
click at [1067, 88] on div "[PERSON_NAME]" at bounding box center [1057, 94] width 155 height 31
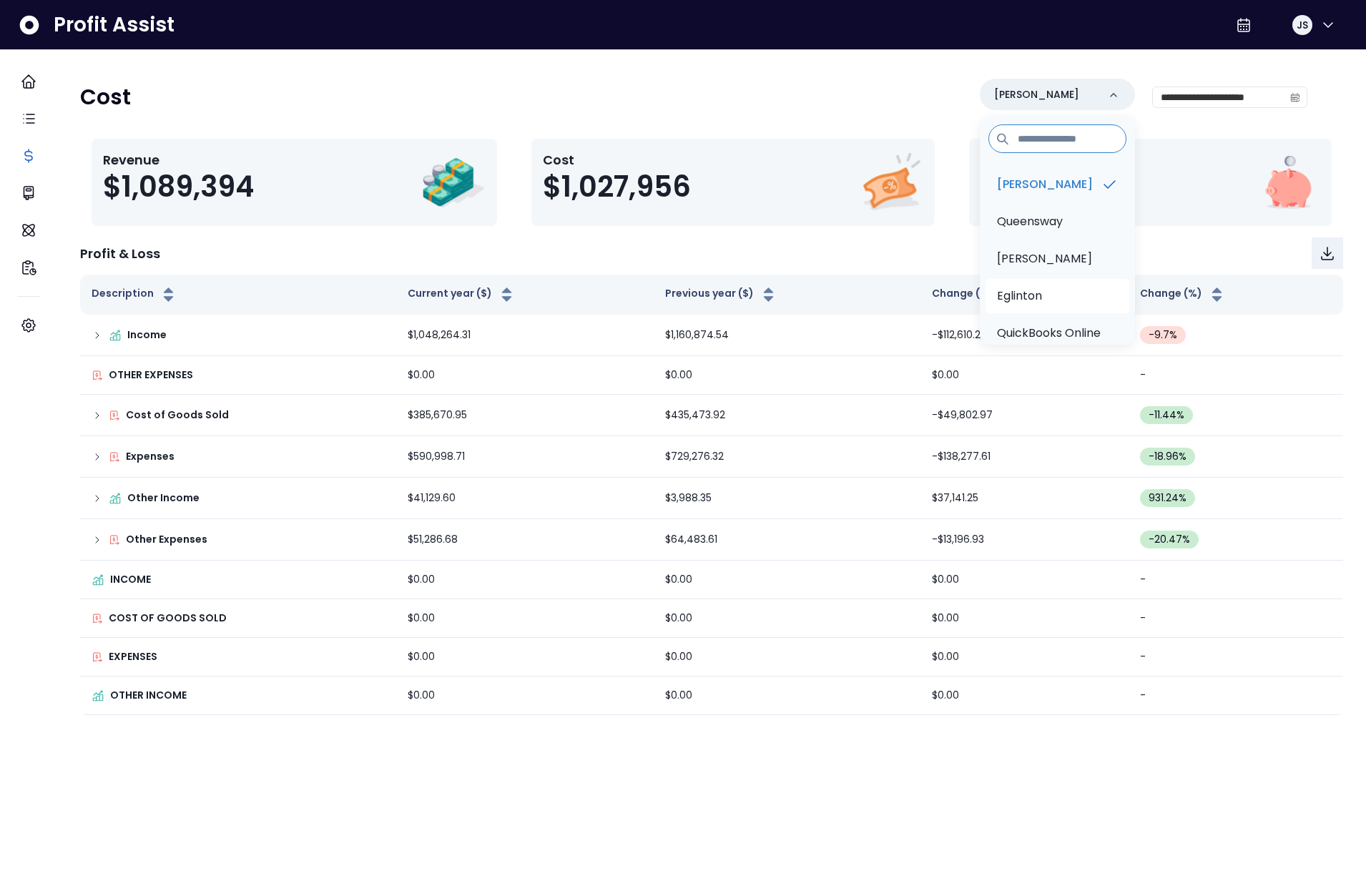
click at [1028, 291] on li "Eglinton" at bounding box center [1057, 295] width 143 height 34
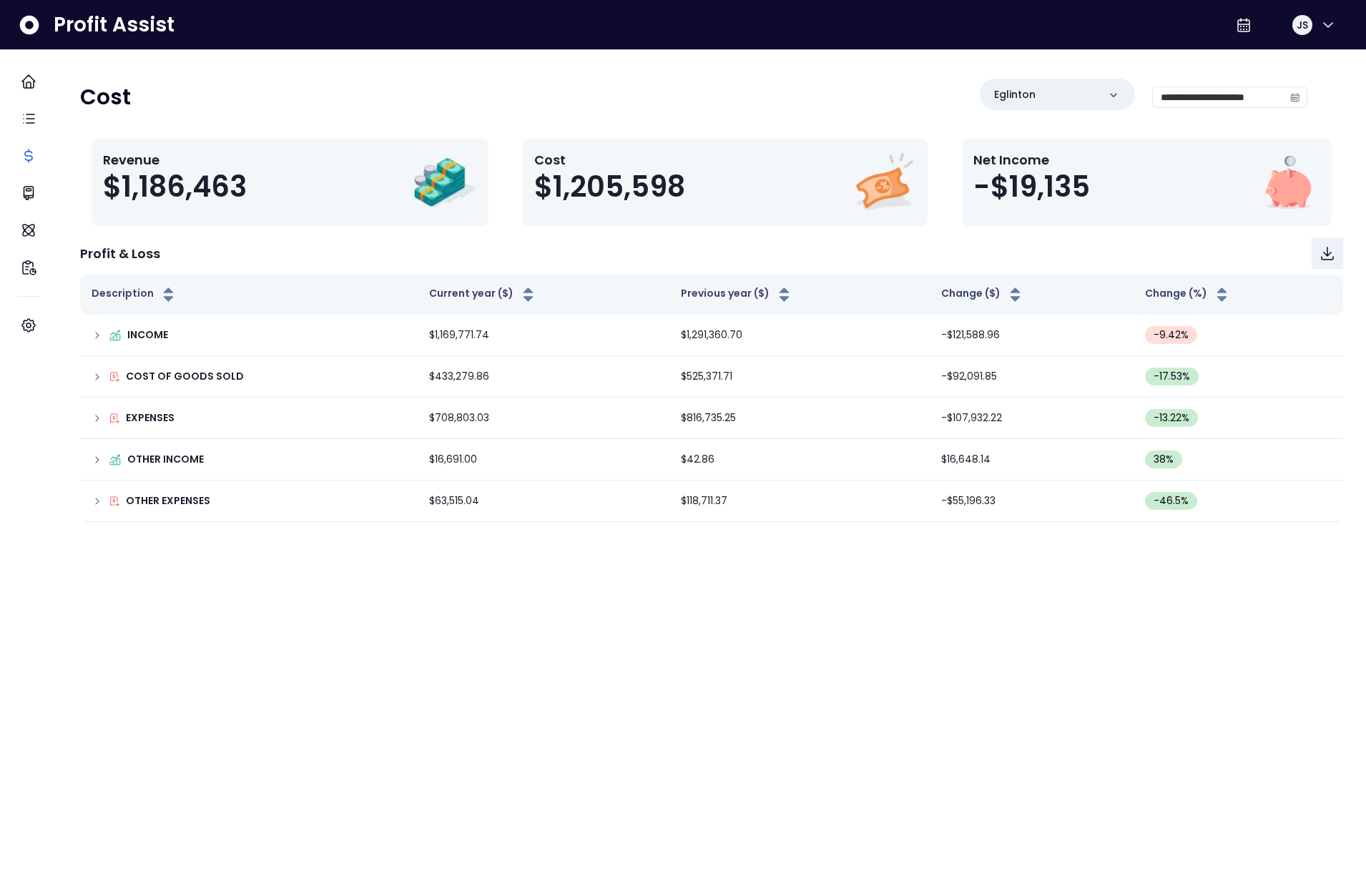
click at [1290, 97] on icon "calendar" at bounding box center [1294, 97] width 8 height 5
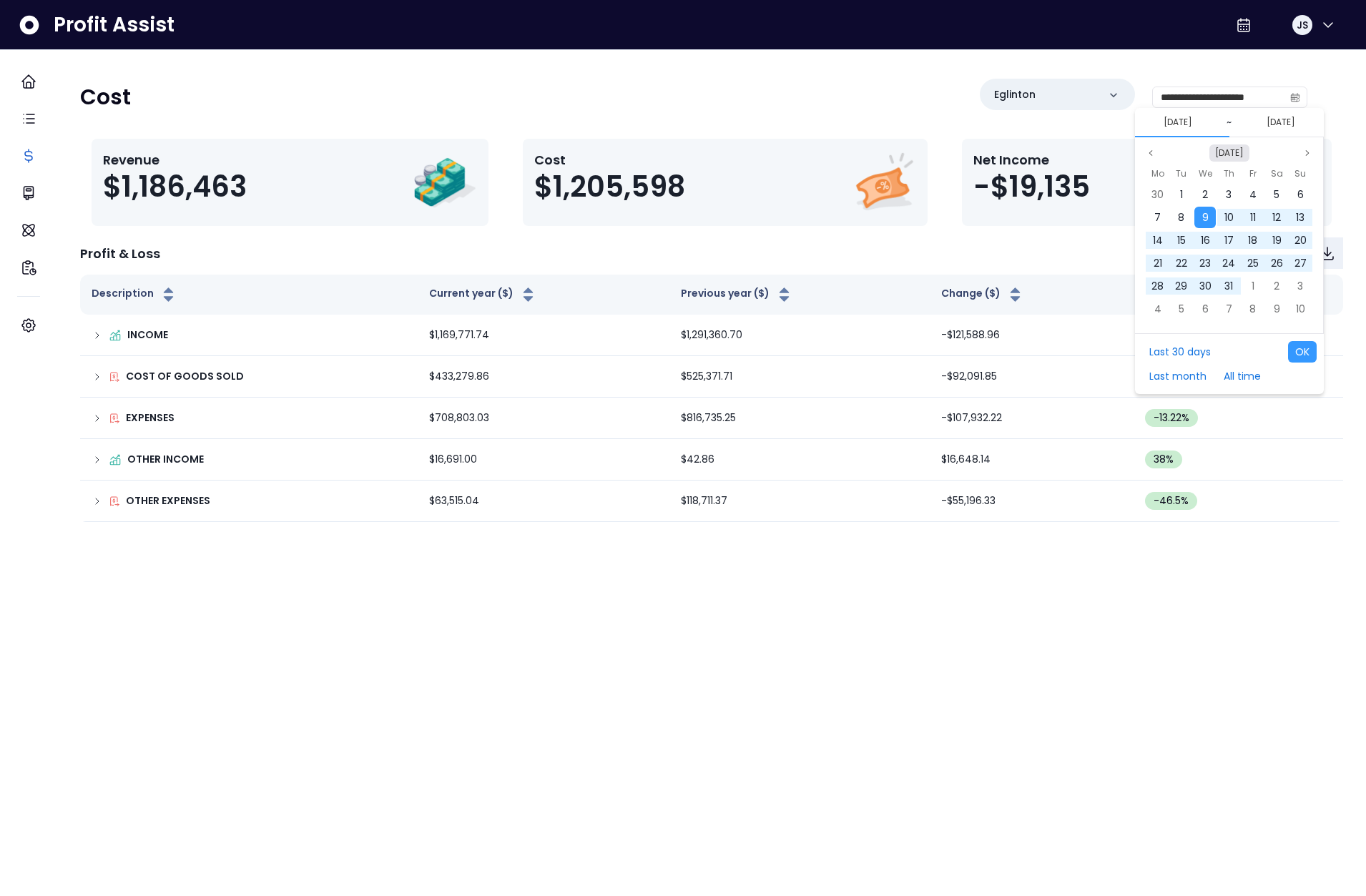
click at [1223, 161] on div "Oct 2024 Mo Tu We Th Fr Sa Su 30 1 2 3 4 5 6 7 8 9 10 11 12 13 14 15 16 17 18 1…" at bounding box center [1229, 235] width 189 height 196
click at [1225, 158] on button "Oct 2024" at bounding box center [1228, 153] width 40 height 18
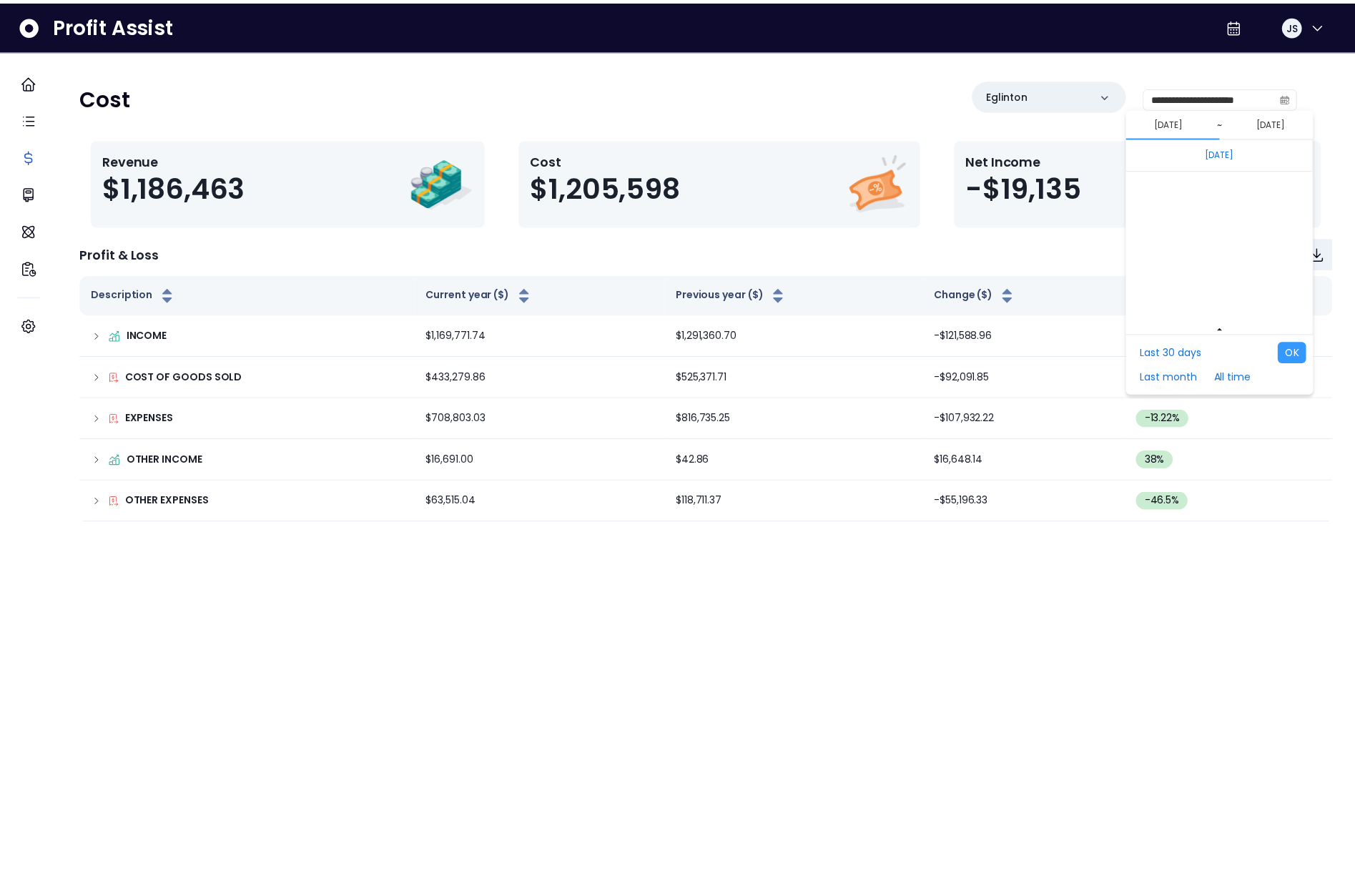
scroll to position [9576, 0]
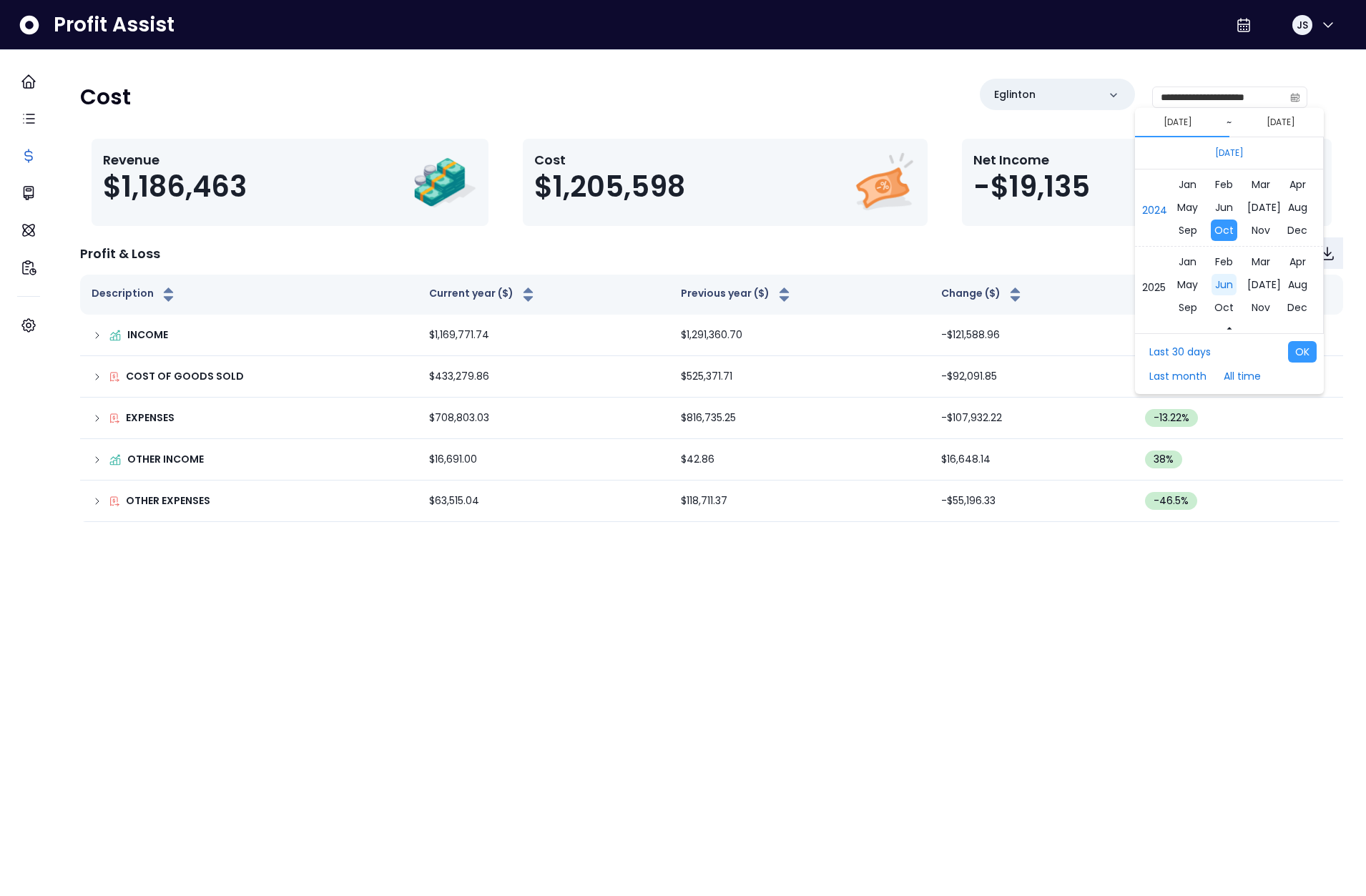
click at [1221, 287] on span "Jun" at bounding box center [1223, 284] width 25 height 21
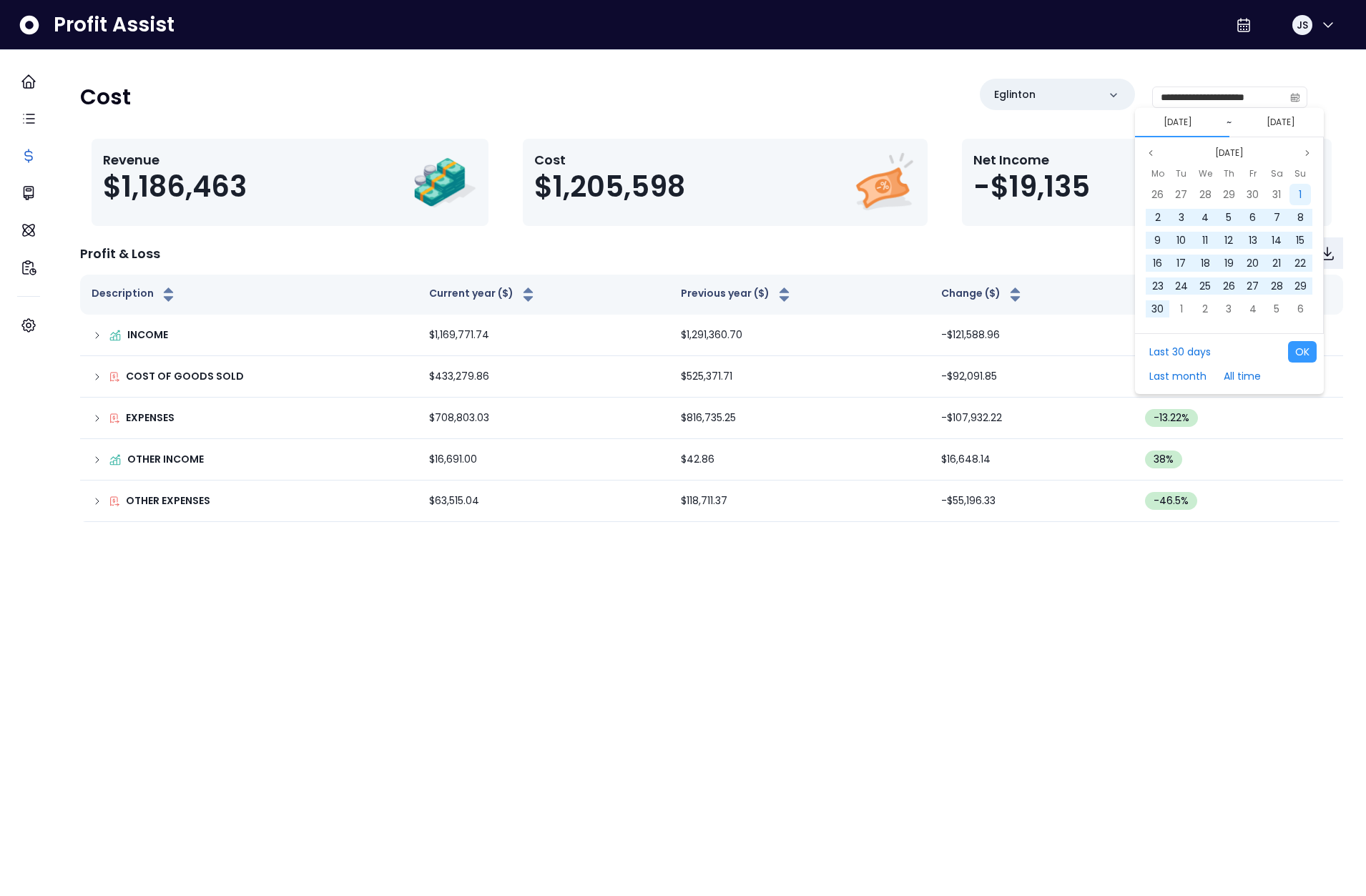
click at [1298, 194] on span "1" at bounding box center [1299, 193] width 3 height 14
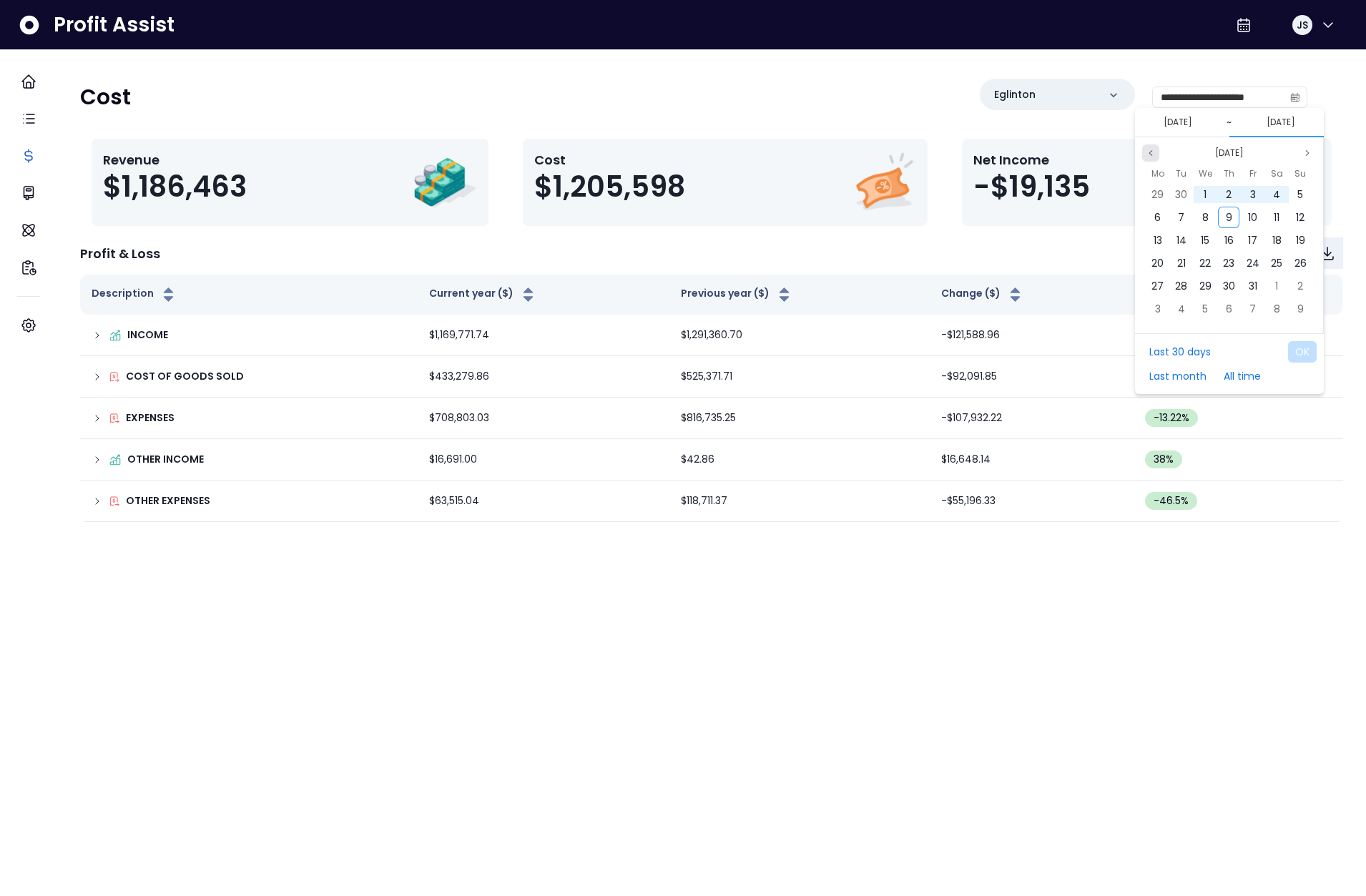
click at [1154, 152] on icon "page previous" at bounding box center [1149, 153] width 8 height 8
click at [1165, 307] on div "30" at bounding box center [1157, 308] width 21 height 21
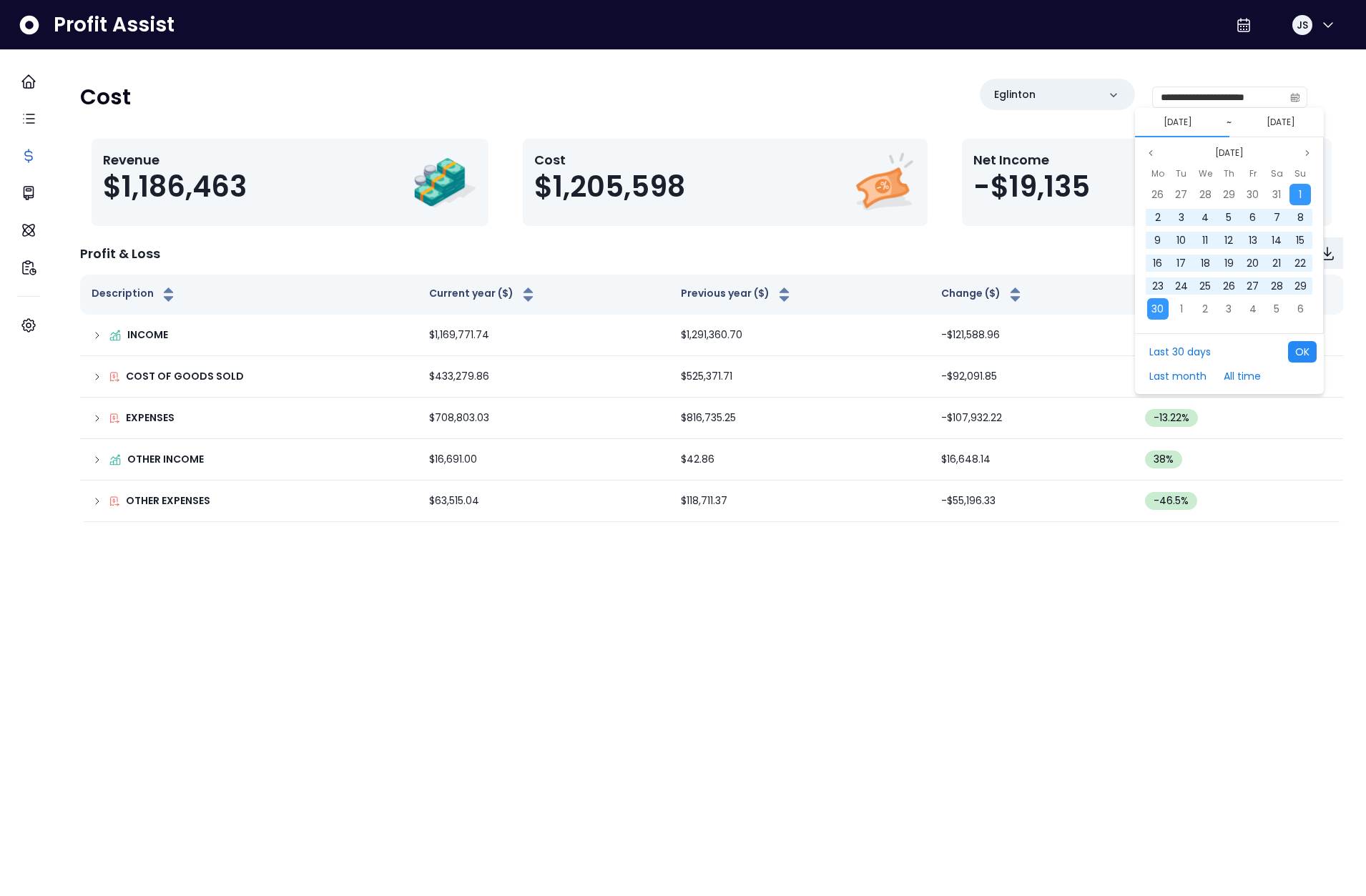
click at [1305, 360] on button "OK" at bounding box center [1301, 351] width 29 height 21
type input "**********"
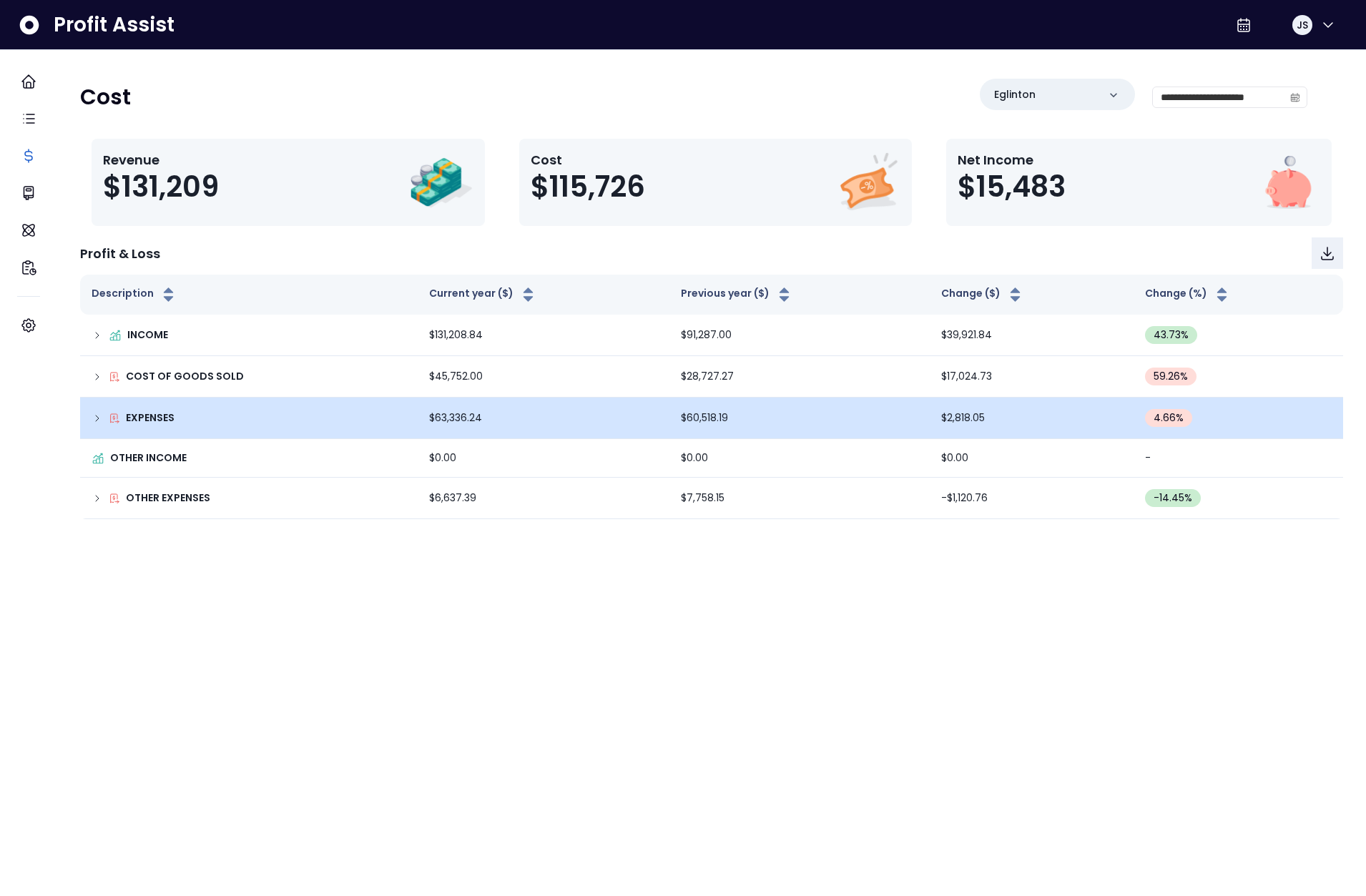
click at [103, 414] on icon at bounding box center [97, 418] width 11 height 11
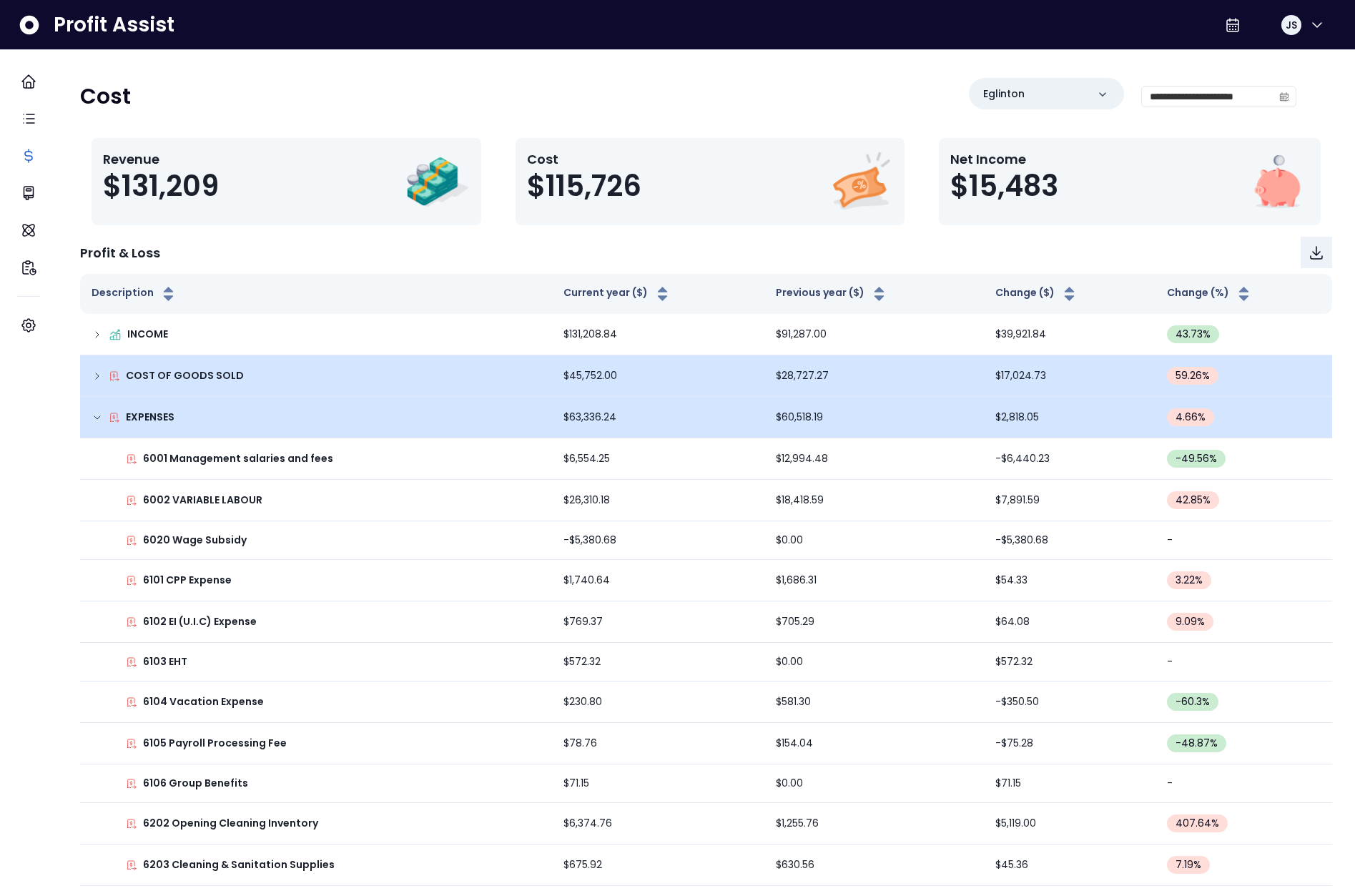
scroll to position [0, 0]
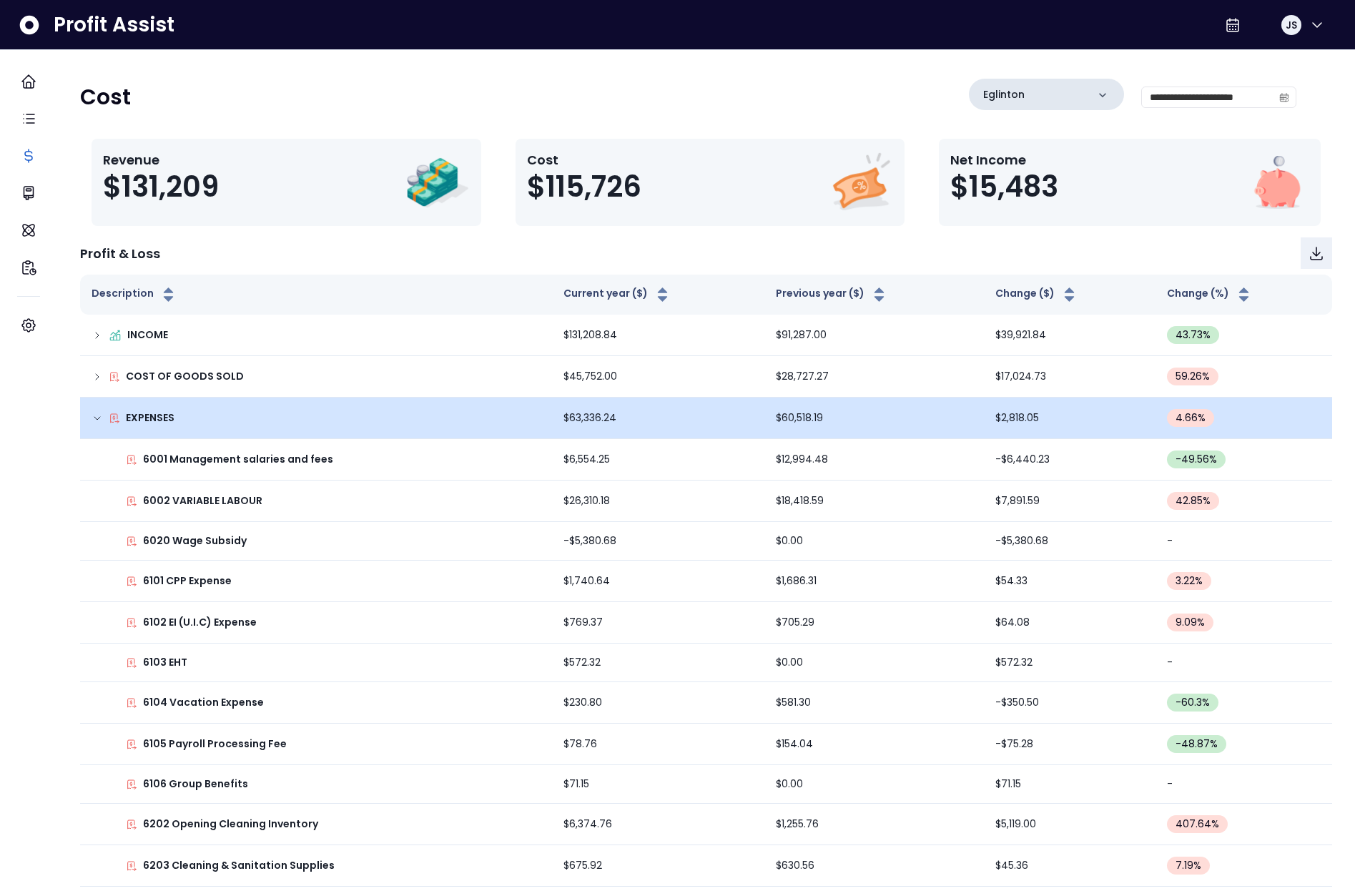
click at [1045, 96] on div "Eglinton" at bounding box center [1047, 94] width 155 height 31
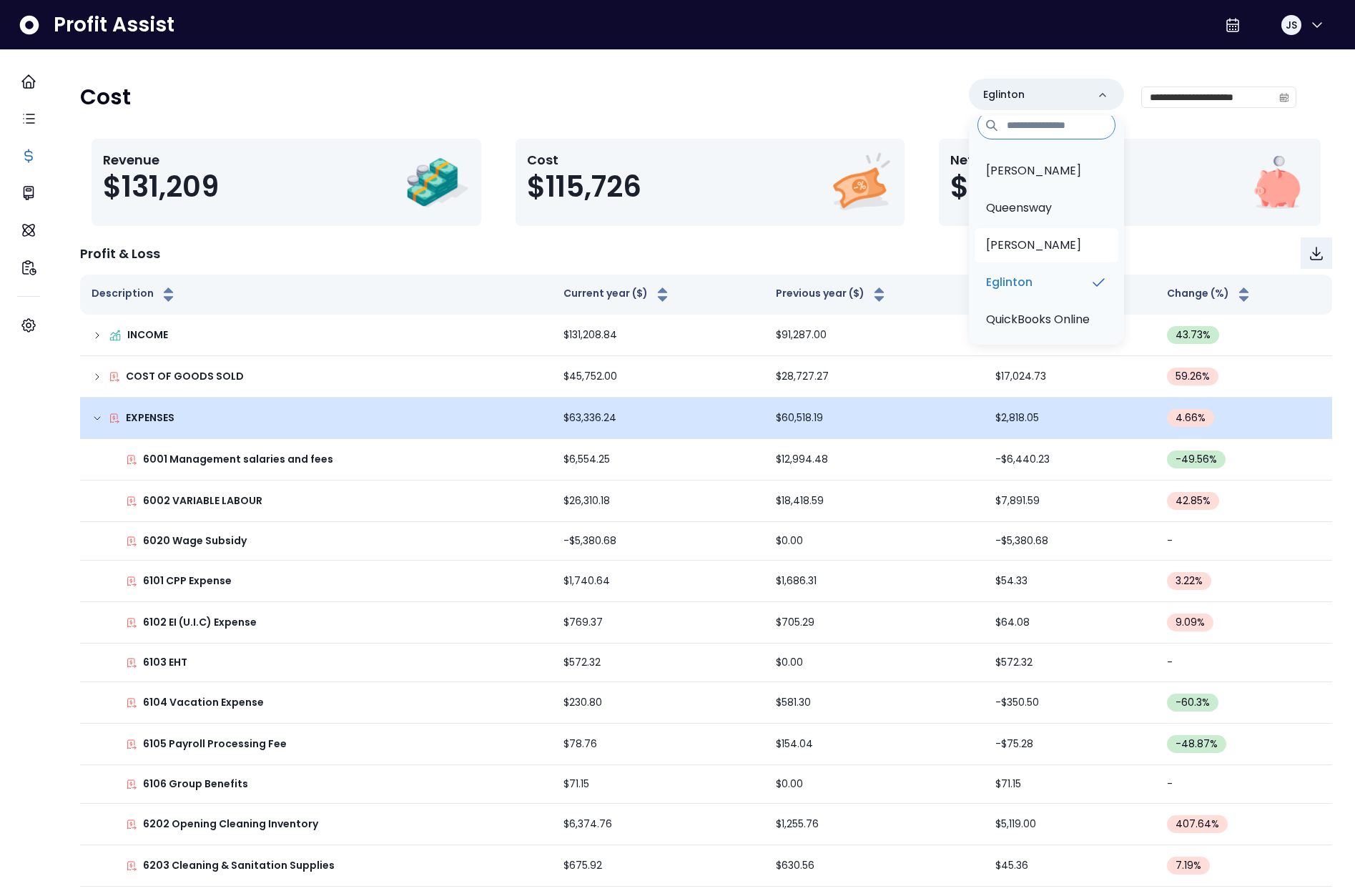
scroll to position [21, 0]
click at [1288, 30] on span "JS" at bounding box center [1291, 24] width 11 height 14
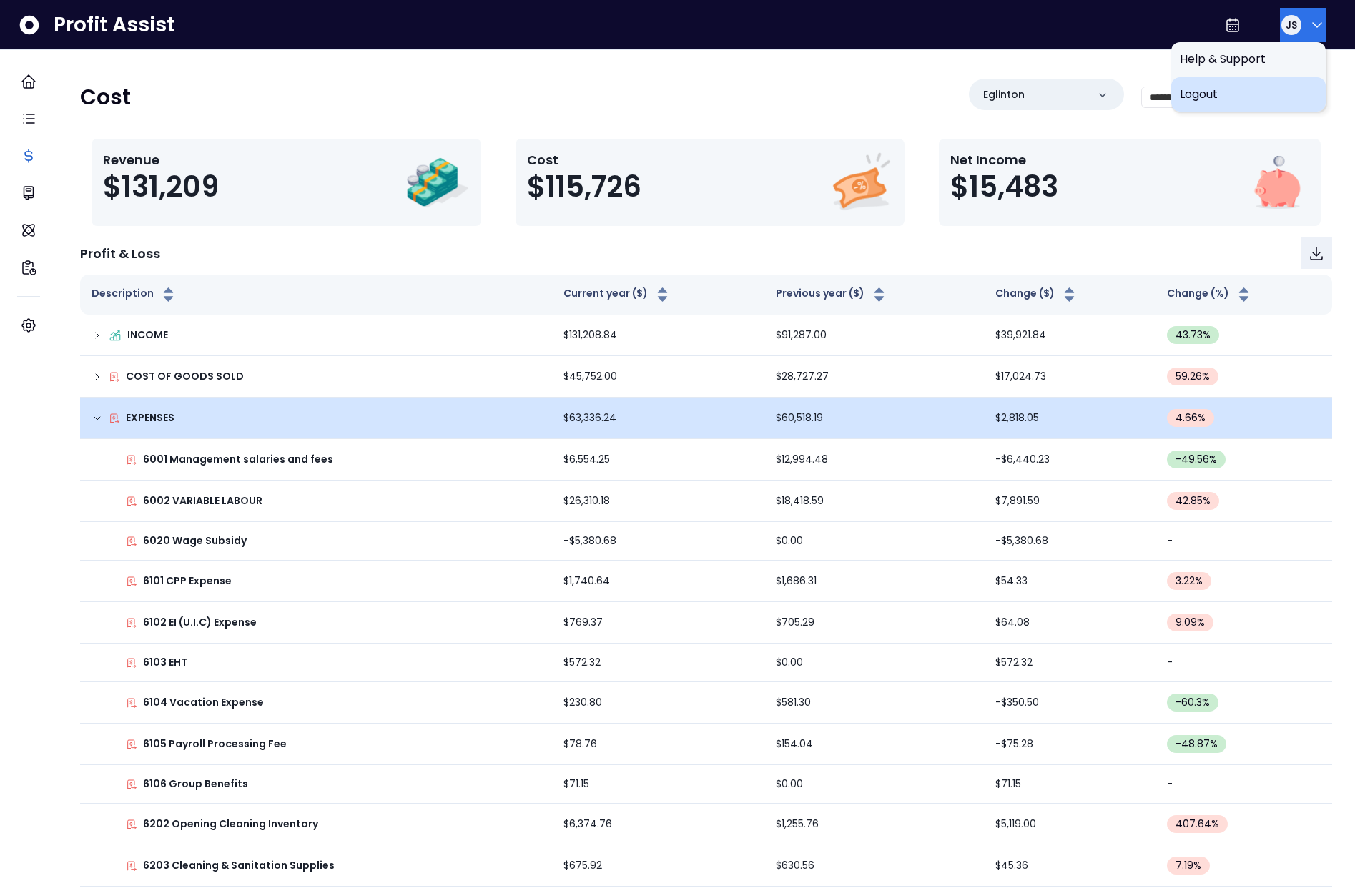
click at [1239, 96] on span "Logout" at bounding box center [1249, 94] width 137 height 18
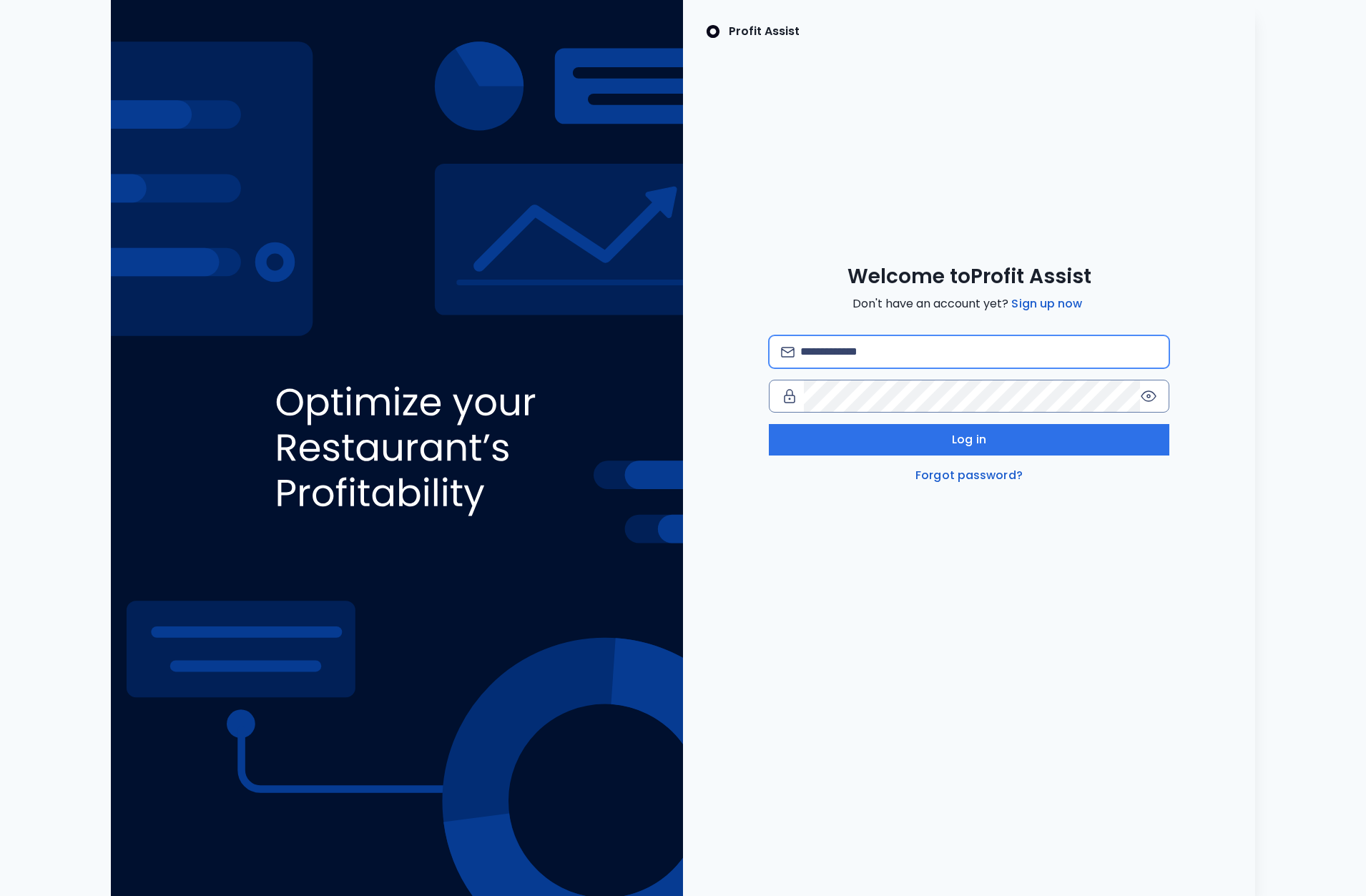
click at [875, 350] on input "email" at bounding box center [977, 352] width 356 height 31
type input "**********"
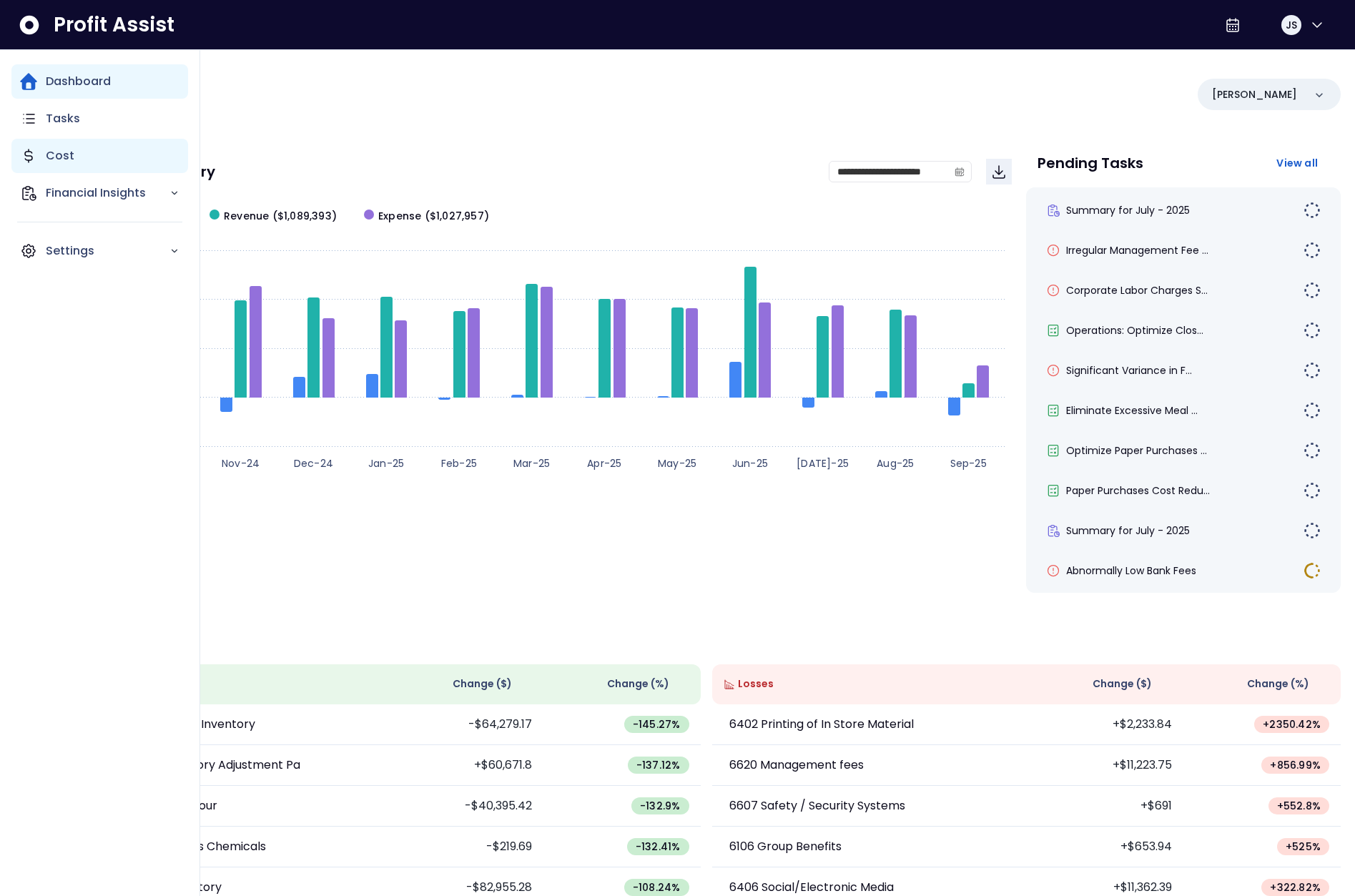
click at [44, 156] on div "Cost" at bounding box center [99, 156] width 177 height 34
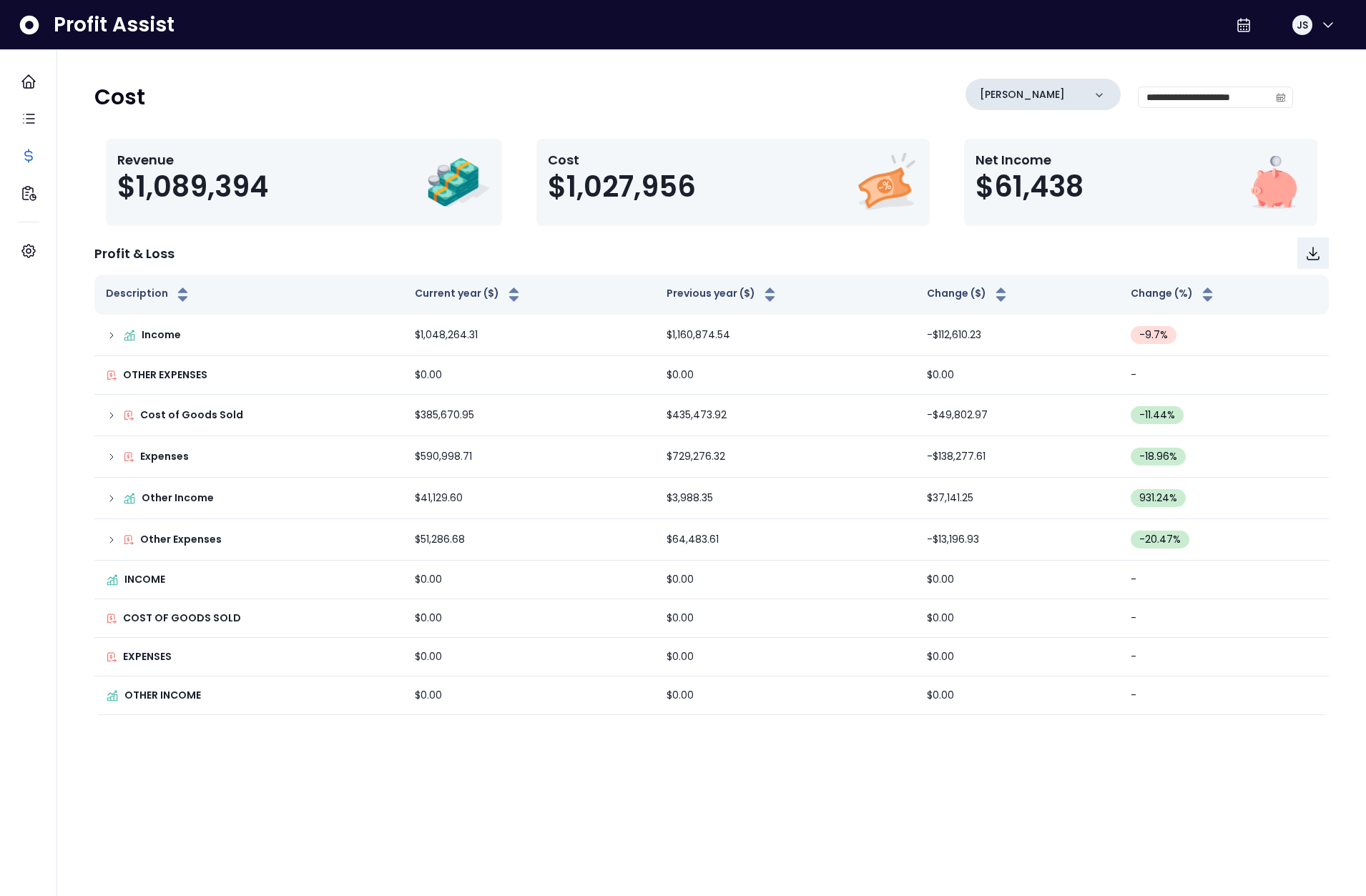
click at [1099, 90] on icon at bounding box center [1099, 94] width 14 height 14
click at [1020, 215] on li "College" at bounding box center [1042, 221] width 143 height 34
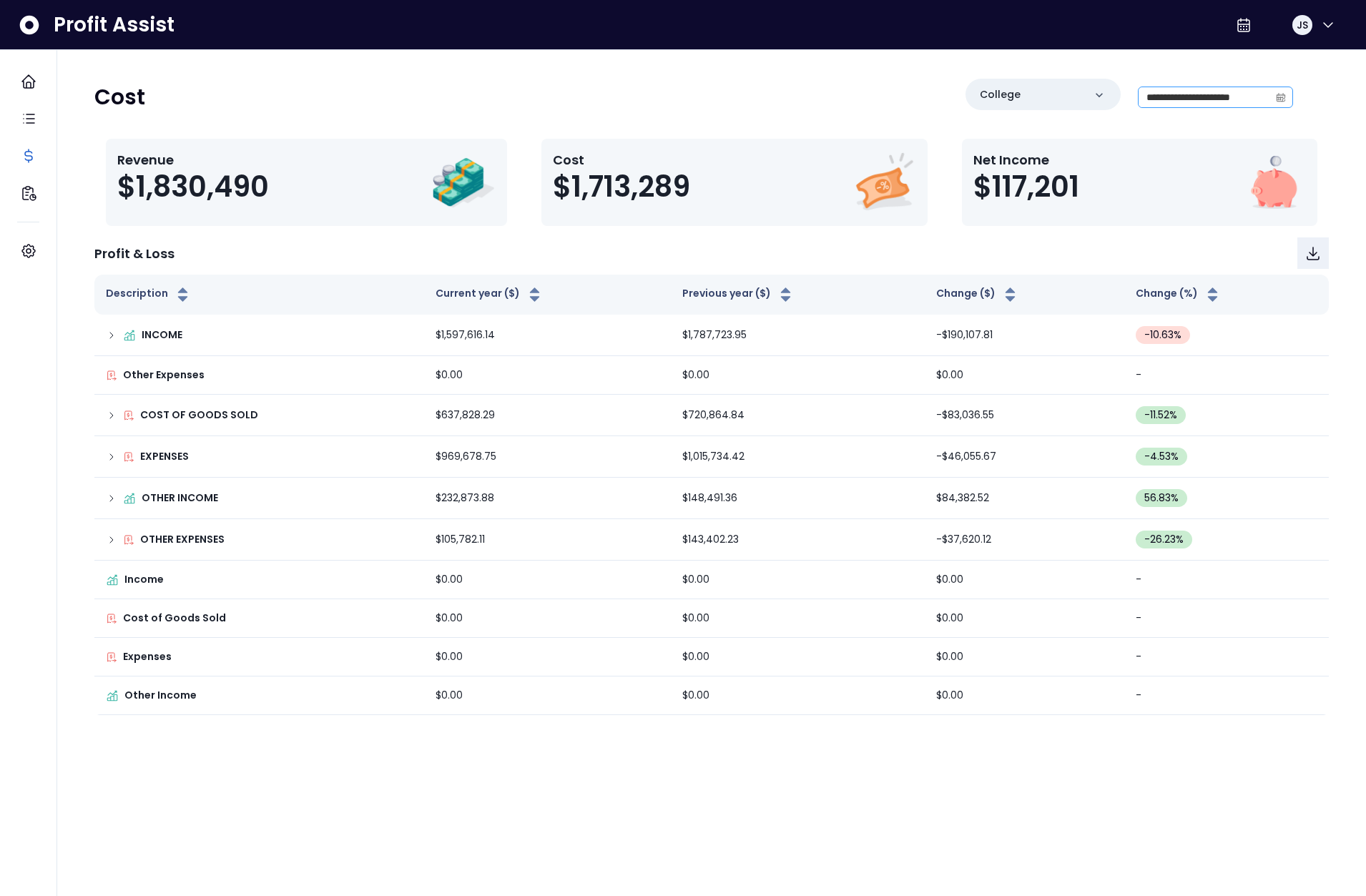
click at [1275, 96] on icon "calendar" at bounding box center [1280, 97] width 10 height 10
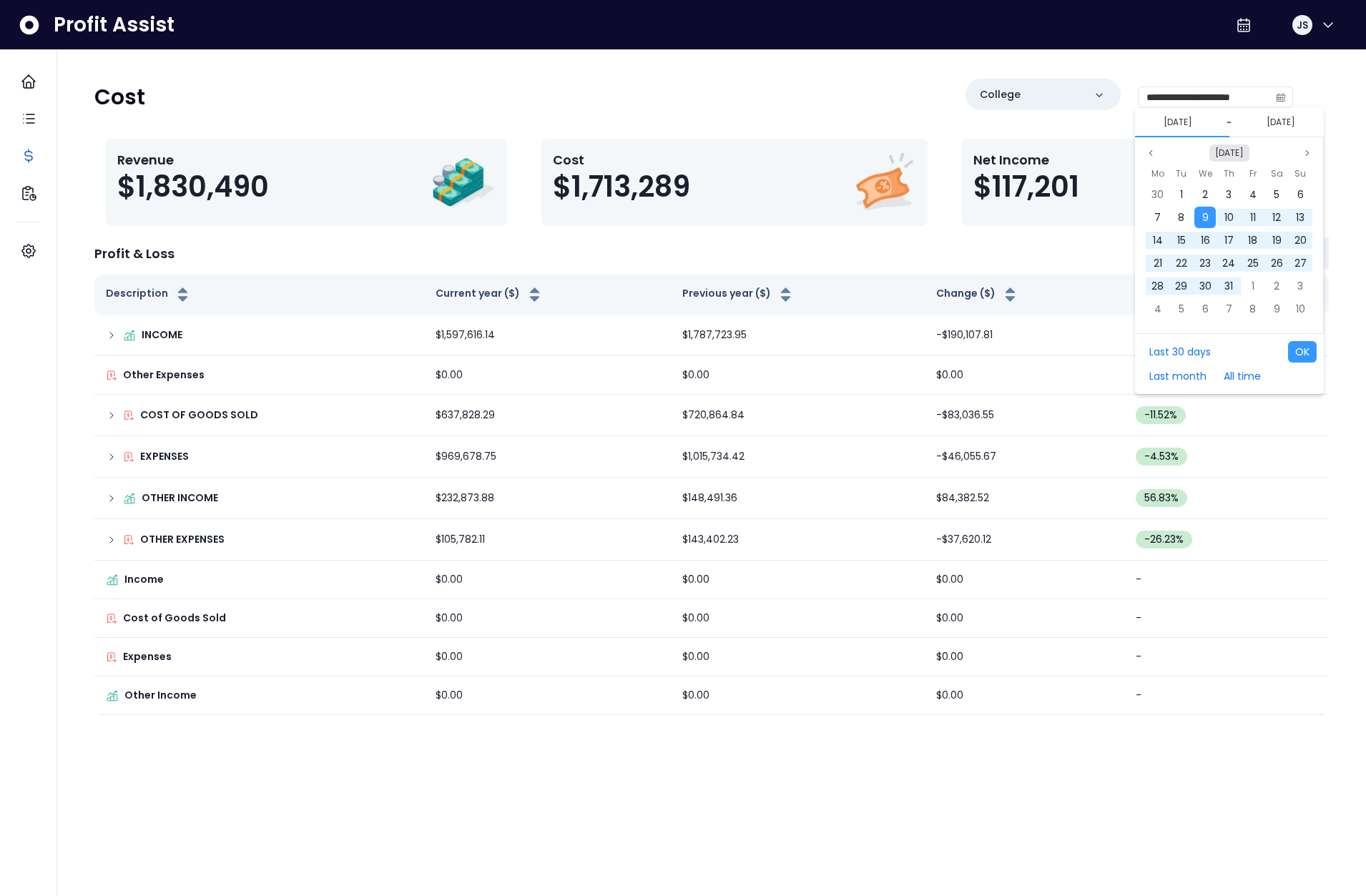
click at [1227, 155] on button "Oct 2024" at bounding box center [1228, 153] width 40 height 18
click at [1259, 284] on span "Jul" at bounding box center [1263, 284] width 41 height 21
click at [1182, 196] on span "1" at bounding box center [1181, 193] width 3 height 14
click at [1150, 143] on div "Oct 2025 Mo Tu We Th Fr Sa Su 29 30 1 2 3 4 5 6 7 8 9 10 11 12 13 14 15 16 17 1…" at bounding box center [1229, 235] width 189 height 196
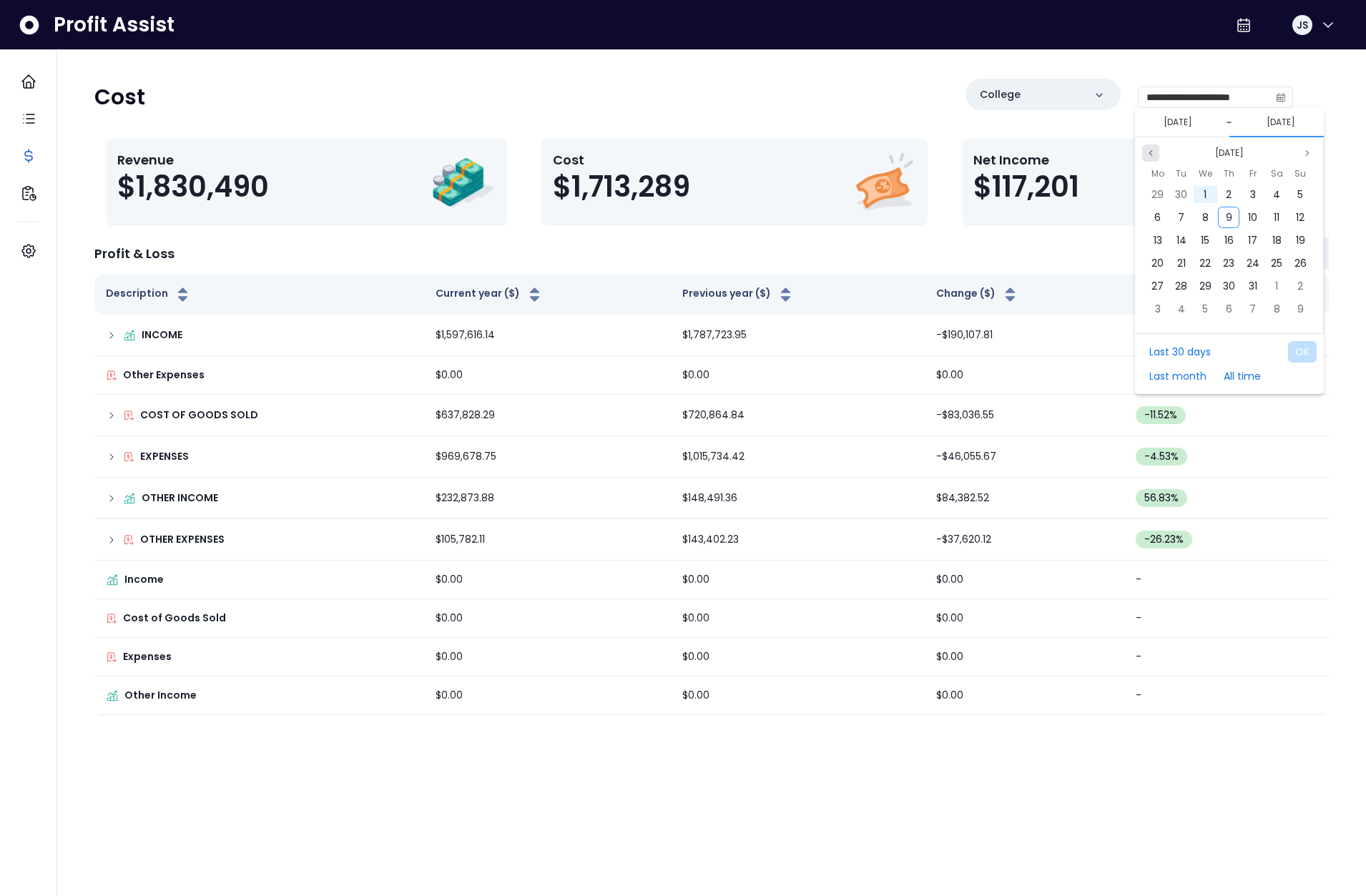
click at [1151, 146] on button "Previous month" at bounding box center [1150, 153] width 18 height 18
click at [1305, 153] on icon "page next" at bounding box center [1307, 153] width 8 height 8
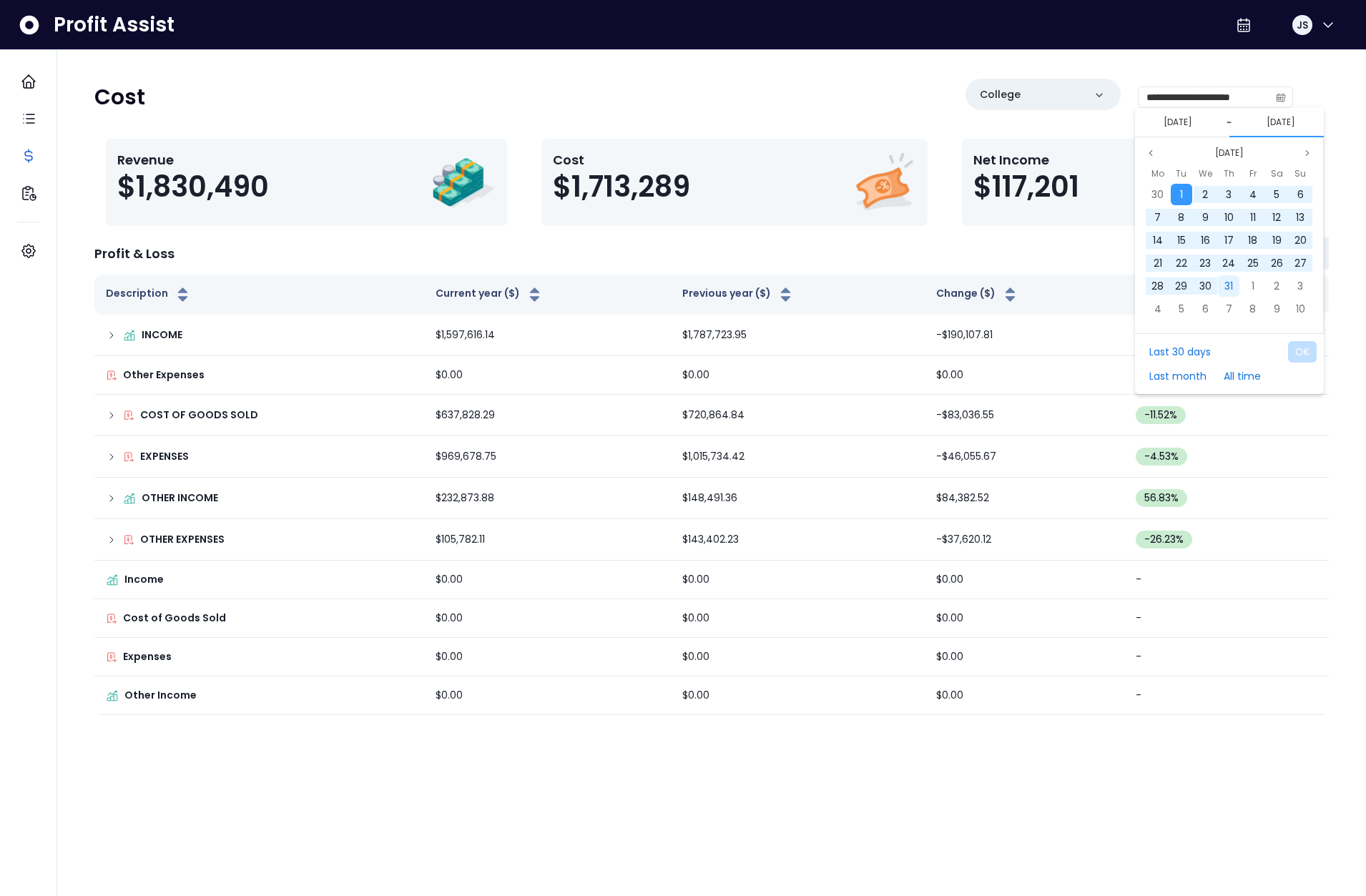
click at [1225, 288] on span "31" at bounding box center [1228, 285] width 8 height 14
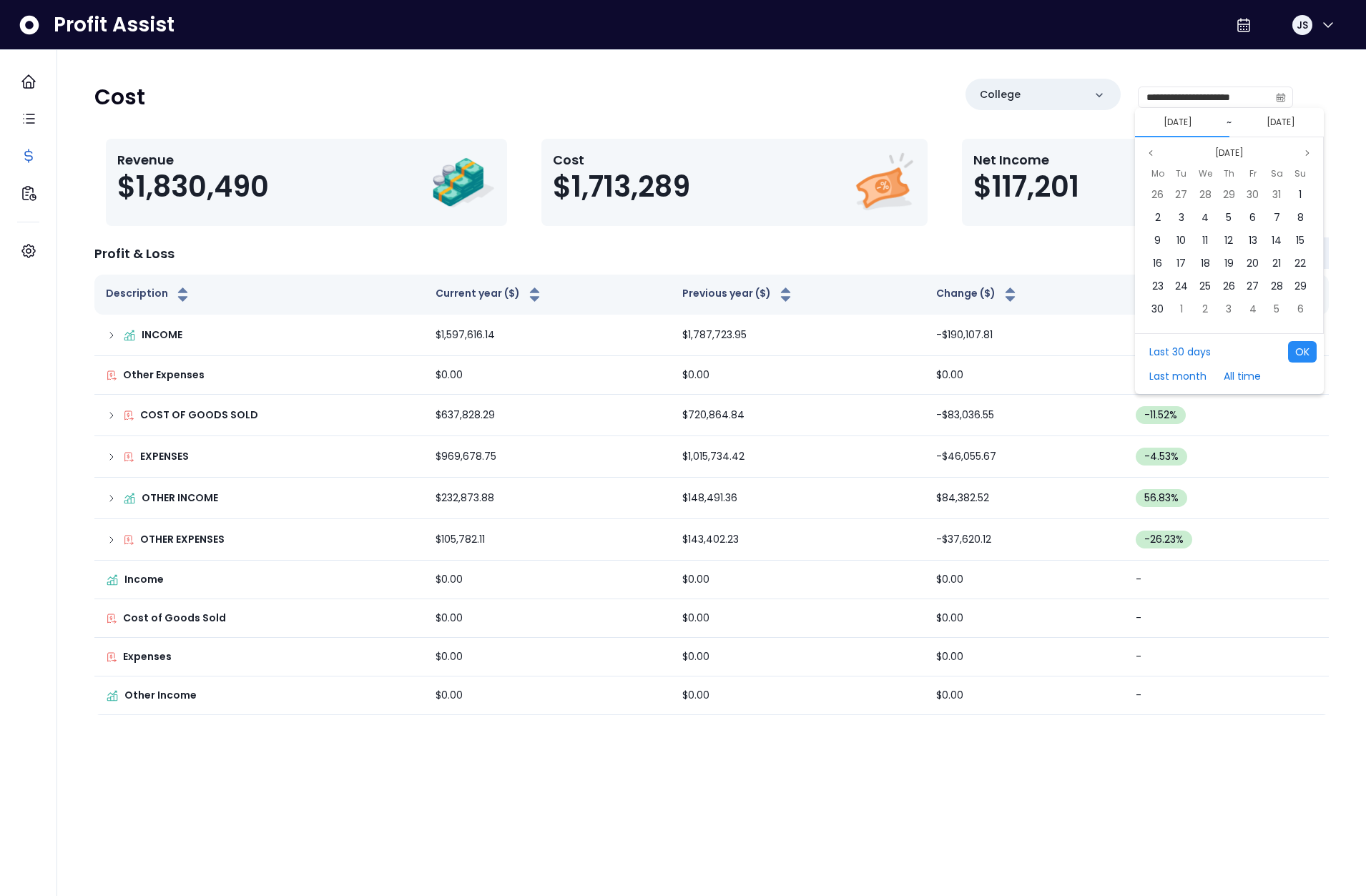
click at [1303, 362] on button "OK" at bounding box center [1301, 351] width 29 height 21
type input "**********"
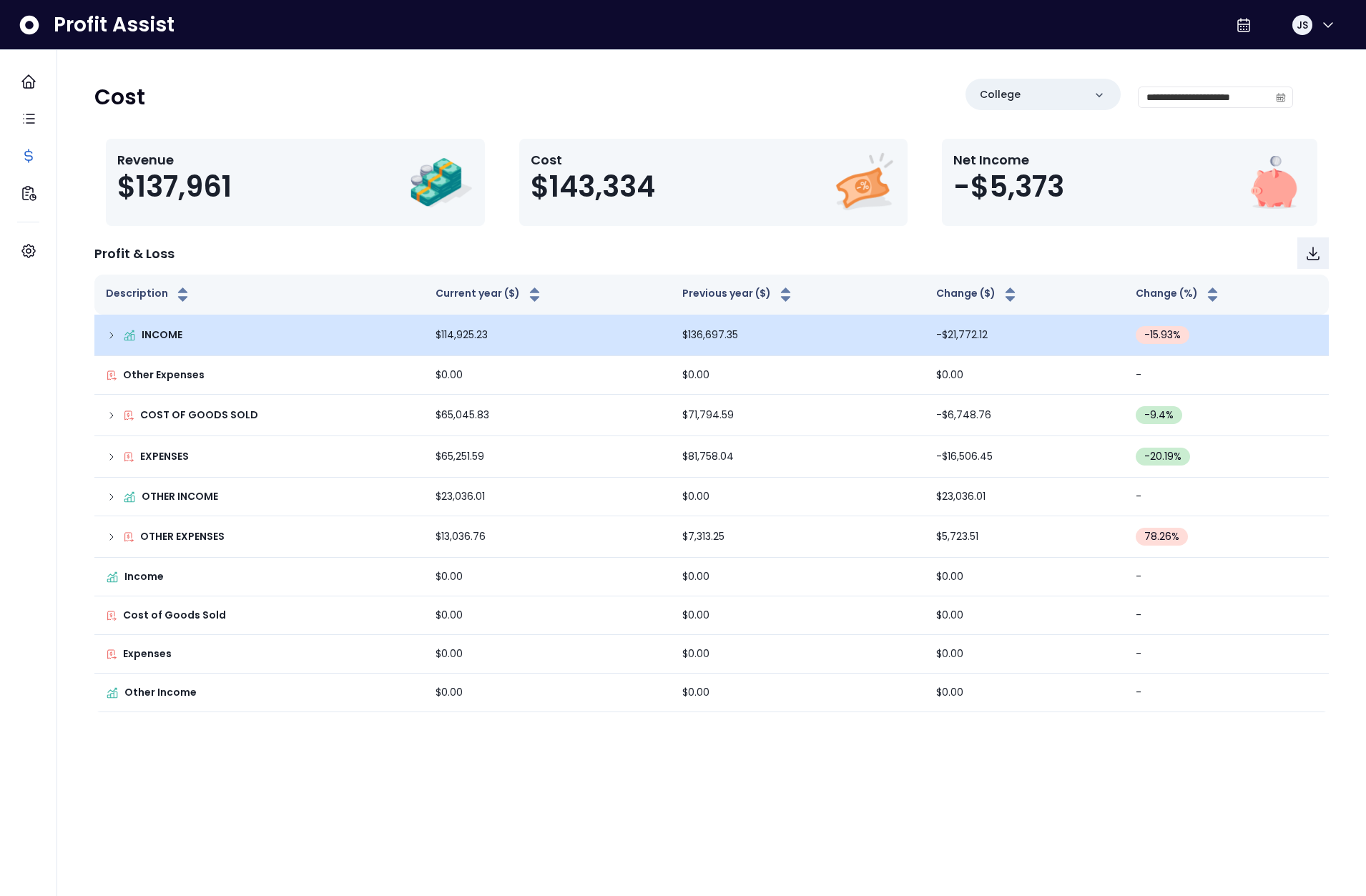
click at [111, 337] on icon at bounding box center [111, 335] width 3 height 6
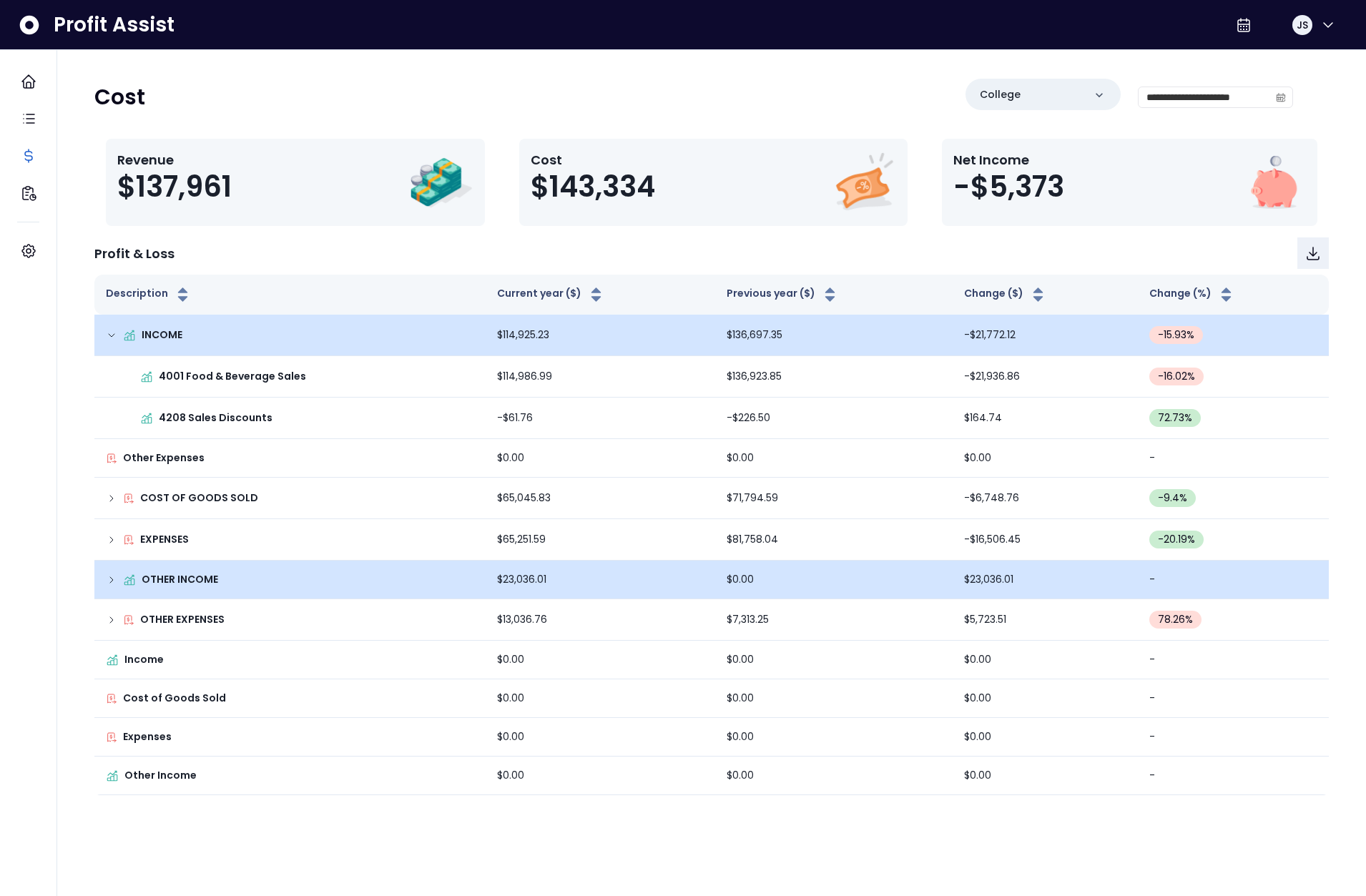
click at [111, 585] on div "OTHER INCOME" at bounding box center [290, 579] width 368 height 15
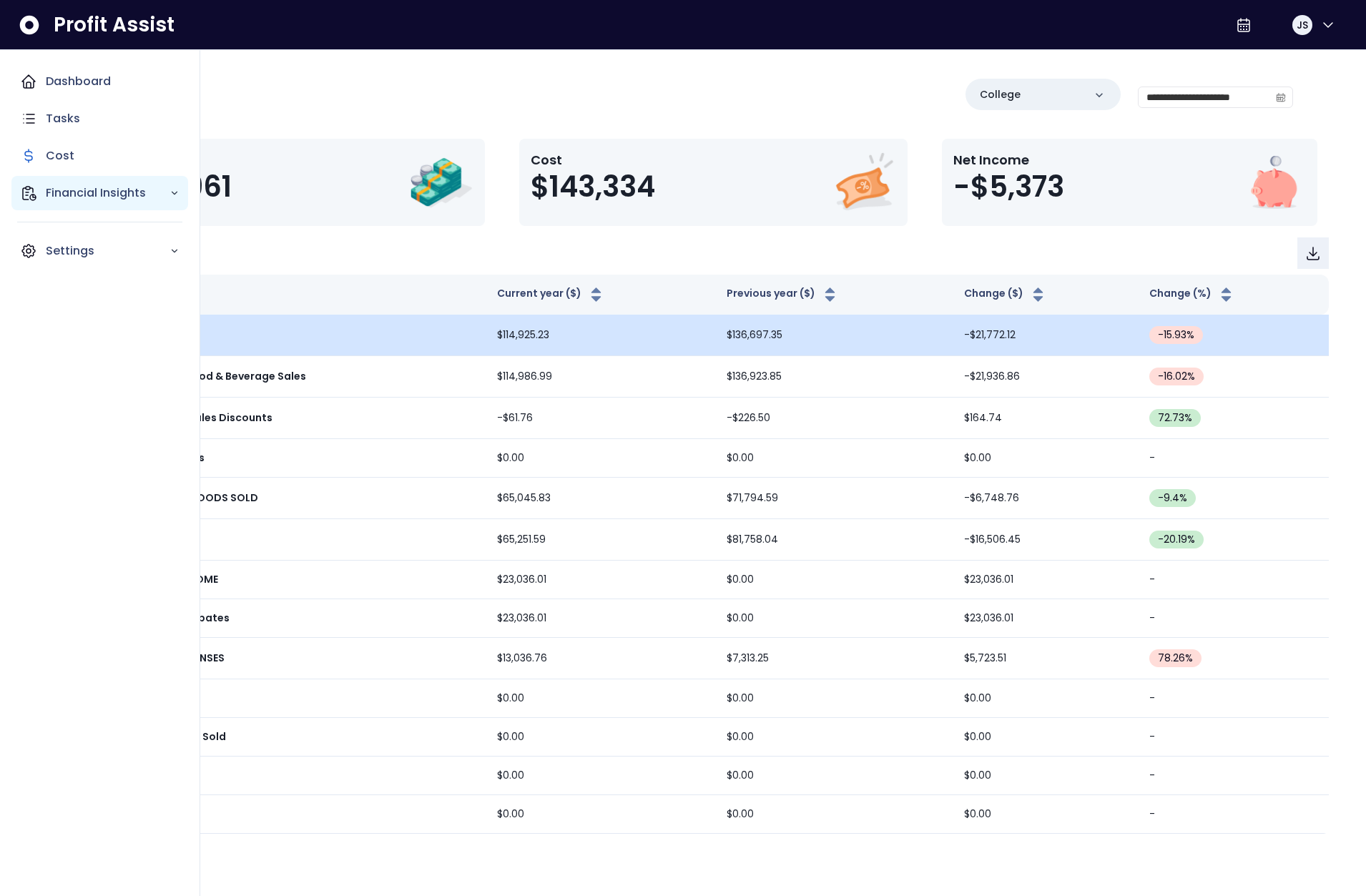
click at [40, 200] on div "Financial Insights" at bounding box center [99, 193] width 177 height 34
click at [72, 269] on p "Comparison Overtime" at bounding box center [117, 276] width 125 height 34
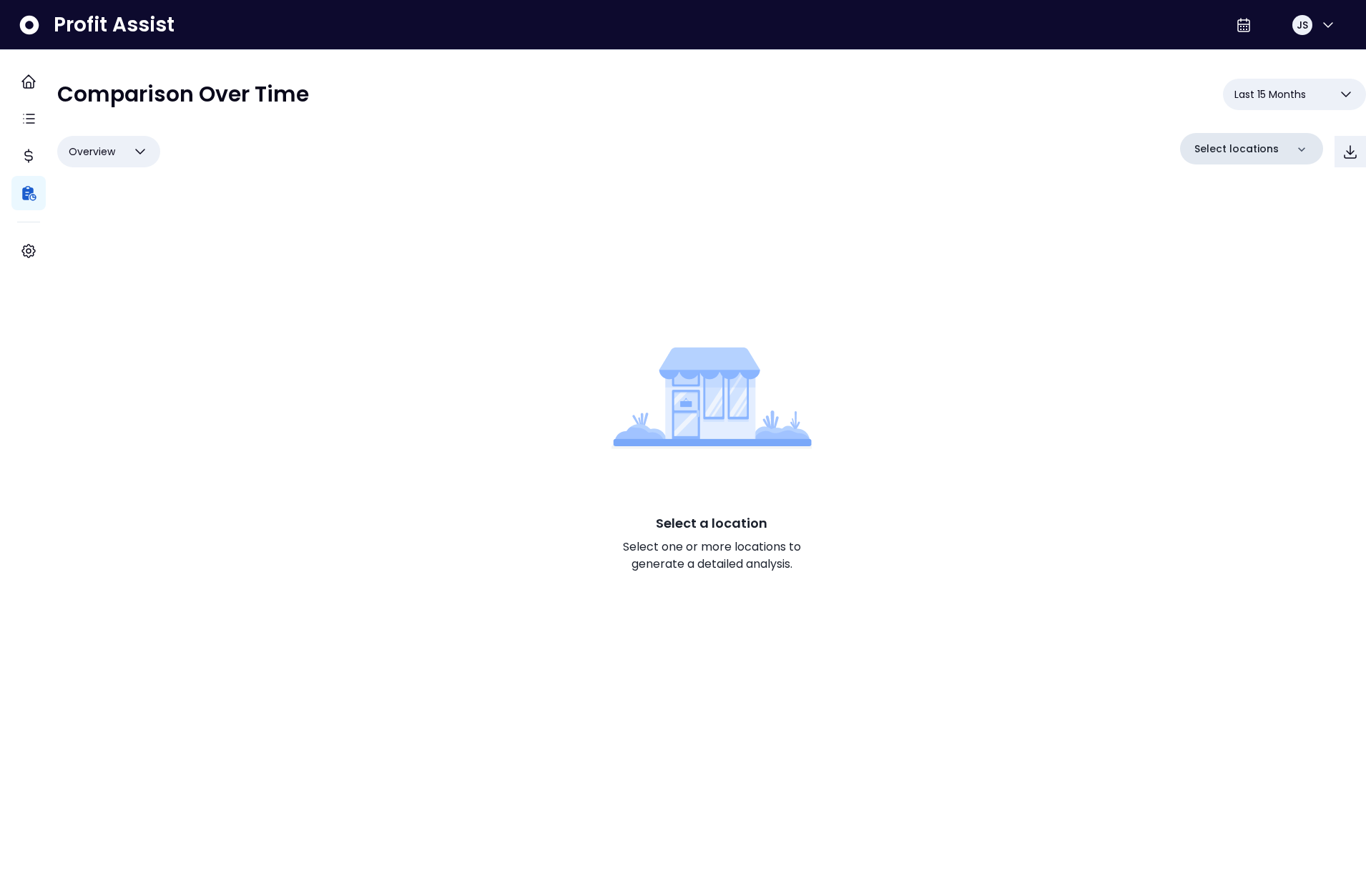
click at [1209, 162] on div "Select locations" at bounding box center [1251, 149] width 143 height 31
click at [1212, 268] on p "College" at bounding box center [1218, 276] width 43 height 18
click at [1308, 20] on button "JS" at bounding box center [1312, 24] width 45 height 34
click at [1240, 99] on span "Logout" at bounding box center [1259, 94] width 137 height 18
